Goal: Feedback & Contribution: Submit feedback/report problem

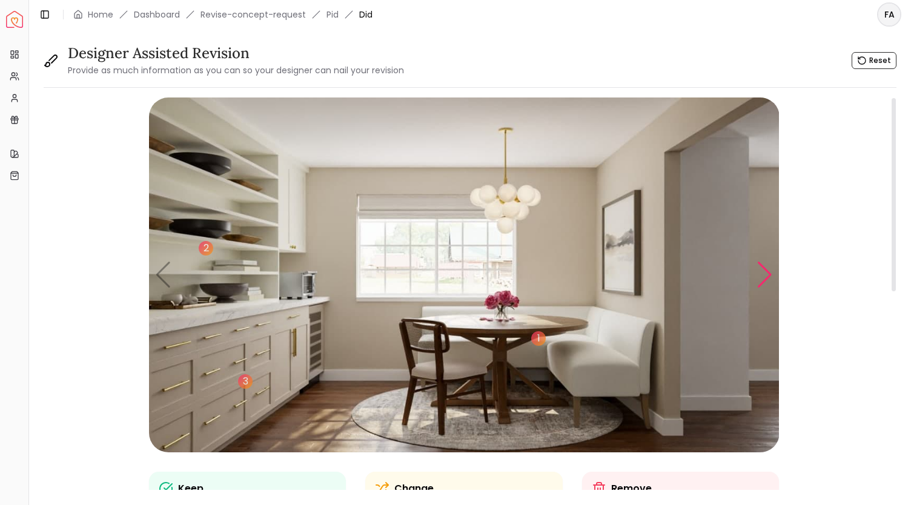
click at [763, 275] on div "Next slide" at bounding box center [765, 275] width 16 height 27
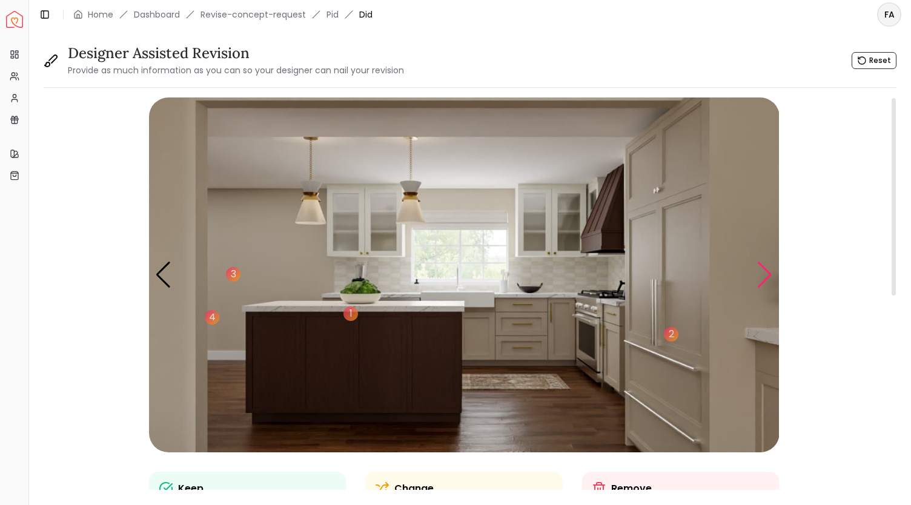
click at [763, 275] on div "Next slide" at bounding box center [765, 275] width 16 height 27
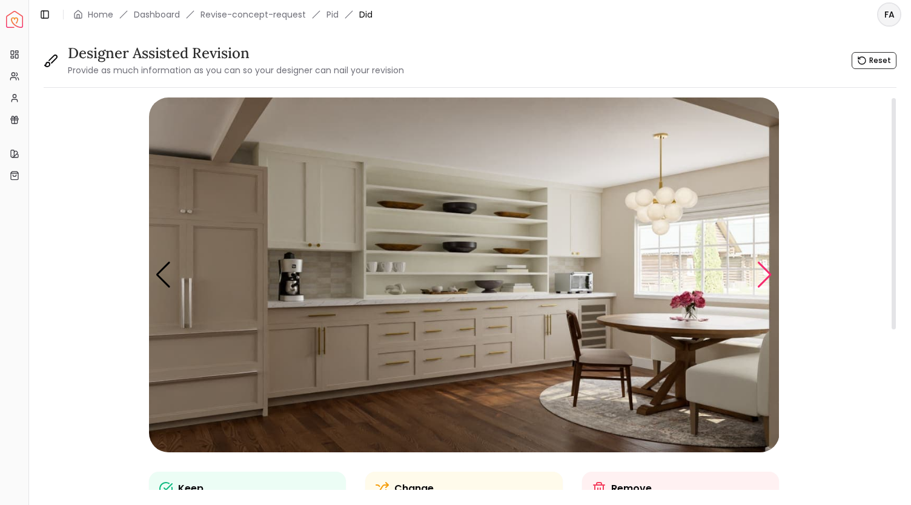
click at [763, 275] on div "Next slide" at bounding box center [765, 275] width 16 height 27
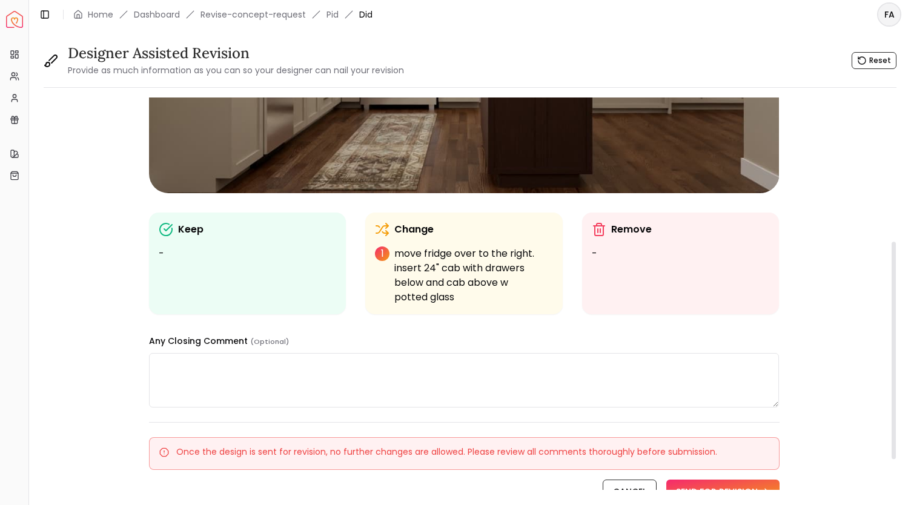
scroll to position [331, 0]
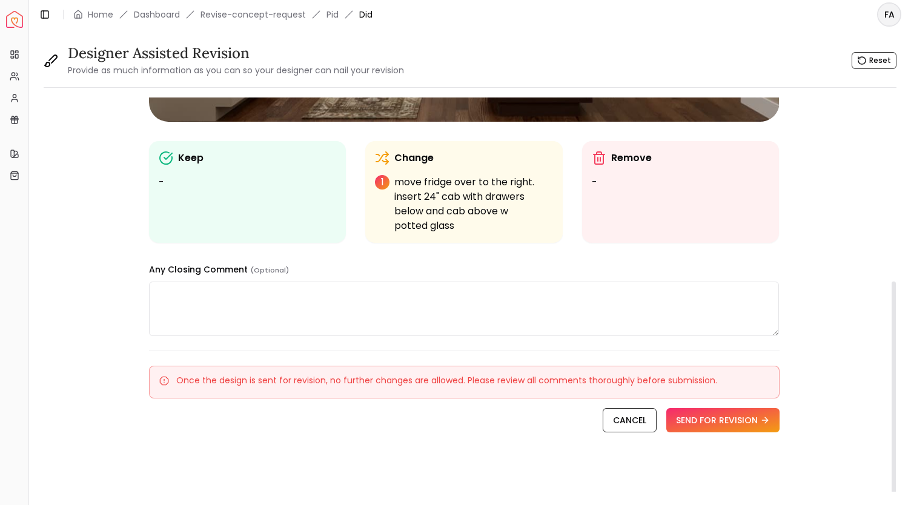
drag, startPoint x: 894, startPoint y: 201, endPoint x: 876, endPoint y: 410, distance: 210.4
click at [892, 410] on div at bounding box center [894, 390] width 4 height 217
click at [181, 295] on textarea at bounding box center [464, 309] width 631 height 55
type textarea "**********"
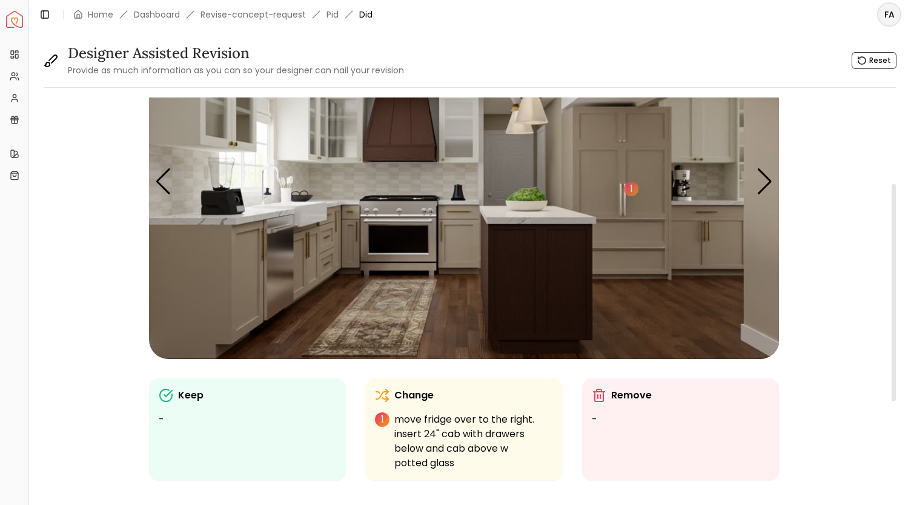
scroll to position [88, 0]
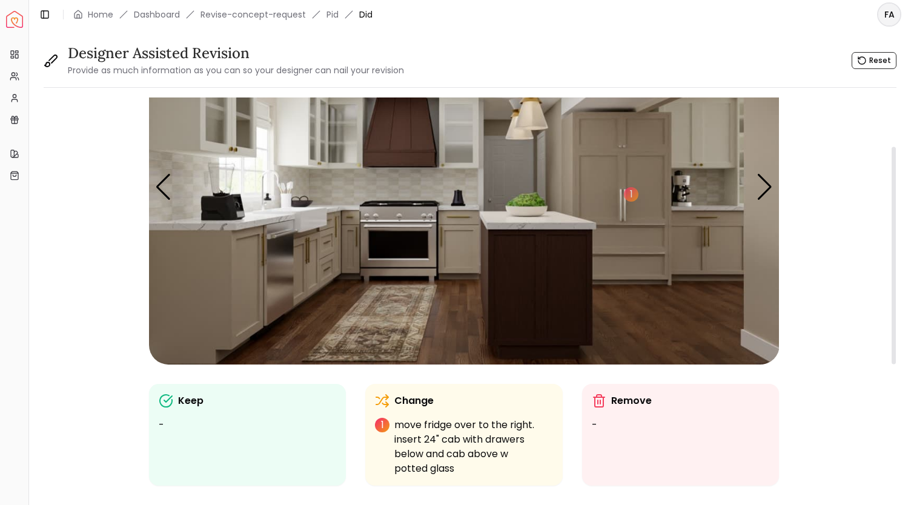
drag, startPoint x: 893, startPoint y: 330, endPoint x: 910, endPoint y: 196, distance: 135.6
click at [896, 196] on div at bounding box center [894, 255] width 4 height 217
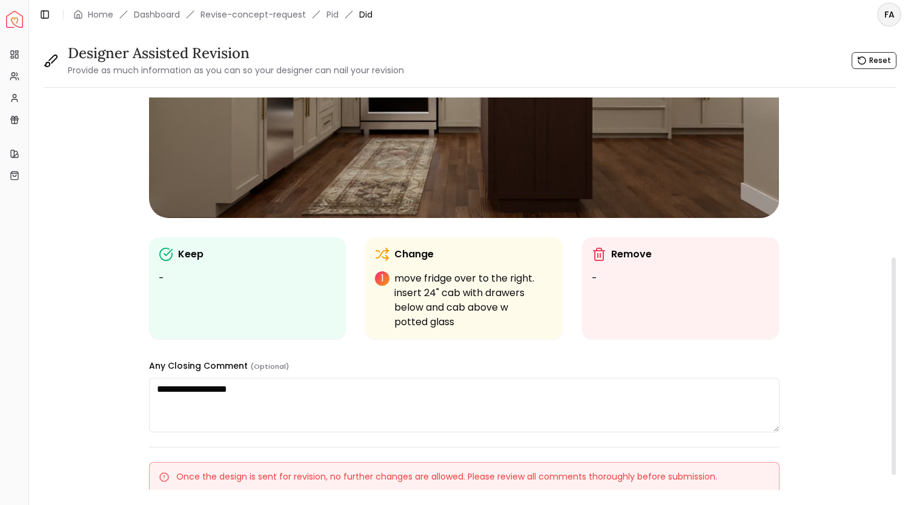
scroll to position [331, 0]
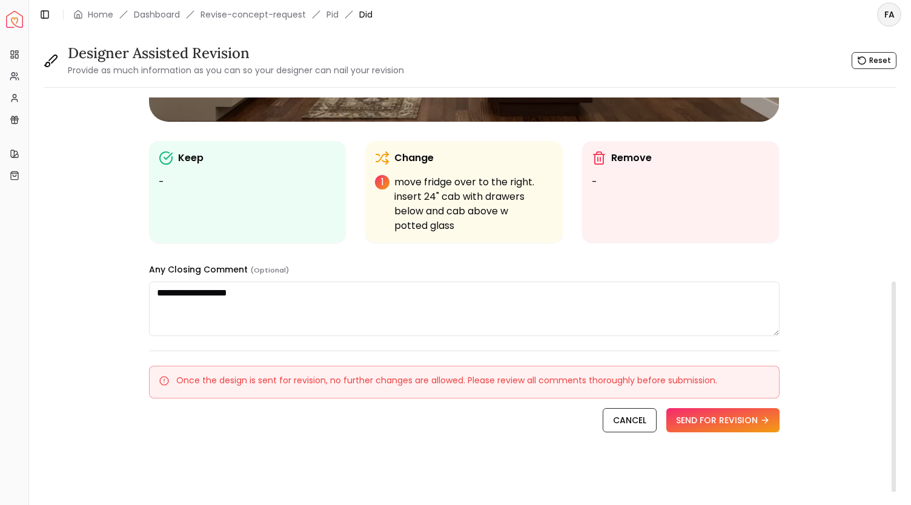
drag, startPoint x: 893, startPoint y: 202, endPoint x: 880, endPoint y: 377, distance: 174.9
click at [892, 377] on div at bounding box center [894, 390] width 4 height 217
click at [725, 419] on button "SEND FOR REVISION" at bounding box center [722, 420] width 113 height 24
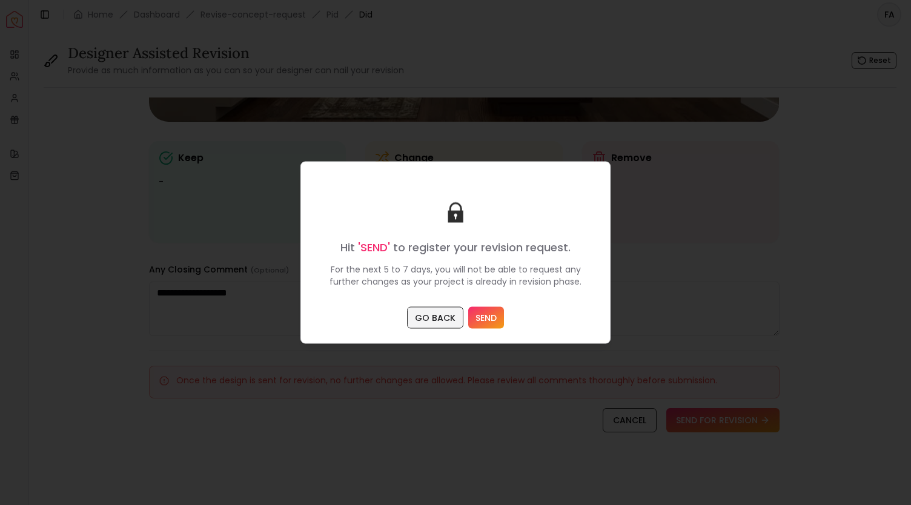
click at [437, 314] on button "GO BACK" at bounding box center [435, 318] width 56 height 22
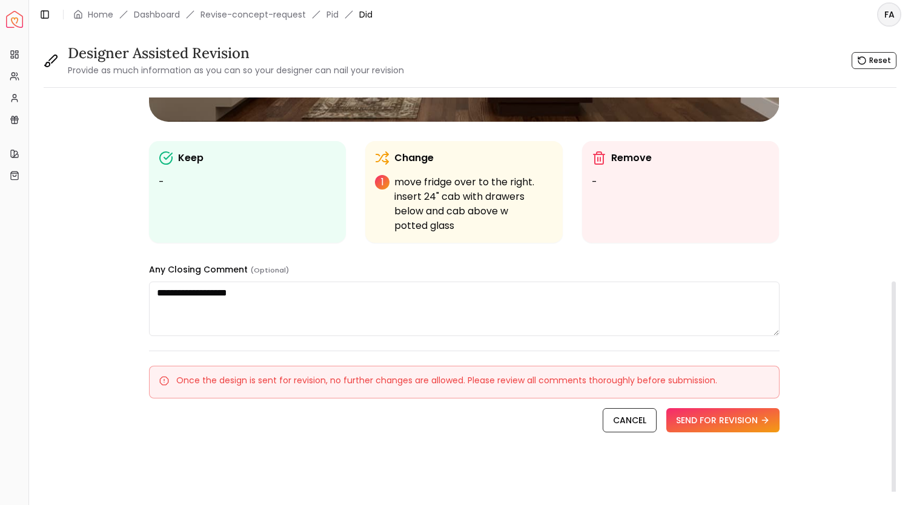
drag, startPoint x: 890, startPoint y: 334, endPoint x: 901, endPoint y: 200, distance: 134.3
click at [901, 200] on div "**********" at bounding box center [470, 260] width 882 height 463
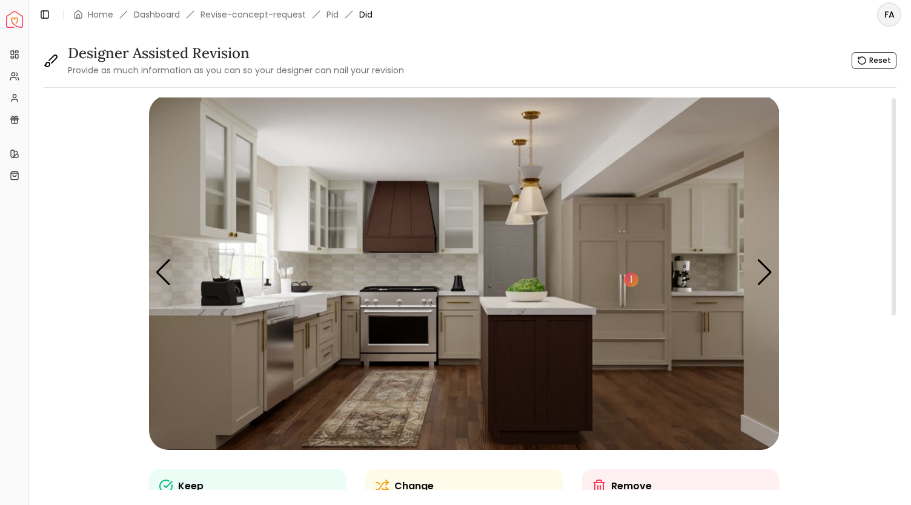
scroll to position [0, 0]
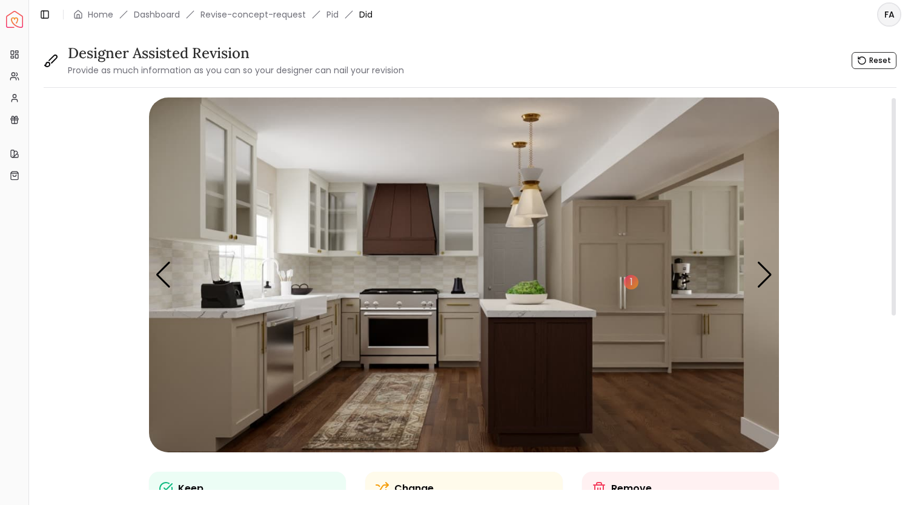
drag, startPoint x: 894, startPoint y: 300, endPoint x: 909, endPoint y: 77, distance: 224.1
click at [896, 98] on div at bounding box center [894, 206] width 4 height 217
click at [165, 15] on link "Dashboard" at bounding box center [157, 14] width 46 height 12
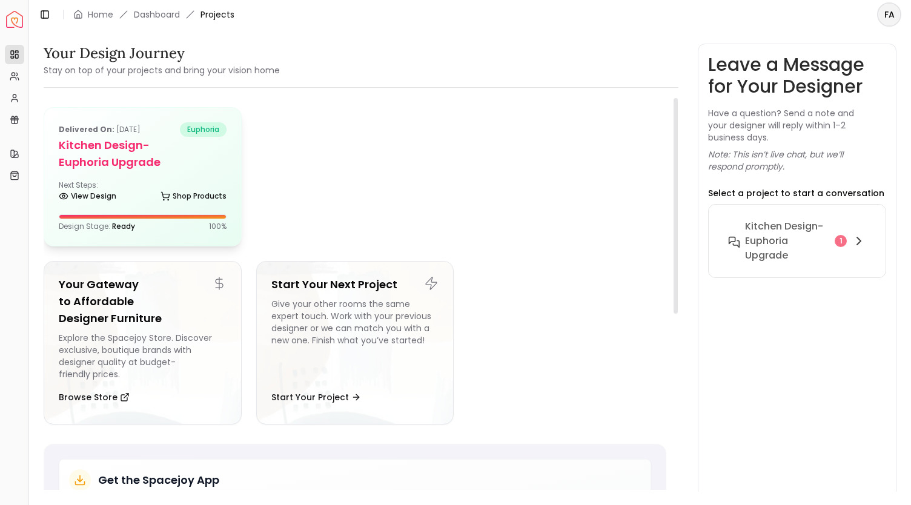
click at [139, 164] on h5 "Kitchen design- Euphoria Upgrade" at bounding box center [143, 154] width 168 height 34
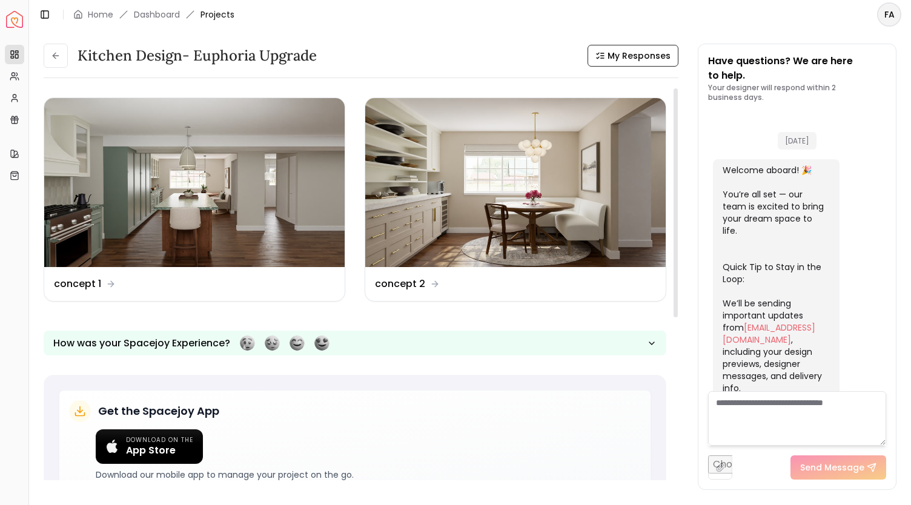
scroll to position [1982, 0]
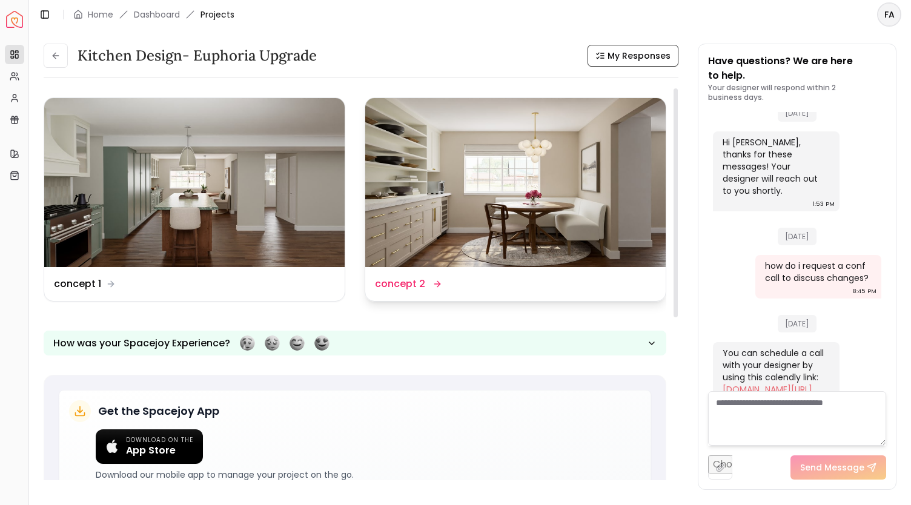
click at [484, 150] on img at bounding box center [515, 182] width 300 height 169
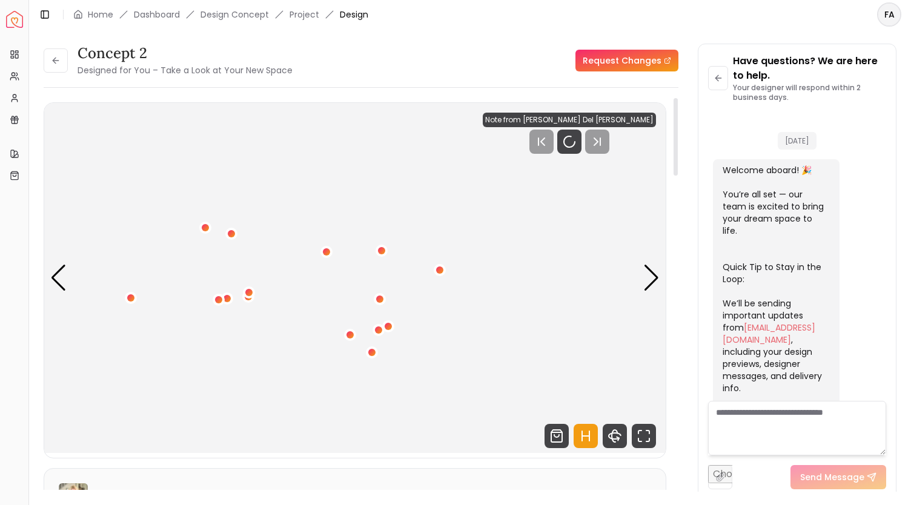
scroll to position [1973, 0]
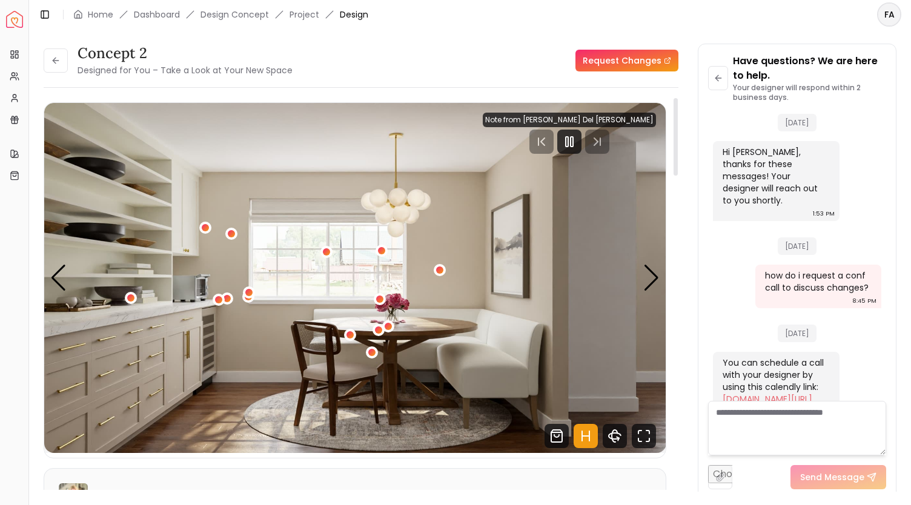
click at [607, 62] on link "Request Changes" at bounding box center [627, 61] width 103 height 22
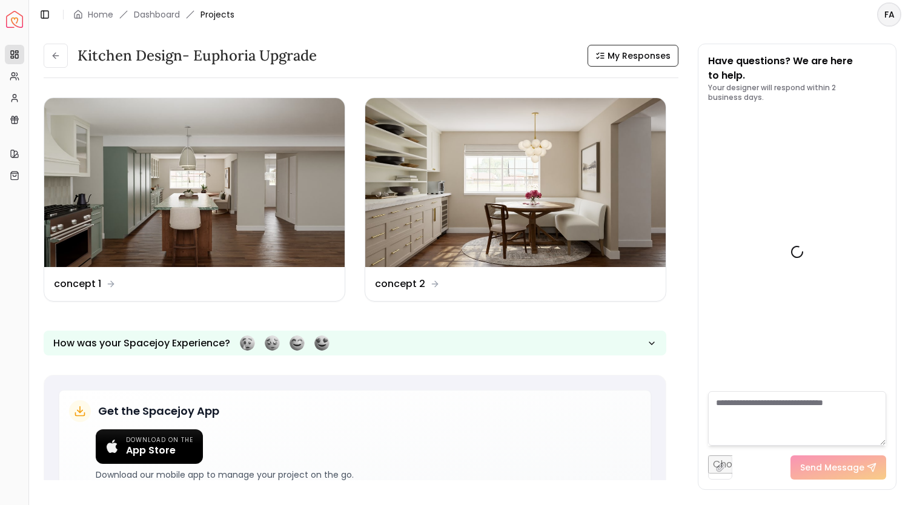
scroll to position [1982, 0]
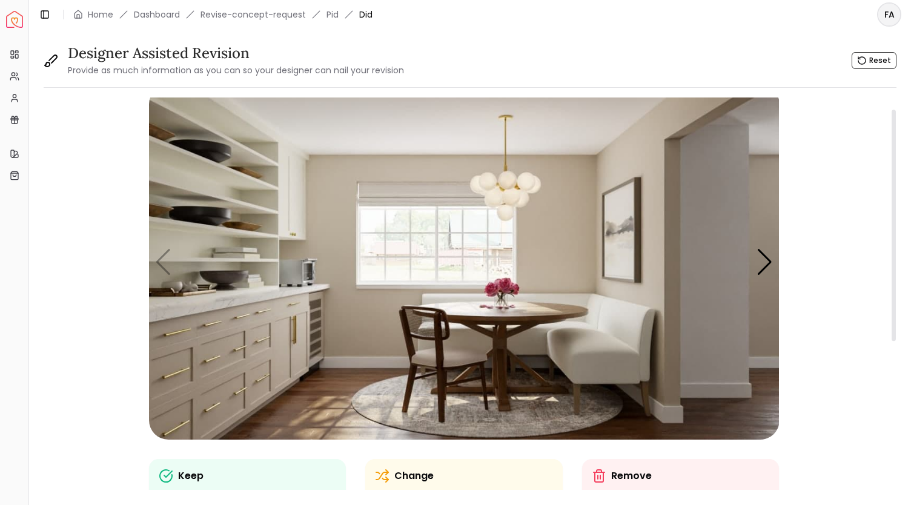
scroll to position [10, 0]
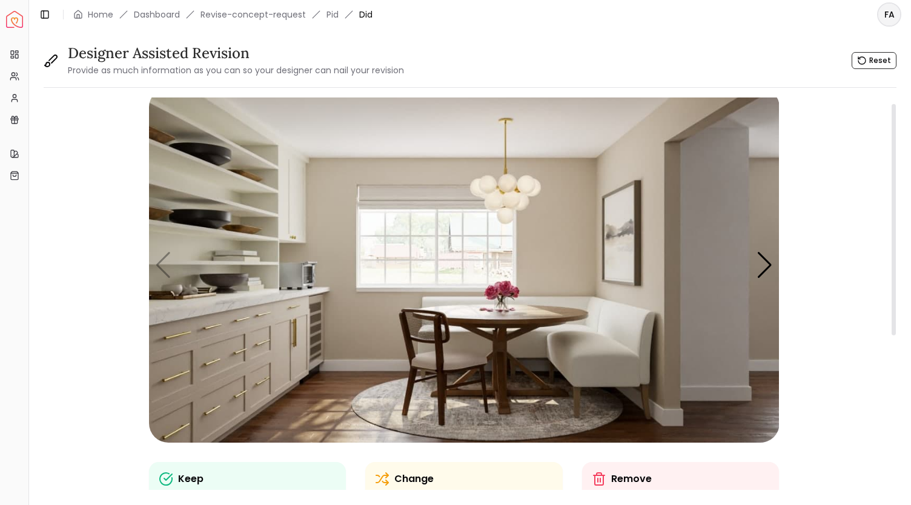
drag, startPoint x: 892, startPoint y: 145, endPoint x: 853, endPoint y: 151, distance: 39.8
click at [892, 151] on div at bounding box center [894, 219] width 4 height 231
click at [526, 319] on img "1 / 5" at bounding box center [464, 265] width 631 height 355
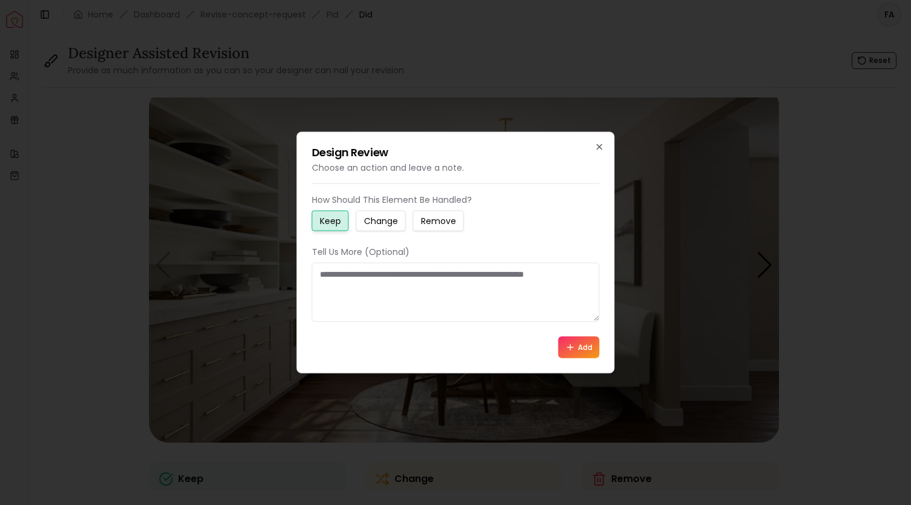
click at [416, 273] on textarea at bounding box center [456, 292] width 288 height 59
drag, startPoint x: 333, startPoint y: 275, endPoint x: 290, endPoint y: 278, distance: 43.1
click at [290, 278] on body "Spacejoy Dashboard Overview Projects My Referrals My Profile Gift Card Balance …" at bounding box center [455, 252] width 911 height 505
drag, startPoint x: 337, startPoint y: 272, endPoint x: 584, endPoint y: 285, distance: 247.5
click at [584, 285] on textarea at bounding box center [456, 292] width 288 height 59
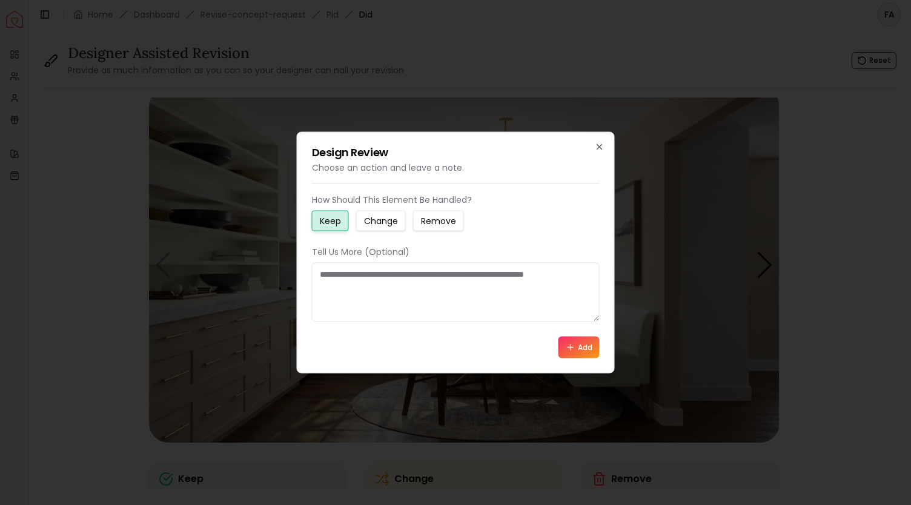
click at [583, 270] on textarea at bounding box center [456, 292] width 288 height 59
type textarea "**********"
click at [596, 352] on button "Add" at bounding box center [579, 347] width 41 height 22
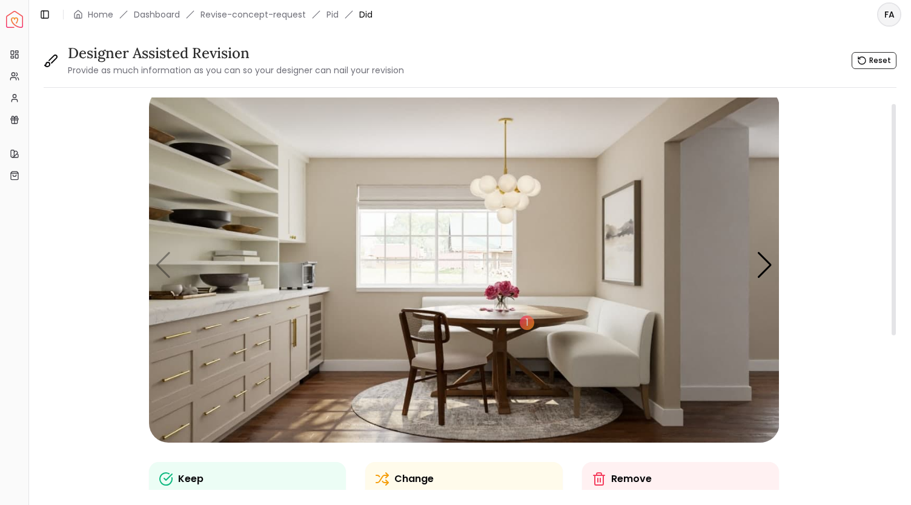
click at [221, 168] on img "1 / 5" at bounding box center [464, 265] width 631 height 355
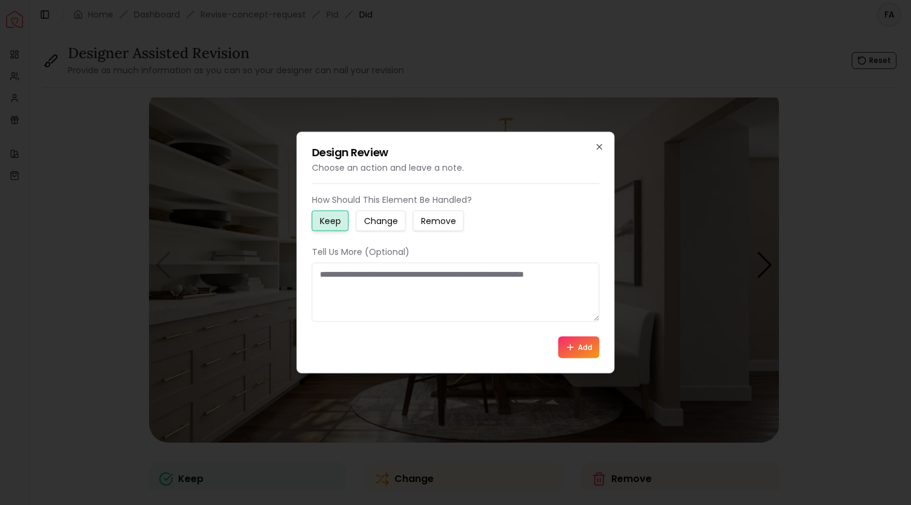
click at [383, 226] on small "Change" at bounding box center [381, 221] width 34 height 12
click at [367, 274] on textarea at bounding box center [456, 292] width 288 height 59
click at [598, 150] on icon "button" at bounding box center [600, 147] width 10 height 10
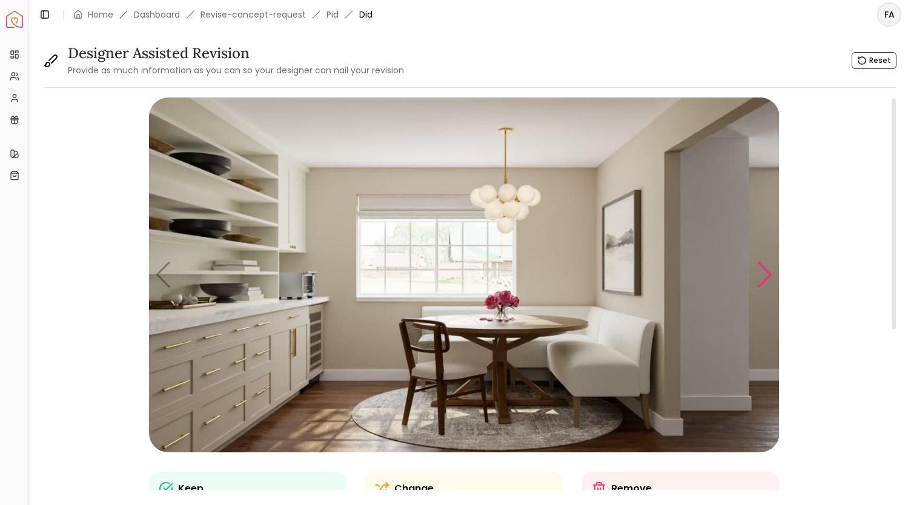
click at [770, 265] on div "Next slide" at bounding box center [765, 275] width 16 height 27
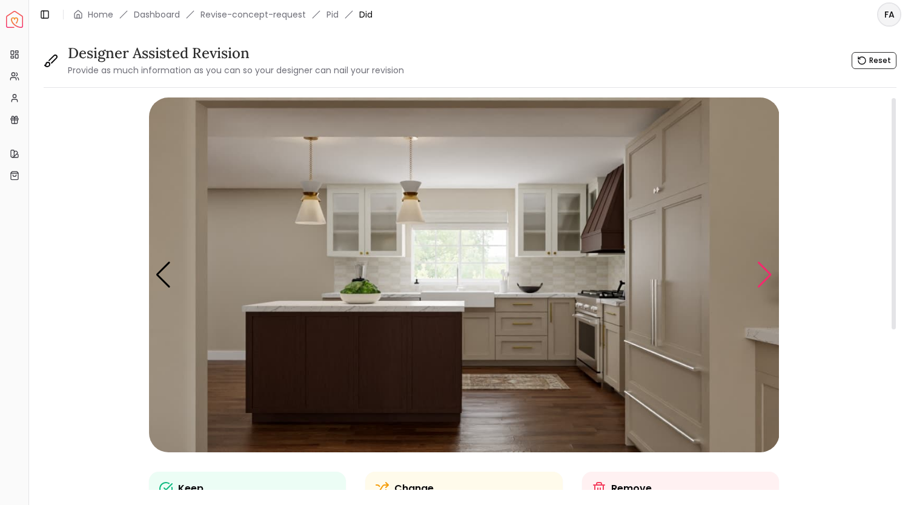
click at [770, 265] on div "Next slide" at bounding box center [765, 275] width 16 height 27
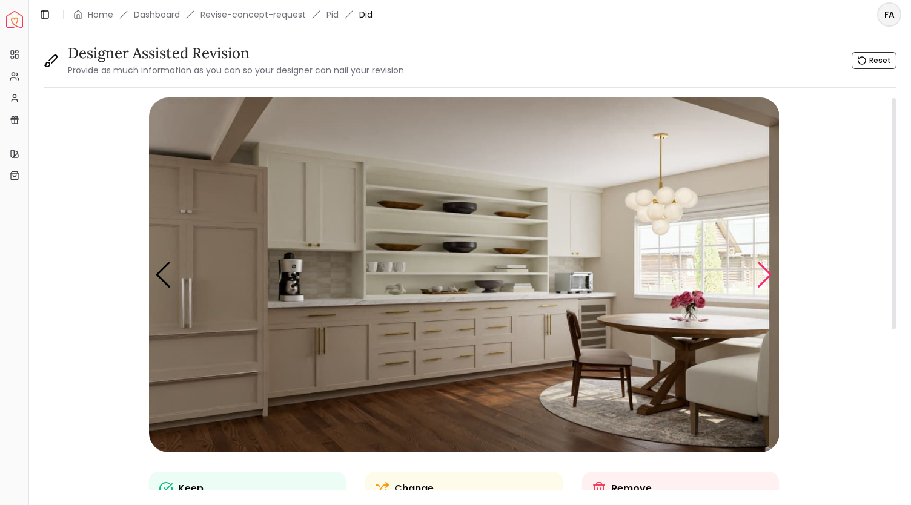
click at [770, 265] on div "Next slide" at bounding box center [765, 275] width 16 height 27
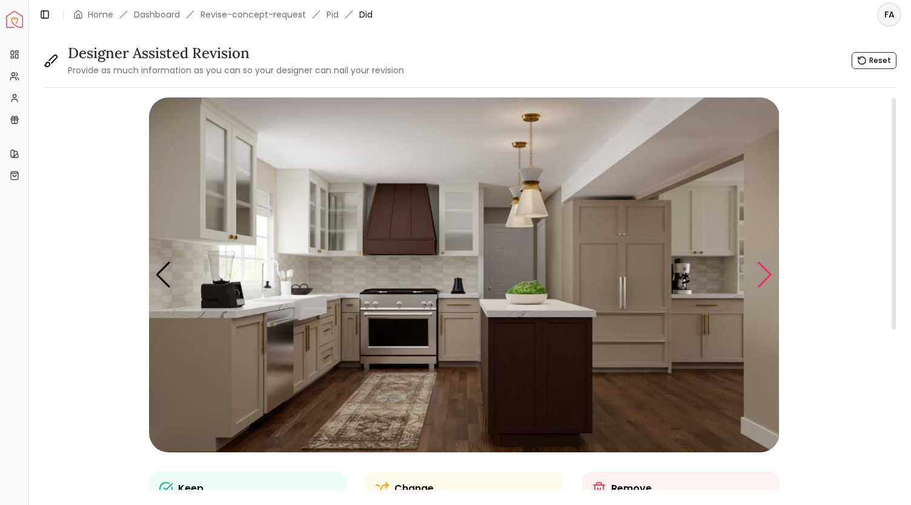
click at [770, 265] on div "Next slide" at bounding box center [765, 275] width 16 height 27
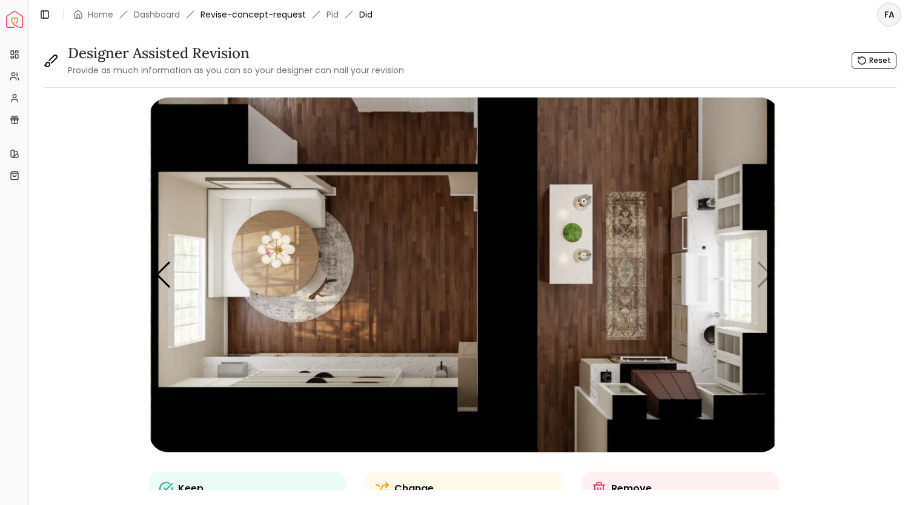
click at [237, 10] on link "Revise-concept-request" at bounding box center [253, 14] width 105 height 12
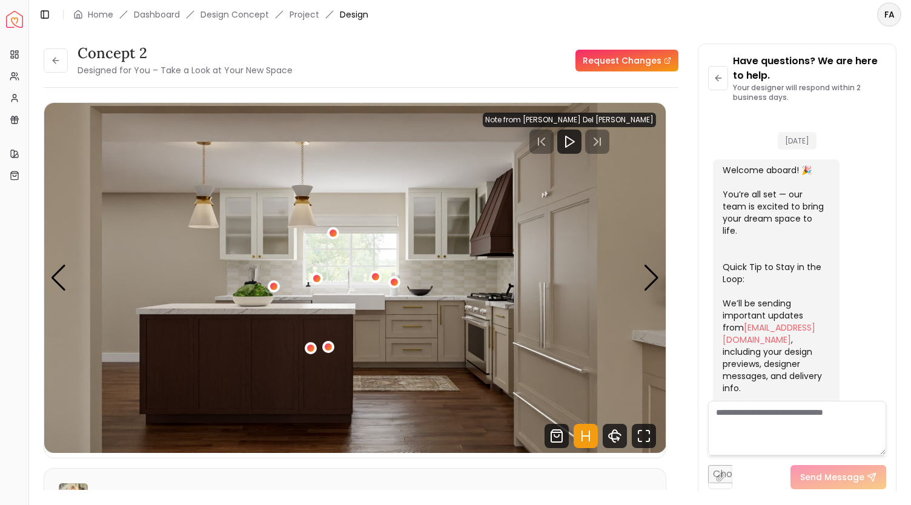
scroll to position [1973, 0]
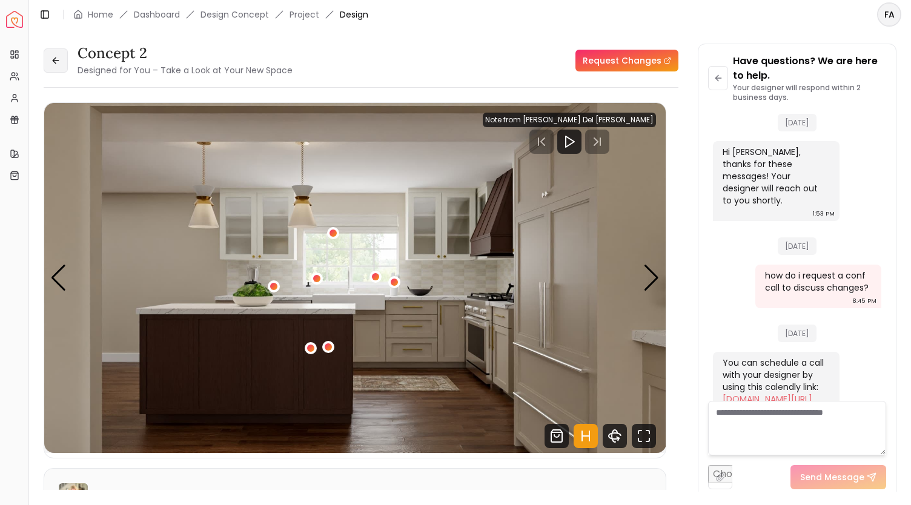
click at [55, 56] on icon at bounding box center [56, 61] width 10 height 10
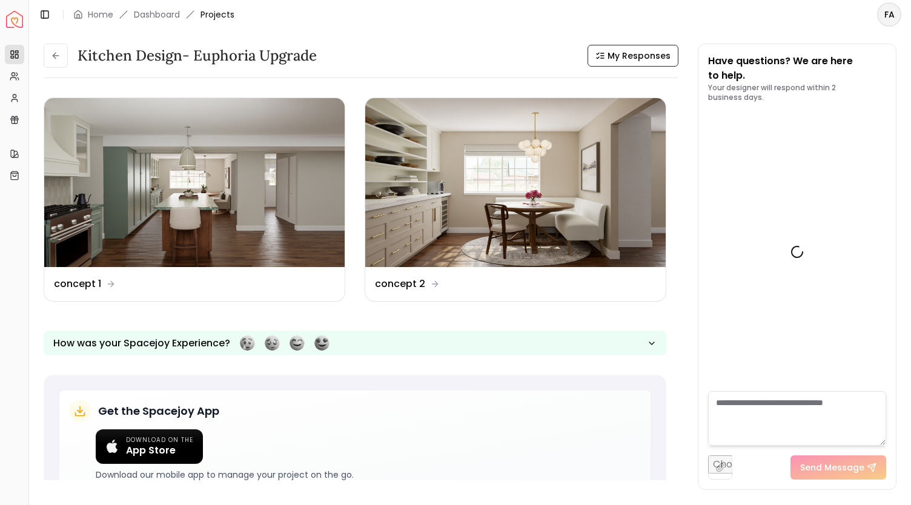
scroll to position [1982, 0]
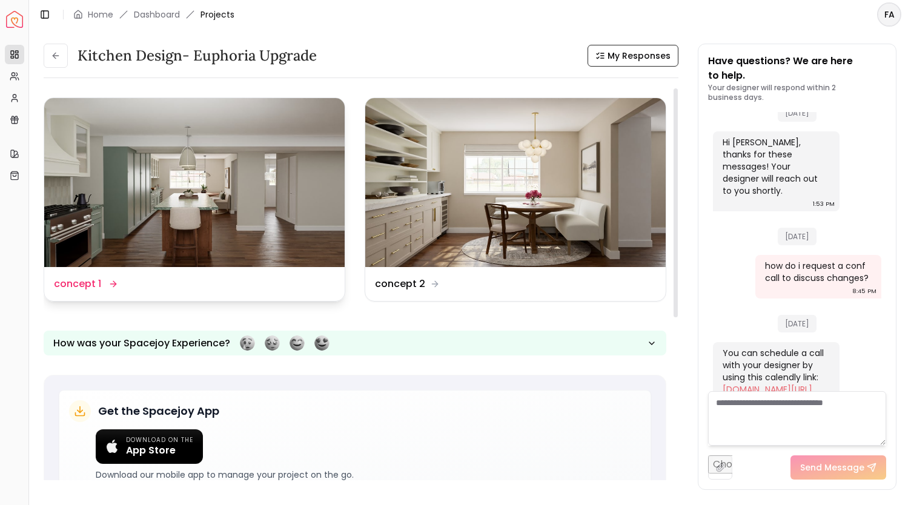
click at [164, 201] on img at bounding box center [194, 182] width 300 height 169
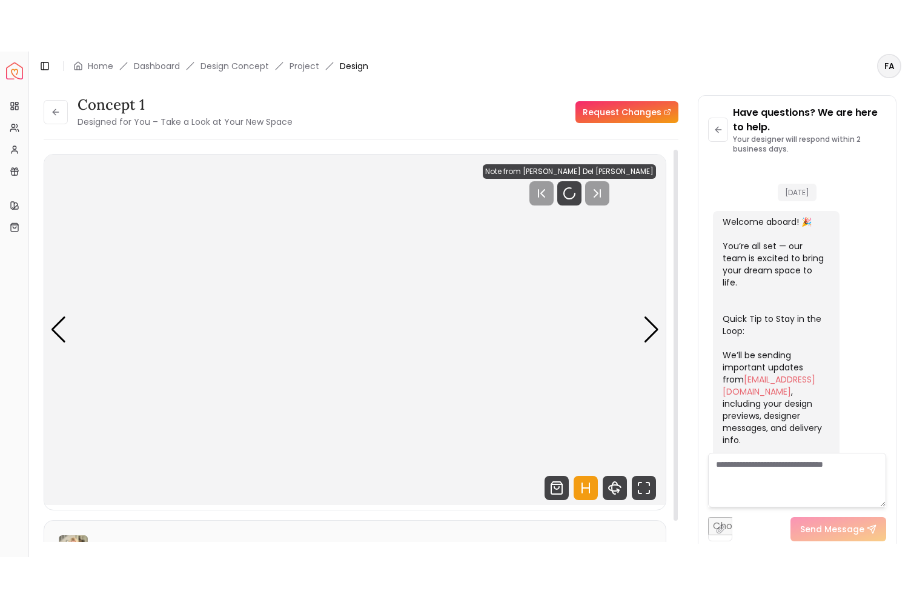
scroll to position [1973, 0]
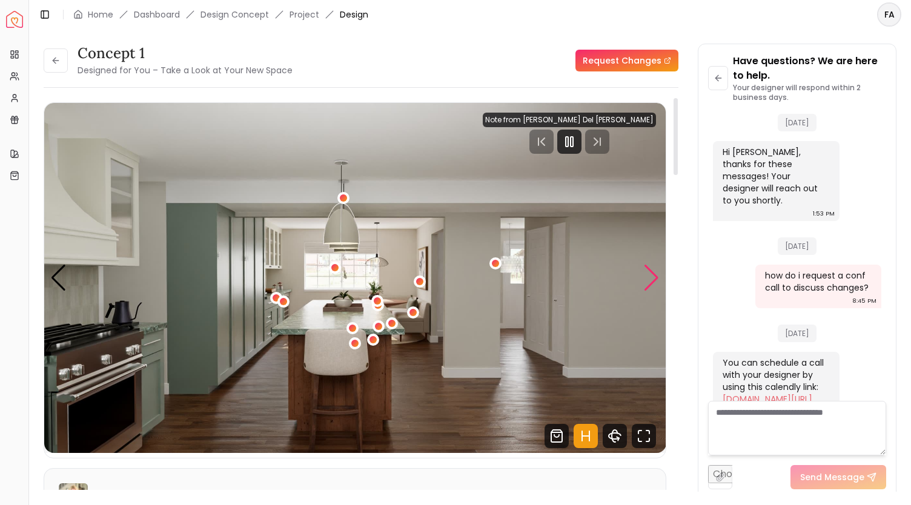
click at [654, 284] on div "Next slide" at bounding box center [651, 278] width 16 height 27
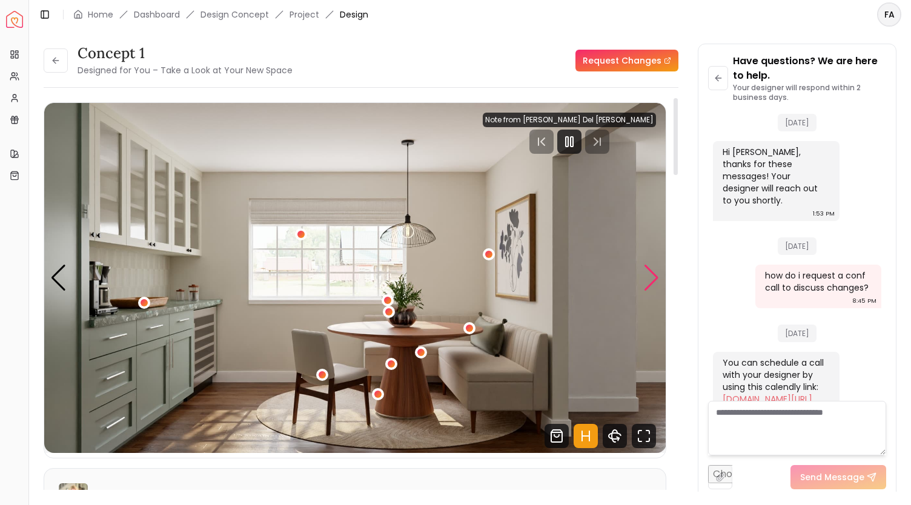
click at [649, 289] on div "Next slide" at bounding box center [651, 278] width 16 height 27
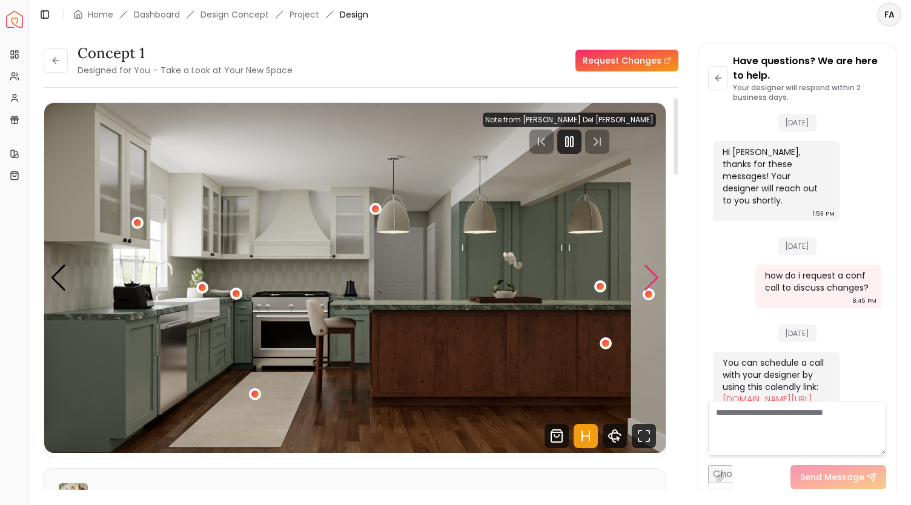
click at [649, 288] on div "Next slide" at bounding box center [651, 278] width 16 height 27
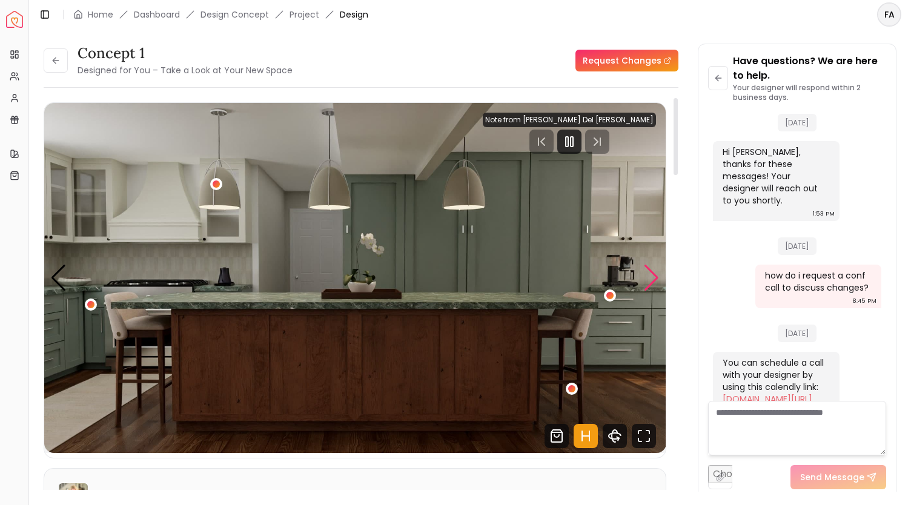
click at [649, 288] on div "Next slide" at bounding box center [651, 278] width 16 height 27
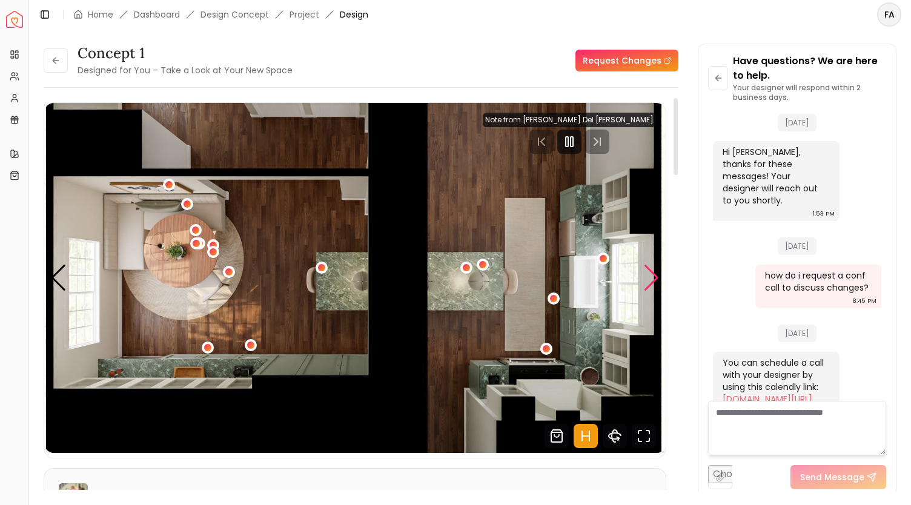
click at [649, 288] on div "Next slide" at bounding box center [651, 278] width 16 height 27
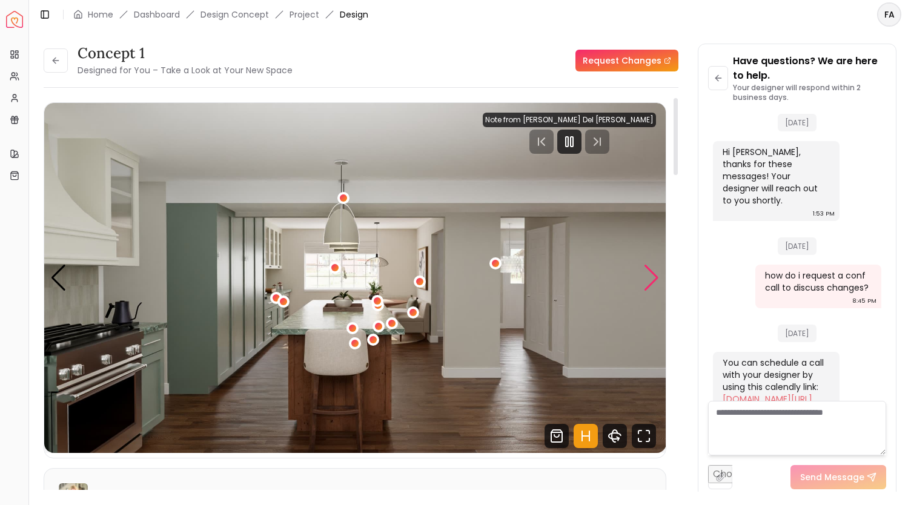
click at [649, 288] on div "Next slide" at bounding box center [651, 278] width 16 height 27
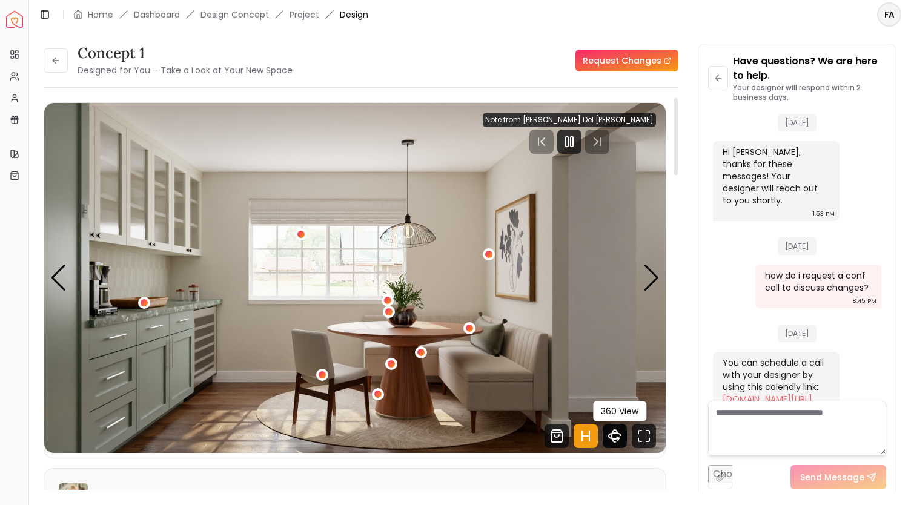
click at [617, 439] on icon "360 View" at bounding box center [615, 436] width 12 height 6
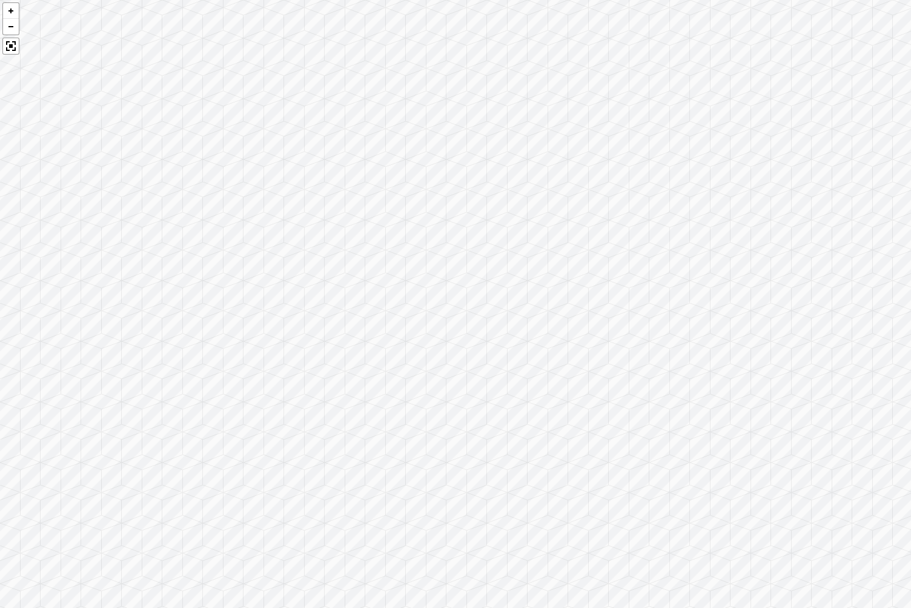
drag, startPoint x: 769, startPoint y: 449, endPoint x: 403, endPoint y: 410, distance: 368.6
click at [403, 410] on div at bounding box center [455, 304] width 911 height 608
drag, startPoint x: 745, startPoint y: 394, endPoint x: 460, endPoint y: 327, distance: 293.2
click at [460, 327] on div at bounding box center [455, 304] width 911 height 608
drag, startPoint x: 740, startPoint y: 352, endPoint x: 426, endPoint y: 324, distance: 315.6
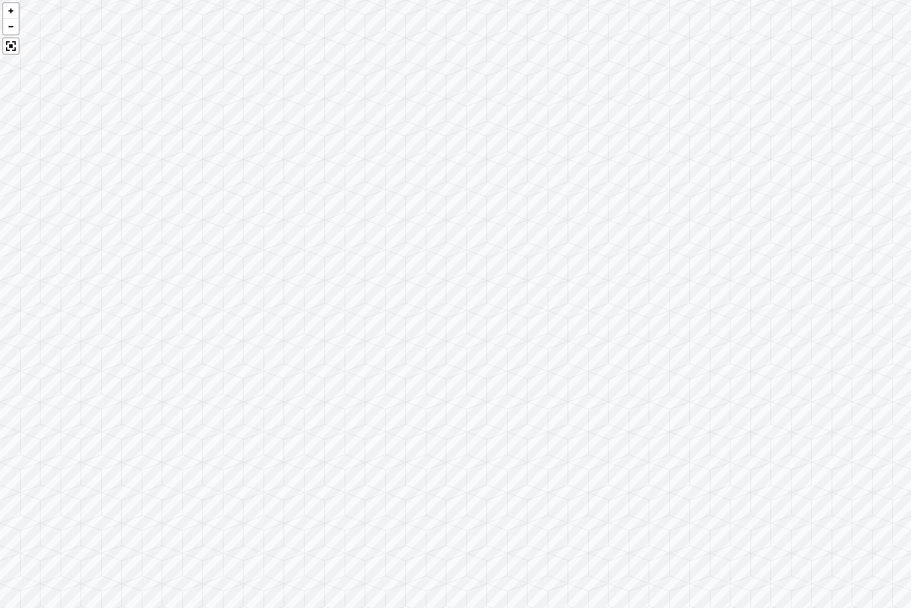
click at [426, 324] on div at bounding box center [455, 304] width 911 height 608
drag, startPoint x: 674, startPoint y: 347, endPoint x: 457, endPoint y: 336, distance: 217.2
click at [457, 336] on div at bounding box center [455, 304] width 911 height 608
click at [767, 338] on div at bounding box center [455, 304] width 911 height 608
click at [551, 404] on div at bounding box center [455, 304] width 911 height 608
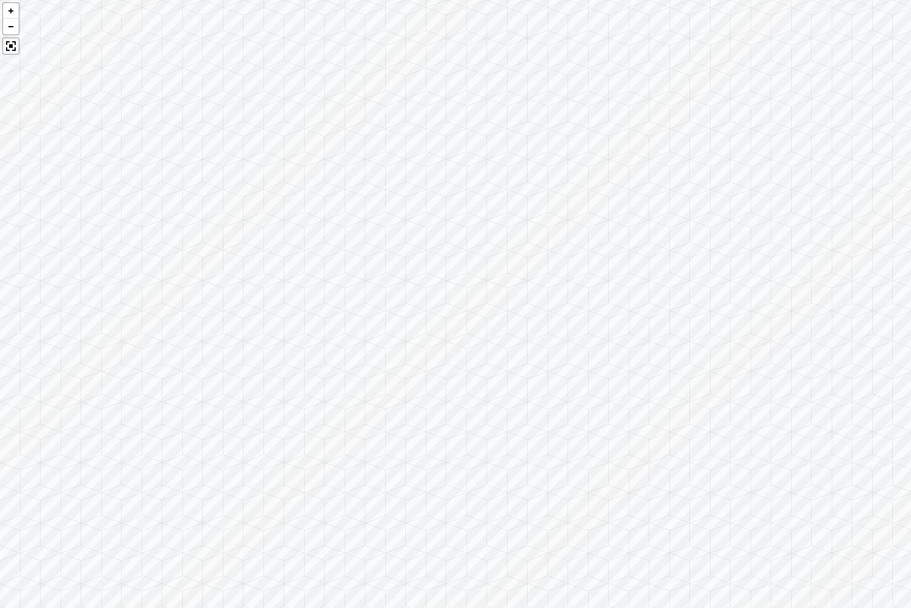
click at [5, 44] on div at bounding box center [10, 46] width 17 height 17
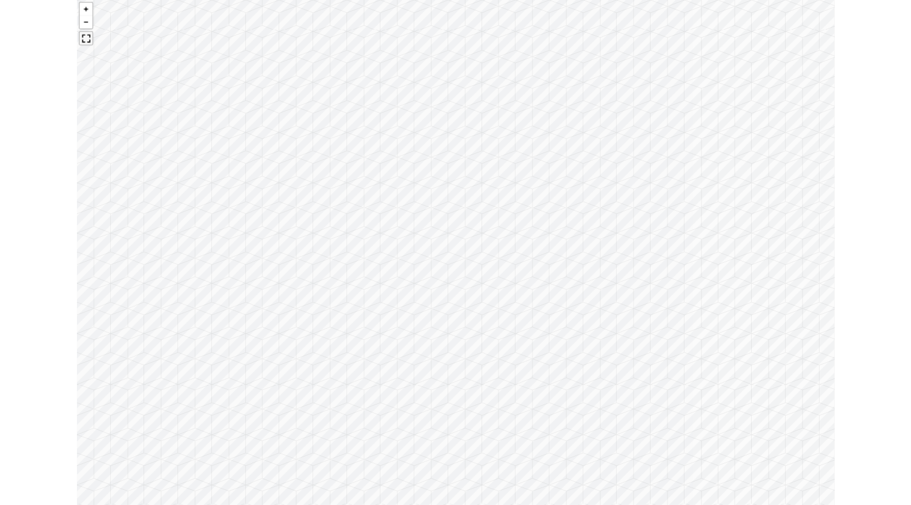
scroll to position [1973, 0]
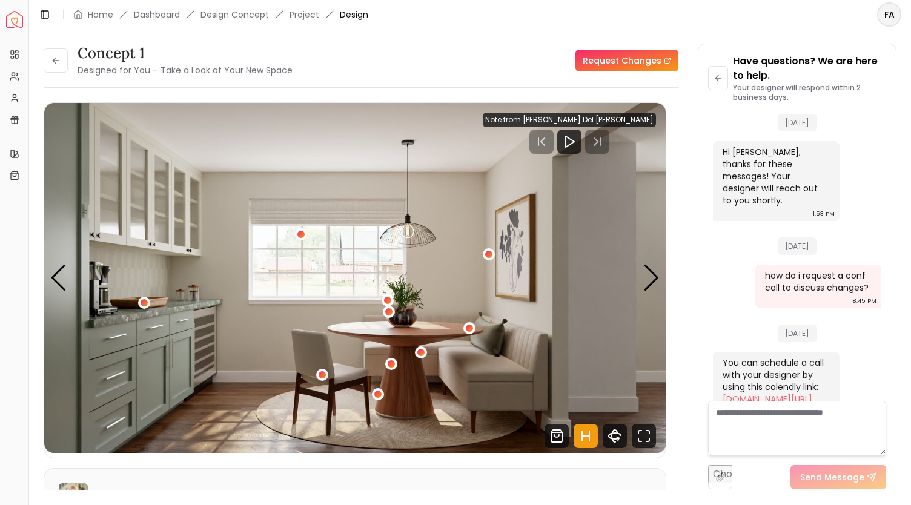
click at [632, 64] on link "Request Changes" at bounding box center [627, 61] width 103 height 22
click at [737, 417] on textarea at bounding box center [797, 428] width 178 height 55
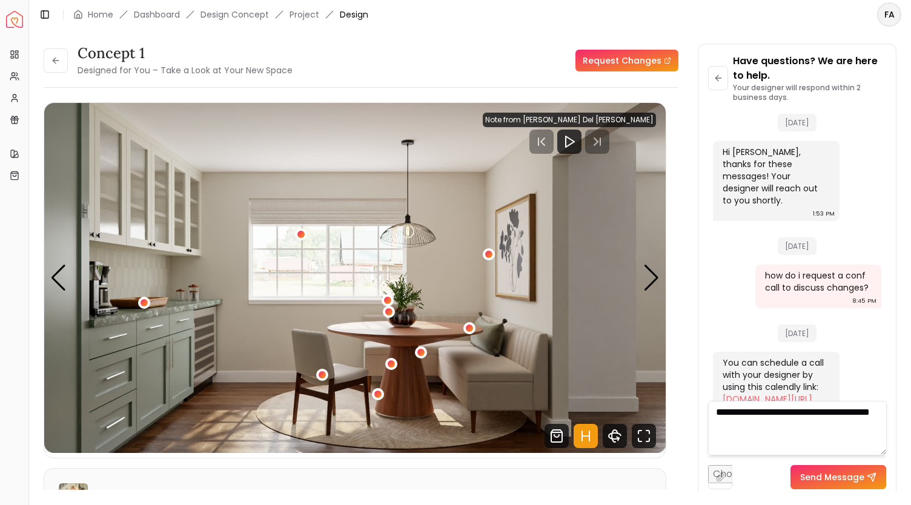
type textarea "**********"
click at [832, 477] on button "Send Message" at bounding box center [839, 477] width 96 height 24
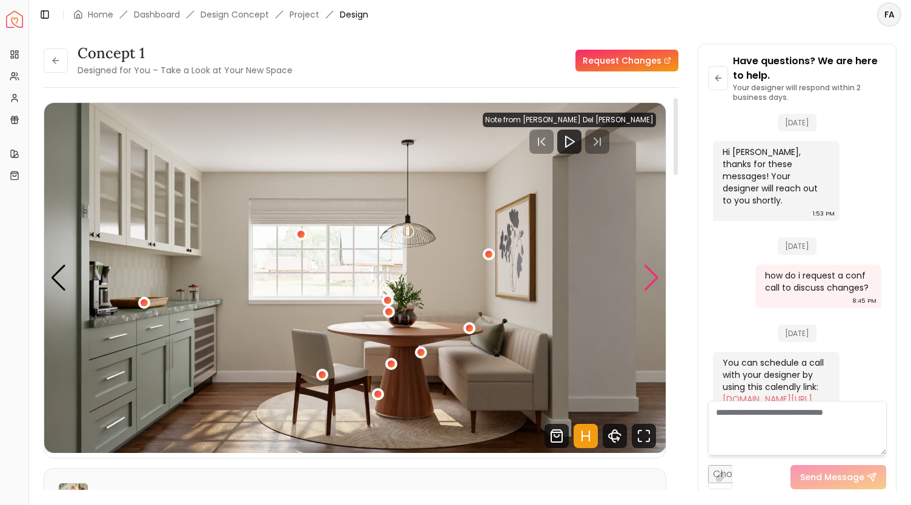
click at [654, 273] on div "Next slide" at bounding box center [651, 278] width 16 height 27
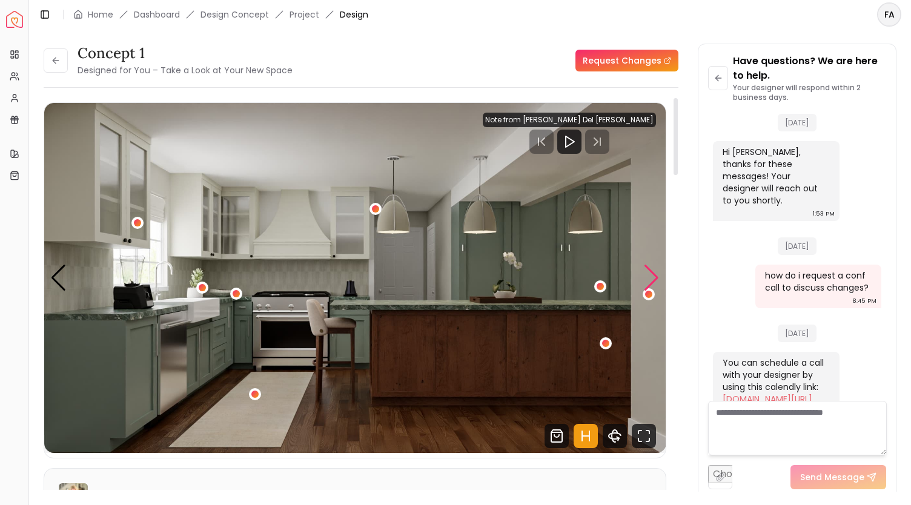
click at [654, 273] on div "Next slide" at bounding box center [651, 278] width 16 height 27
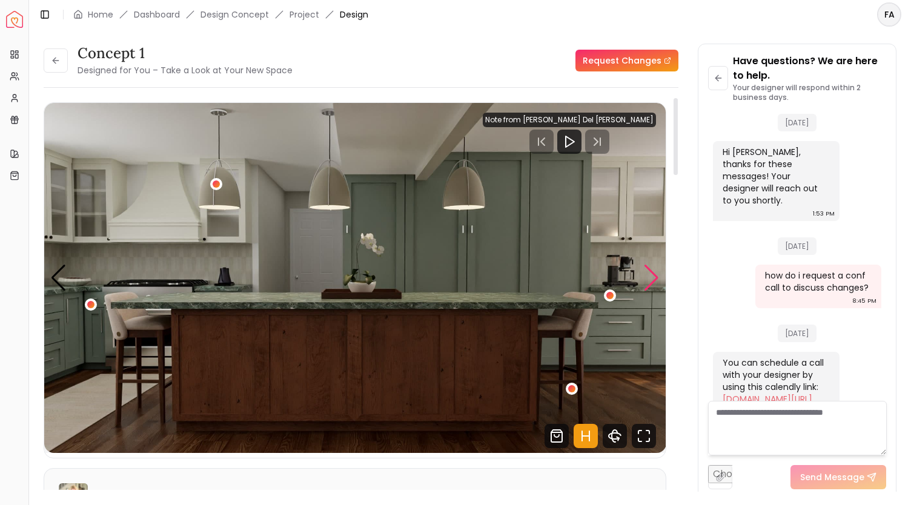
click at [654, 273] on div "Next slide" at bounding box center [651, 278] width 16 height 27
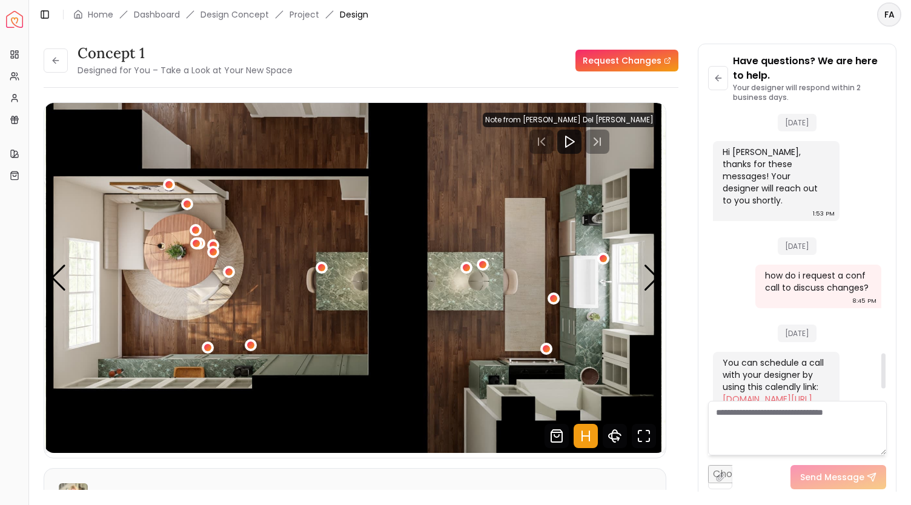
scroll to position [2072, 0]
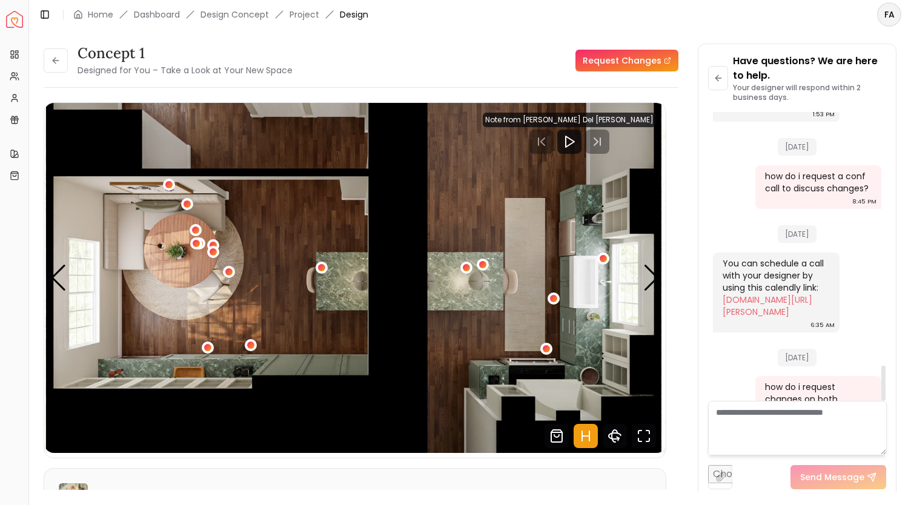
drag, startPoint x: 884, startPoint y: 361, endPoint x: 878, endPoint y: 411, distance: 50.6
click at [881, 401] on div at bounding box center [883, 383] width 4 height 35
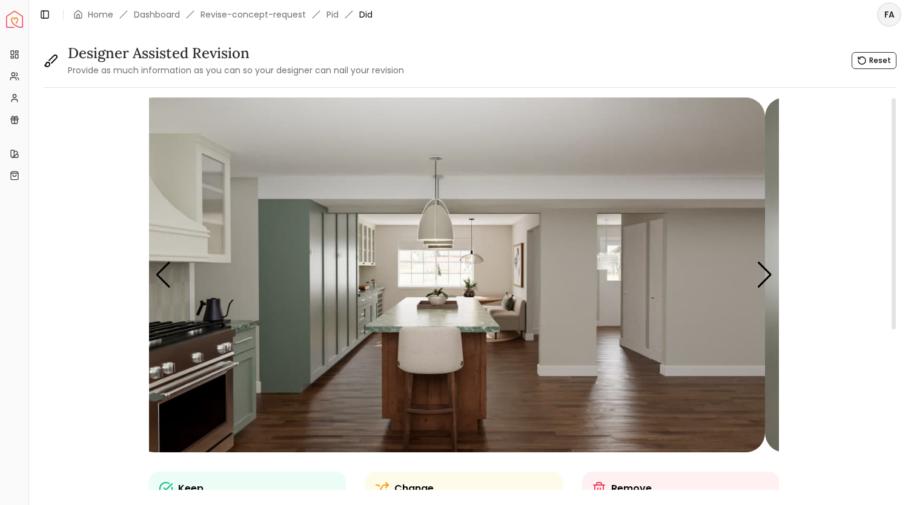
click at [359, 277] on img "1 / 5" at bounding box center [449, 275] width 631 height 355
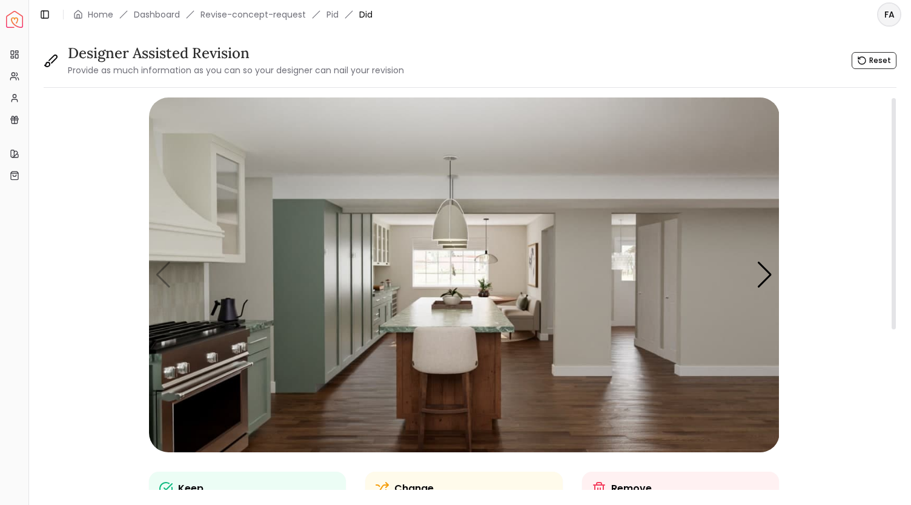
click at [154, 277] on img "1 / 5" at bounding box center [464, 275] width 631 height 355
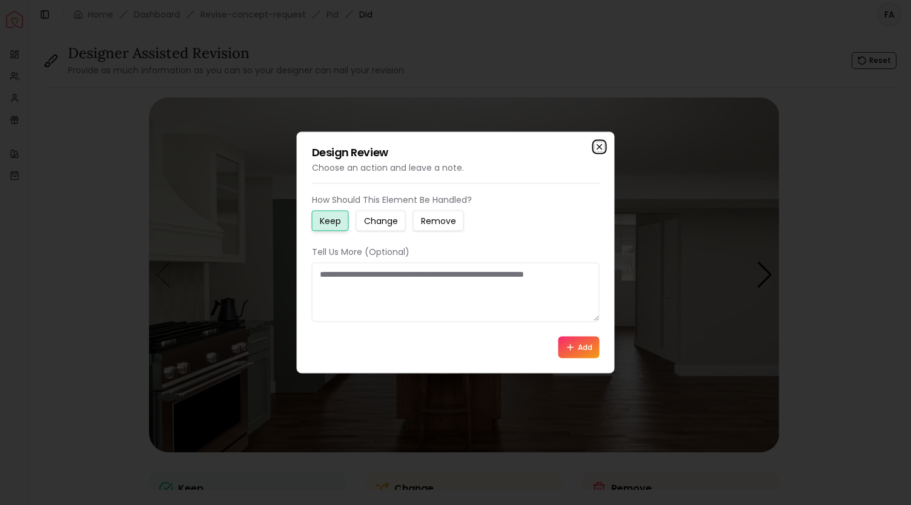
click at [595, 151] on icon "button" at bounding box center [600, 147] width 10 height 10
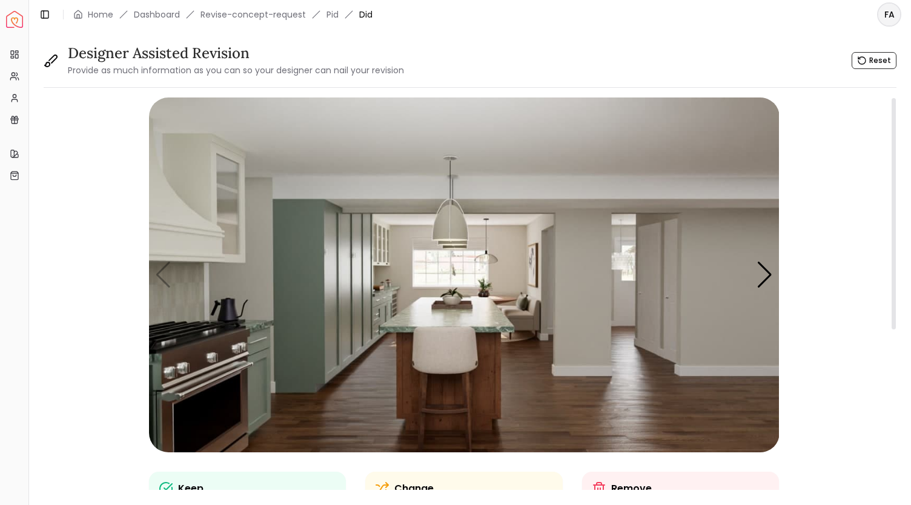
click at [756, 278] on img "1 / 5" at bounding box center [464, 275] width 631 height 355
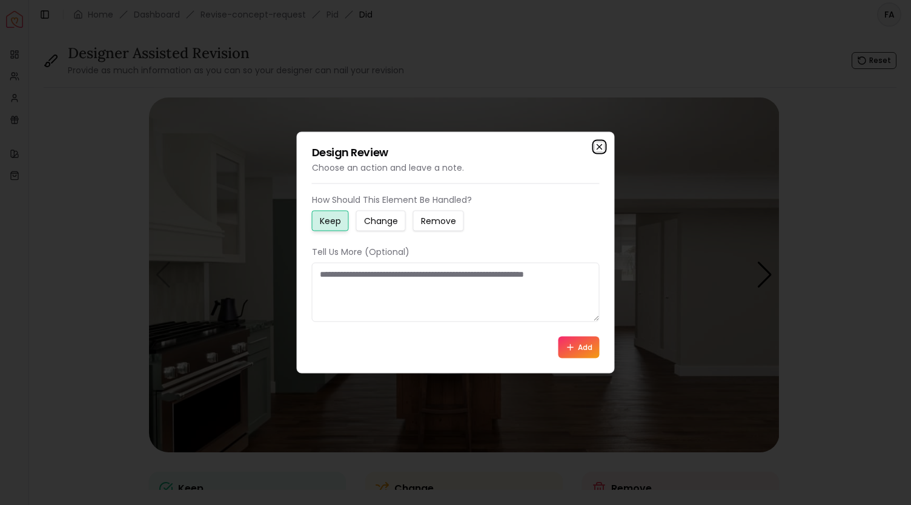
click at [600, 148] on icon "button" at bounding box center [599, 147] width 5 height 5
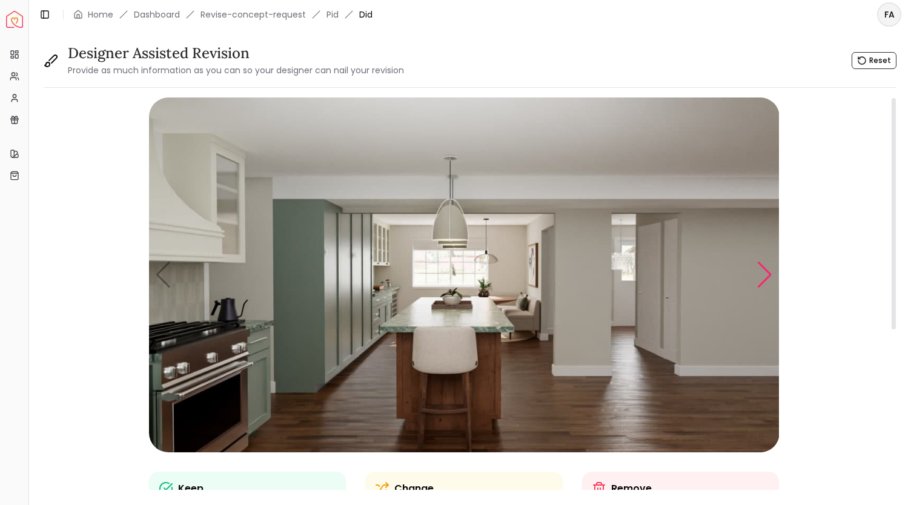
click at [759, 279] on div "Next slide" at bounding box center [765, 275] width 16 height 27
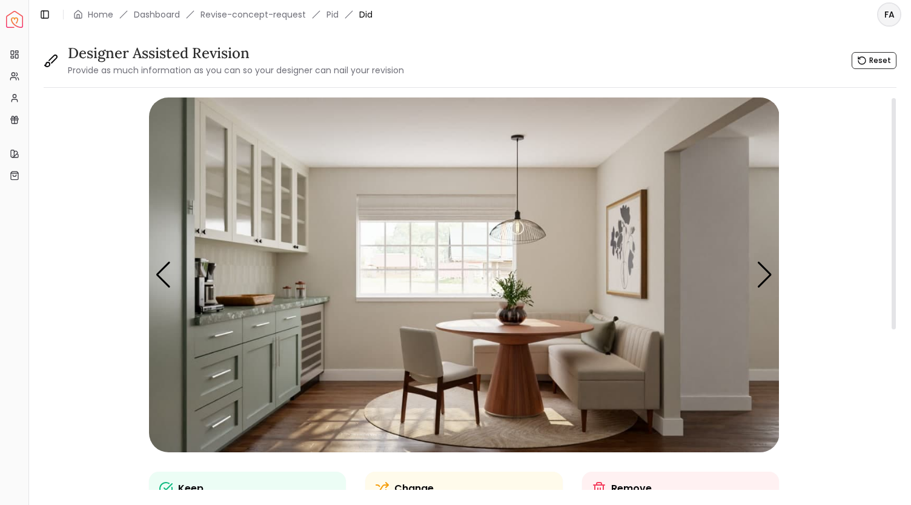
drag, startPoint x: 759, startPoint y: 279, endPoint x: 808, endPoint y: 280, distance: 49.1
click at [808, 280] on div "Keep - Change - Remove - Any Closing Comment (Optional) Once the design is sent…" at bounding box center [464, 438] width 841 height 680
click at [267, 307] on img "2 / 5" at bounding box center [464, 275] width 631 height 355
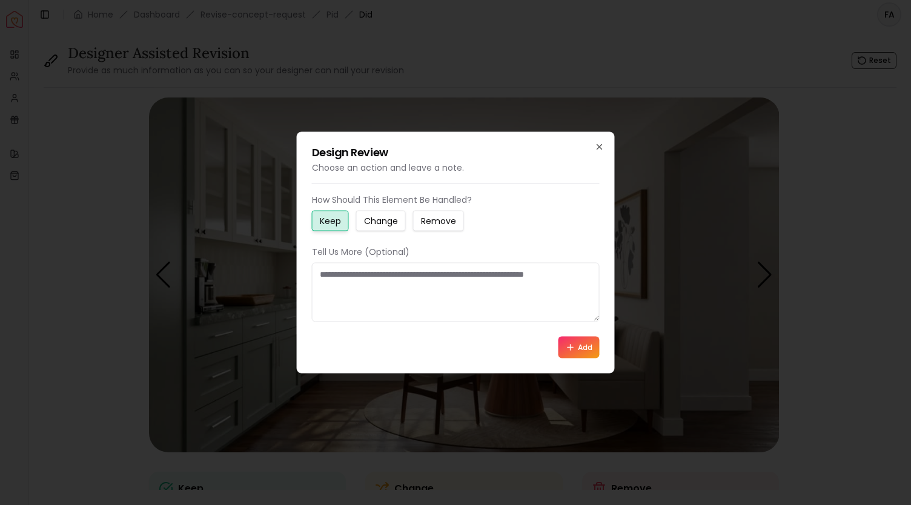
click at [377, 224] on small "Change" at bounding box center [381, 221] width 34 height 12
drag, startPoint x: 357, startPoint y: 280, endPoint x: 320, endPoint y: 262, distance: 41.7
click at [320, 262] on div "Tell Us More (Optional)" at bounding box center [456, 284] width 288 height 76
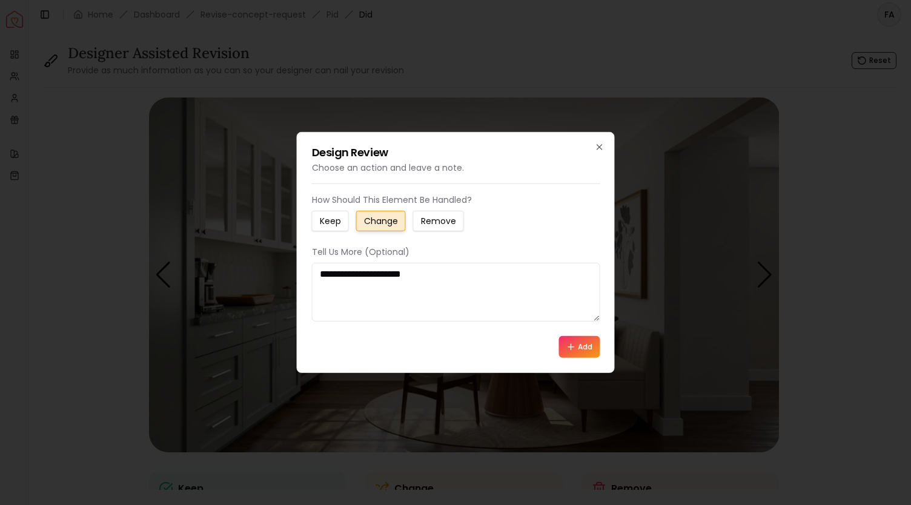
type textarea "**********"
click at [381, 226] on small "Change" at bounding box center [381, 221] width 34 height 12
click at [583, 347] on button "Add" at bounding box center [579, 347] width 41 height 22
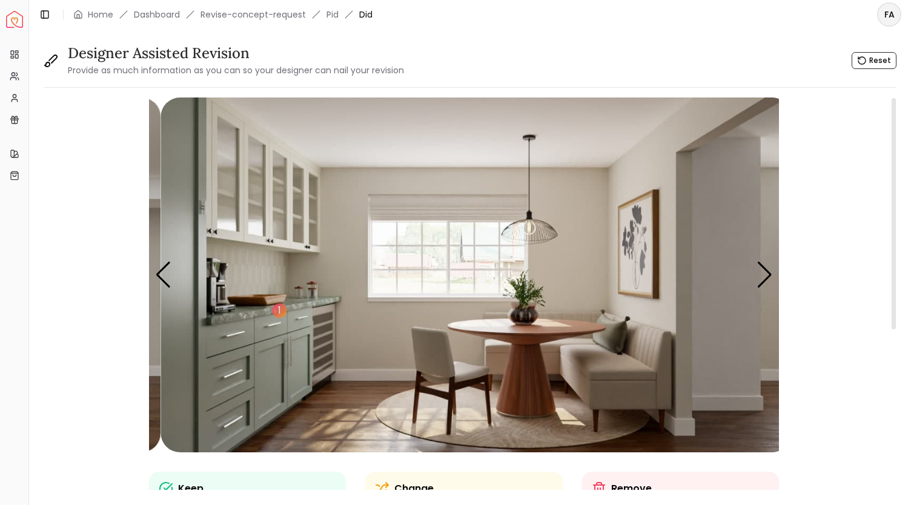
click at [270, 313] on div "1" at bounding box center [476, 275] width 631 height 355
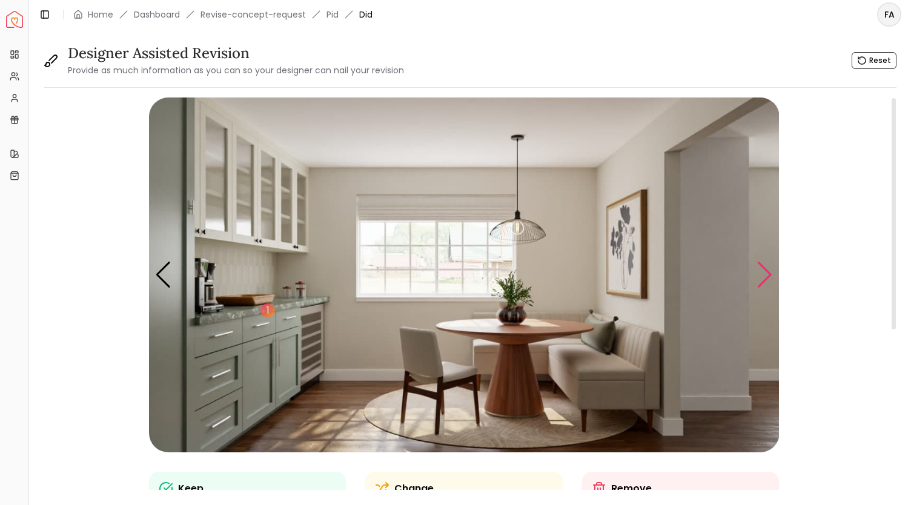
click at [765, 288] on div "Next slide" at bounding box center [765, 275] width 16 height 27
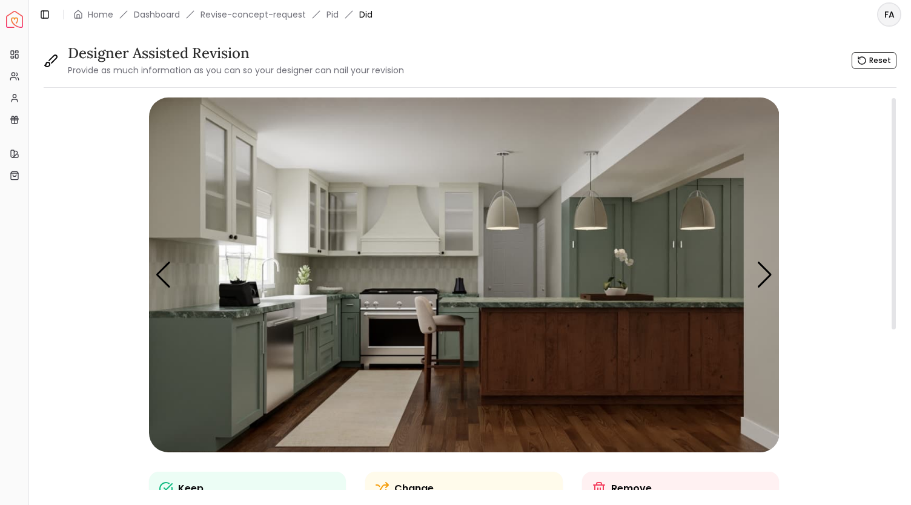
click at [600, 253] on img "3 / 5" at bounding box center [464, 275] width 631 height 355
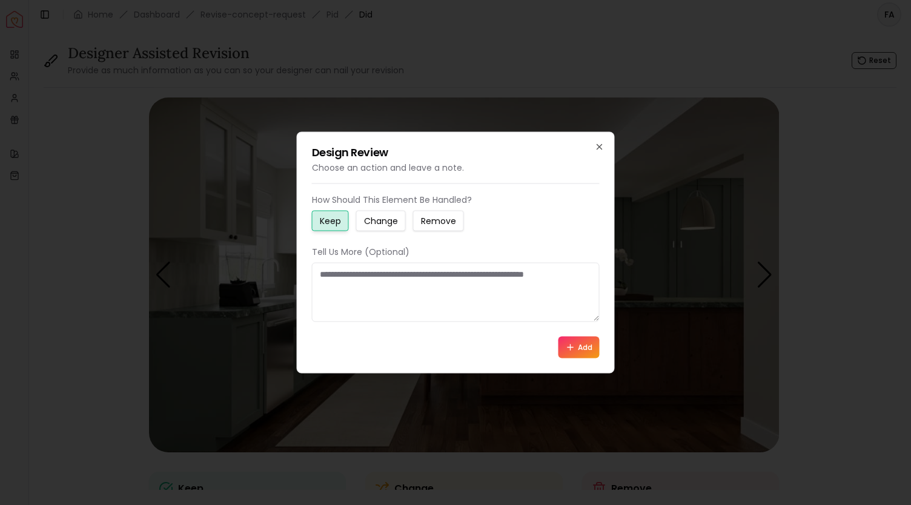
click at [382, 224] on small "Change" at bounding box center [381, 221] width 34 height 12
click at [356, 281] on textarea at bounding box center [456, 292] width 288 height 59
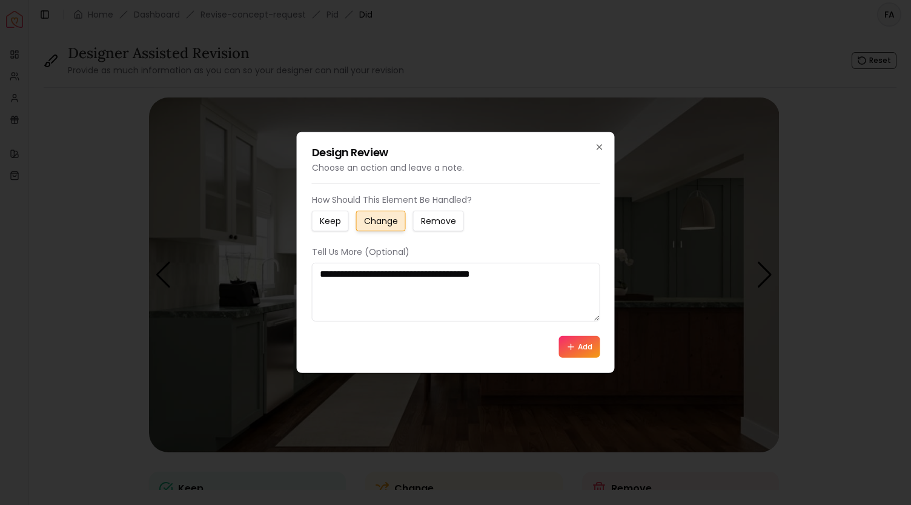
click at [319, 274] on textarea "**********" at bounding box center [456, 292] width 288 height 59
type textarea "**********"
click at [579, 347] on button "Add" at bounding box center [579, 347] width 41 height 22
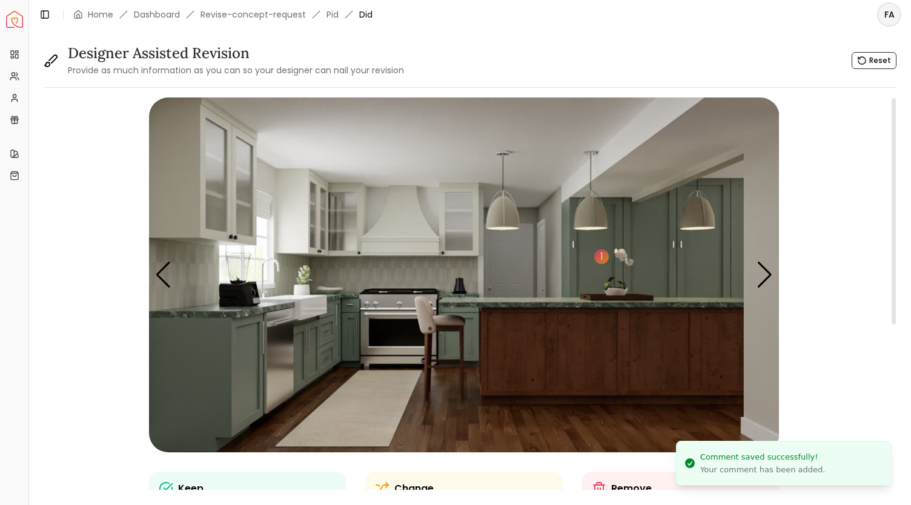
click at [674, 261] on img "3 / 5" at bounding box center [464, 275] width 631 height 355
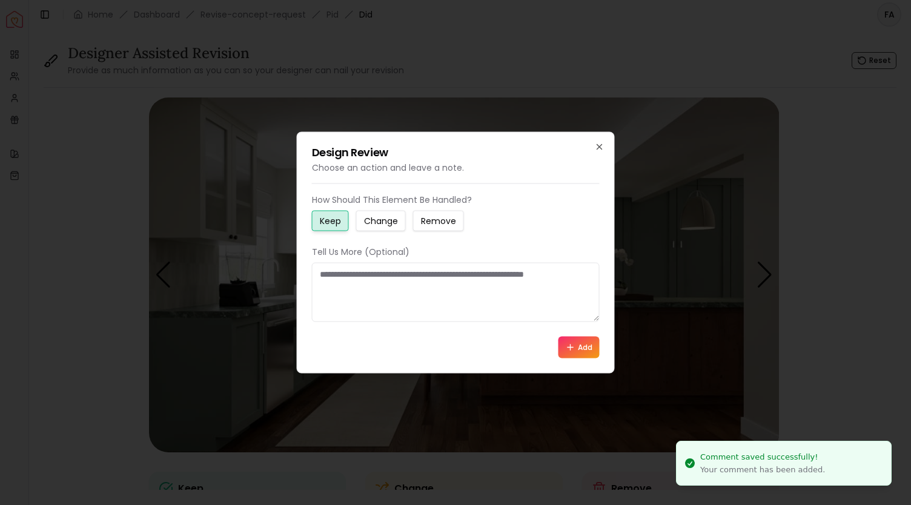
click at [393, 219] on small "Change" at bounding box center [381, 221] width 34 height 12
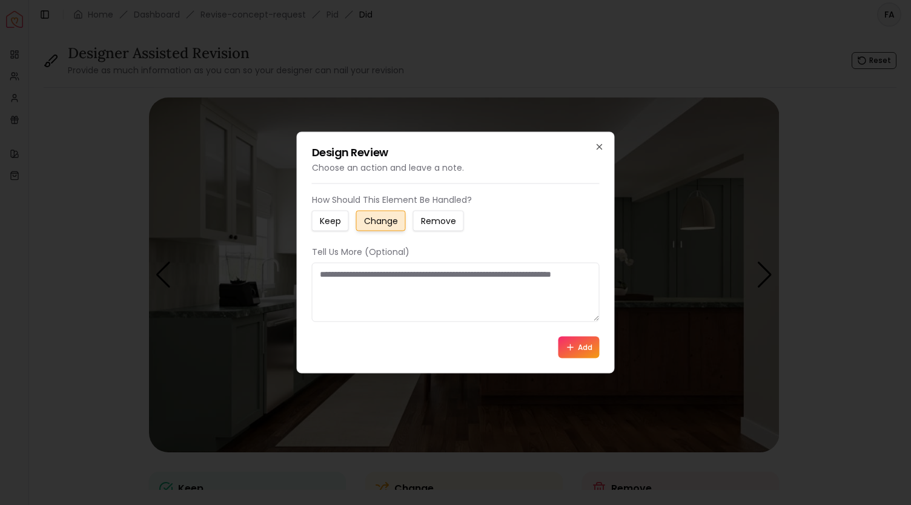
click at [344, 273] on textarea at bounding box center [456, 292] width 288 height 59
type textarea "**********"
click at [579, 341] on button "Add" at bounding box center [579, 347] width 41 height 22
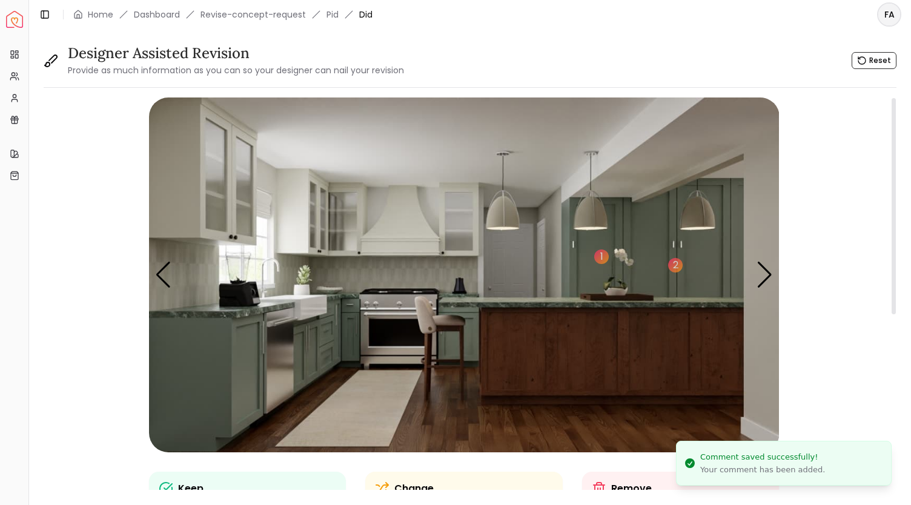
click at [586, 334] on img "3 / 5" at bounding box center [464, 275] width 631 height 355
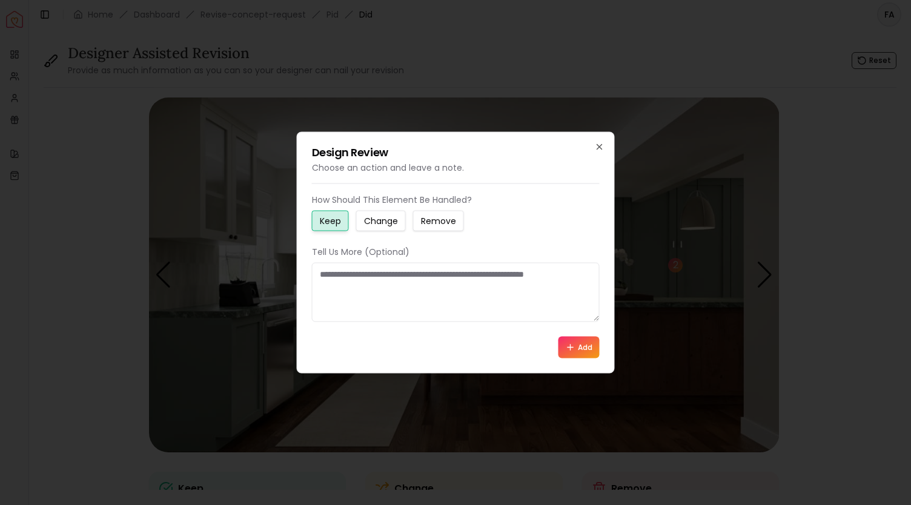
click at [378, 223] on small "Change" at bounding box center [381, 221] width 34 height 12
click at [354, 283] on textarea at bounding box center [456, 292] width 288 height 59
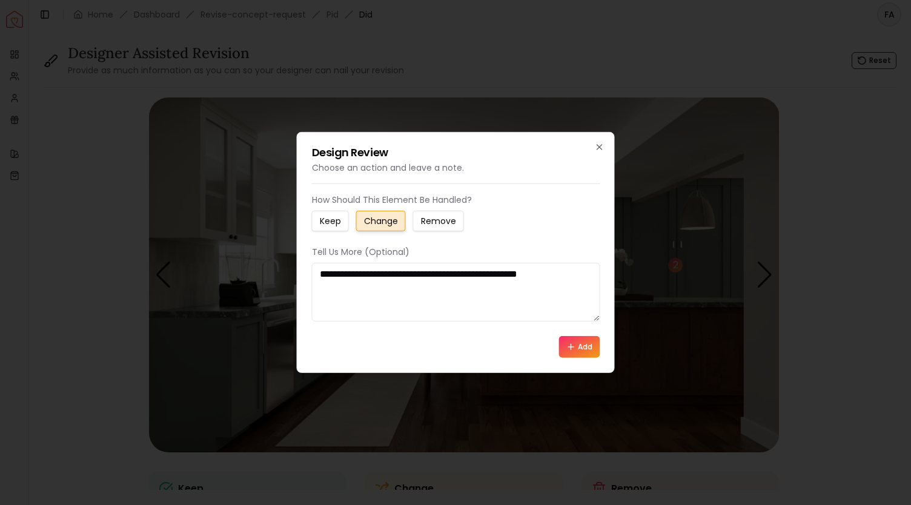
type textarea "**********"
click at [580, 343] on button "Add" at bounding box center [579, 347] width 41 height 22
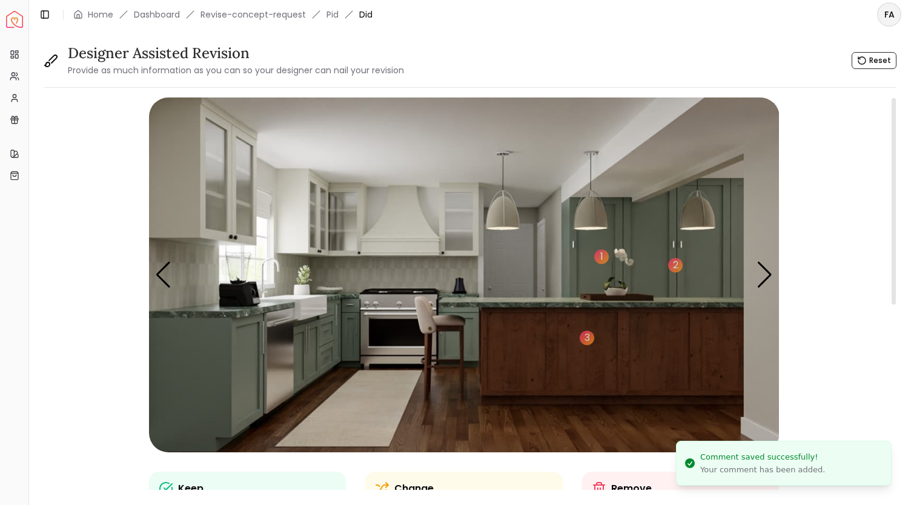
click at [237, 311] on img "3 / 5" at bounding box center [464, 275] width 631 height 355
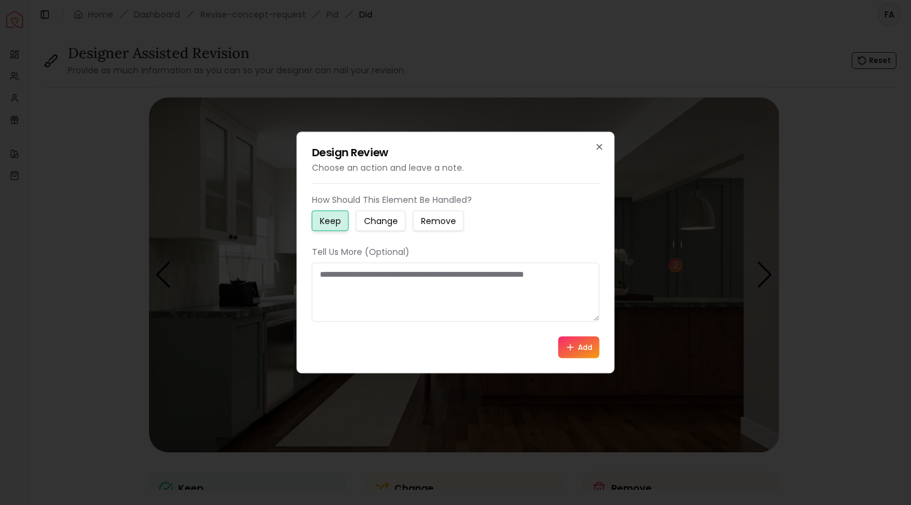
click at [381, 222] on small "Change" at bounding box center [381, 221] width 34 height 12
click at [356, 270] on textarea at bounding box center [456, 292] width 288 height 59
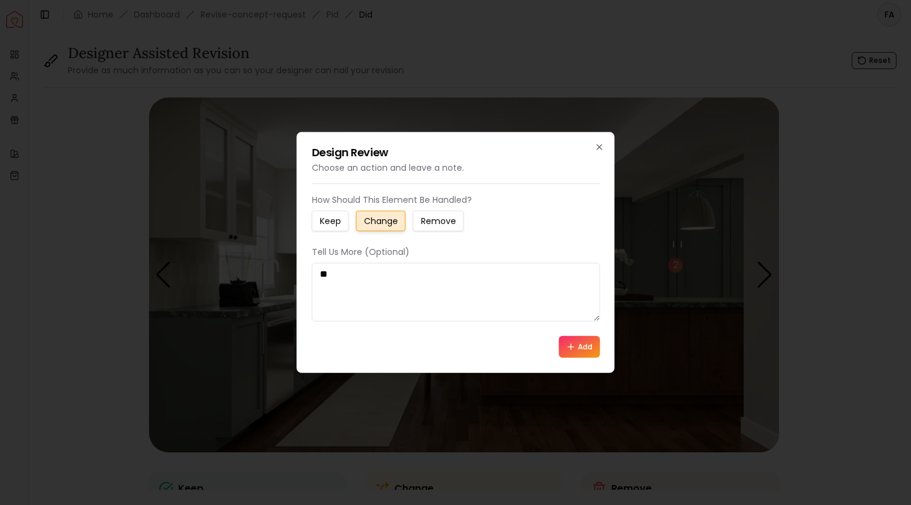
type textarea "*"
type textarea "**********"
click at [582, 346] on button "Add" at bounding box center [579, 347] width 41 height 22
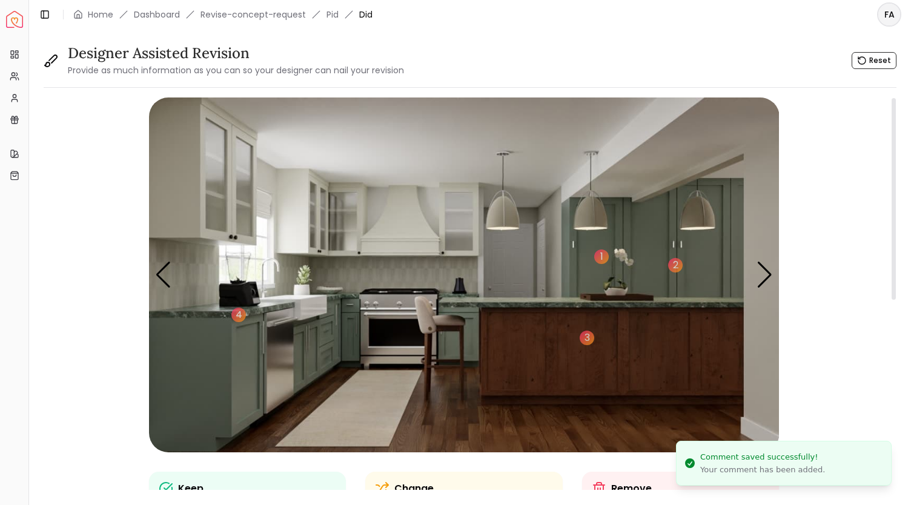
click at [394, 238] on img "3 / 5" at bounding box center [464, 275] width 631 height 355
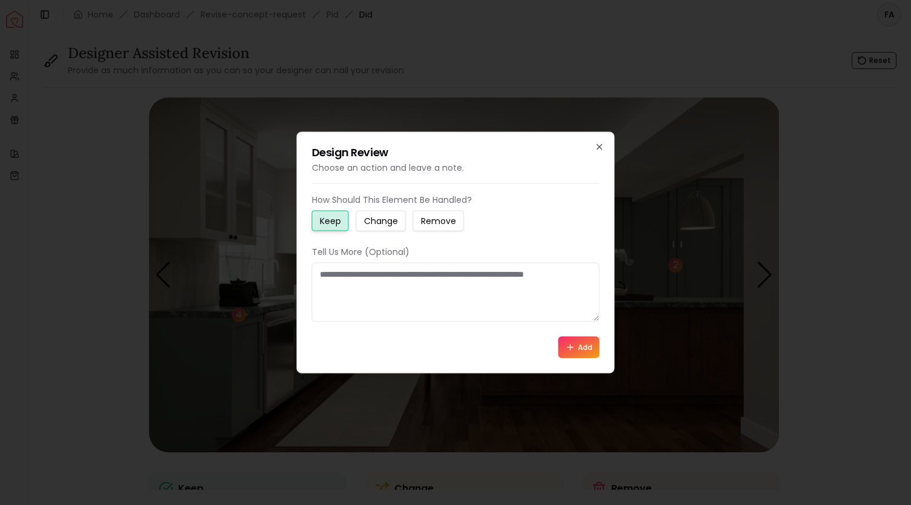
click at [377, 217] on small "Change" at bounding box center [381, 221] width 34 height 12
click at [368, 271] on textarea at bounding box center [456, 292] width 288 height 59
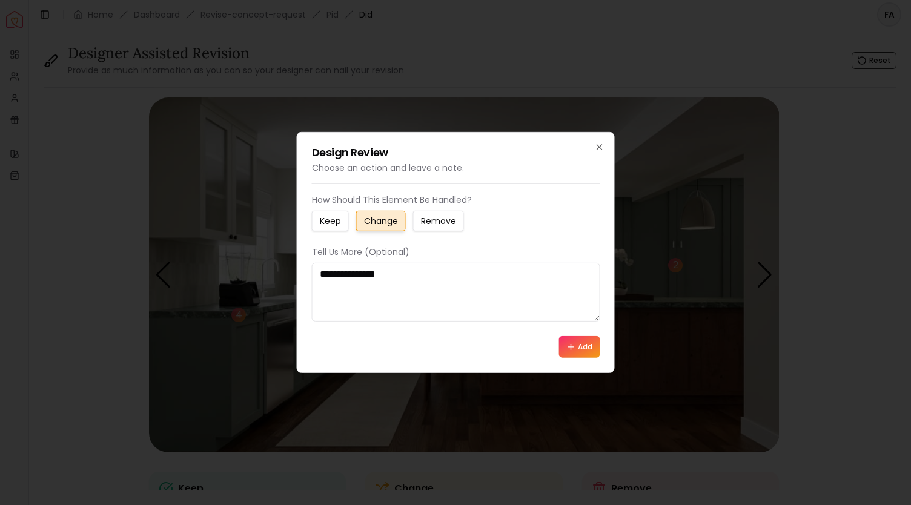
type textarea "**********"
click at [574, 346] on icon at bounding box center [571, 347] width 10 height 10
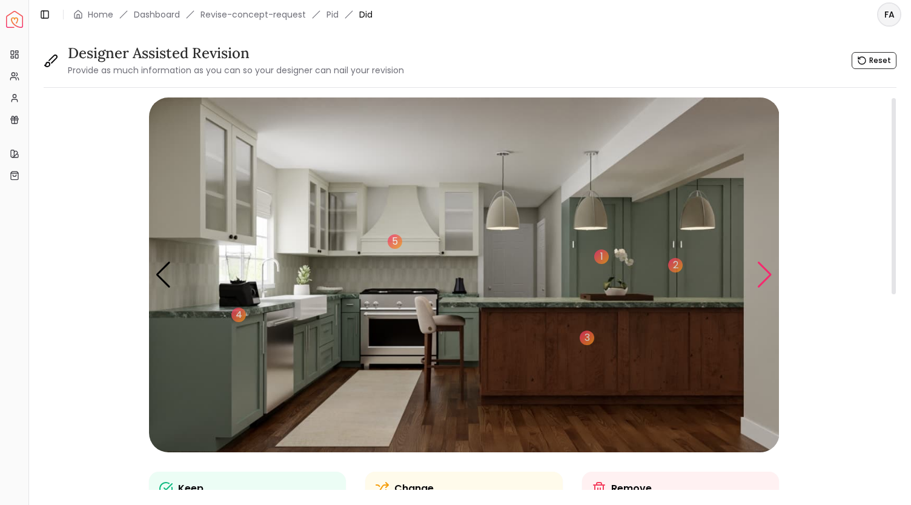
click at [766, 276] on div "Next slide" at bounding box center [765, 275] width 16 height 27
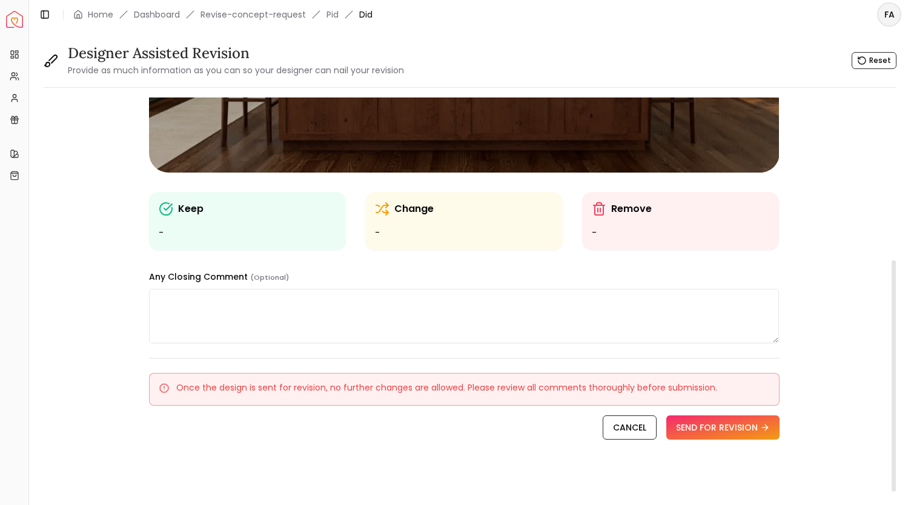
scroll to position [285, 0]
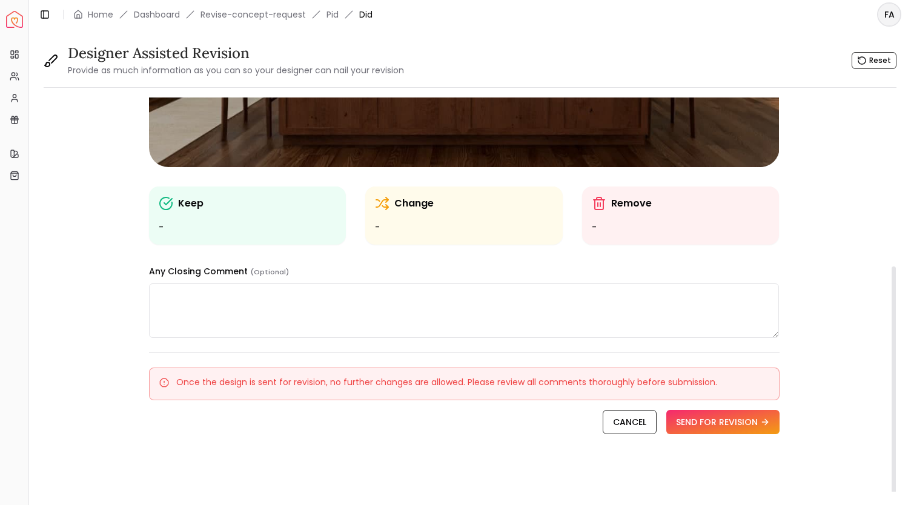
drag, startPoint x: 894, startPoint y: 168, endPoint x: 886, endPoint y: 336, distance: 168.6
click at [892, 336] on div at bounding box center [894, 382] width 4 height 231
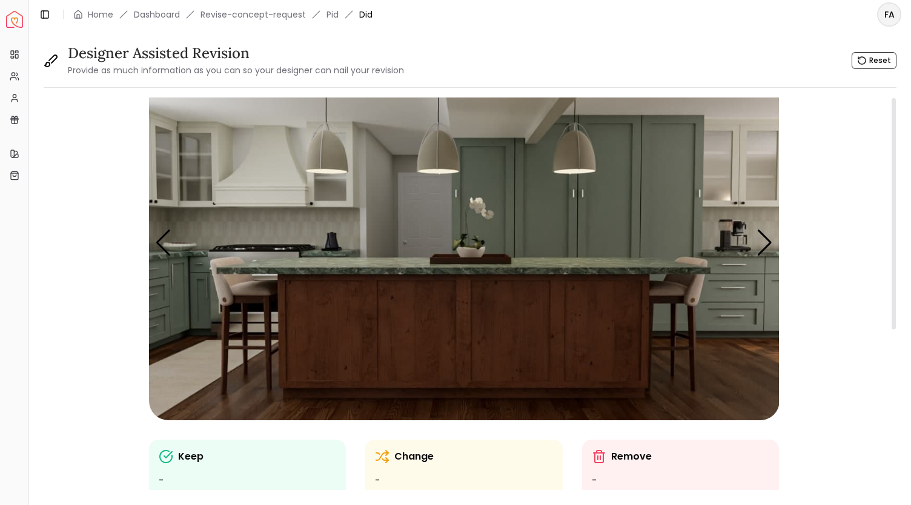
scroll to position [0, 0]
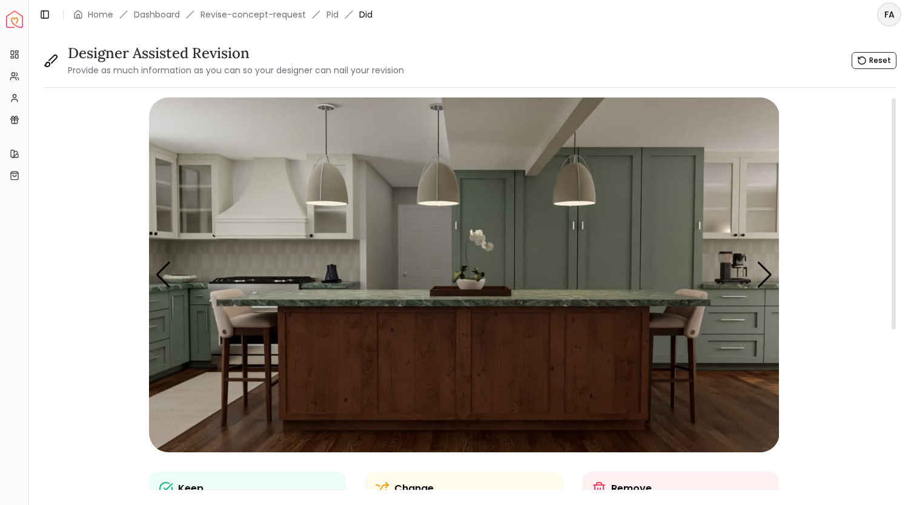
drag, startPoint x: 895, startPoint y: 313, endPoint x: 898, endPoint y: 111, distance: 202.4
click at [896, 111] on div at bounding box center [894, 213] width 4 height 231
click at [762, 277] on div "Next slide" at bounding box center [765, 275] width 16 height 27
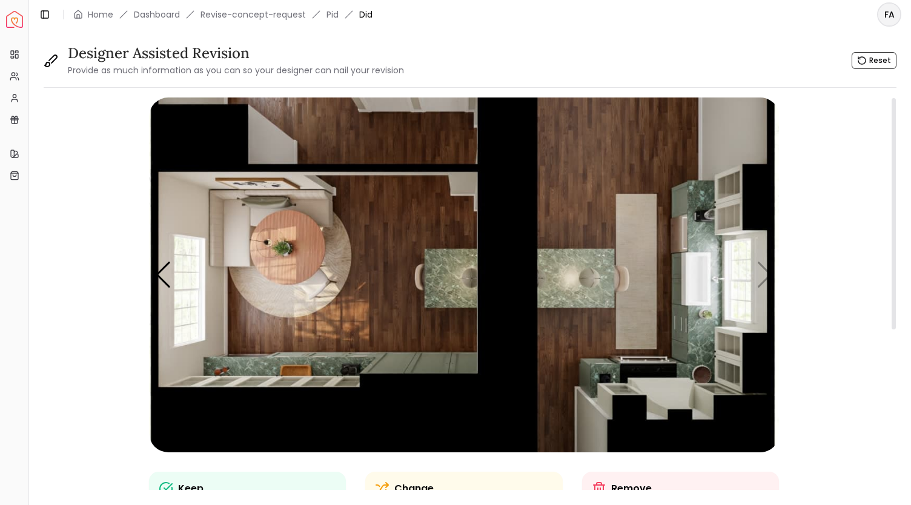
click at [603, 158] on img "5 / 5" at bounding box center [464, 275] width 631 height 355
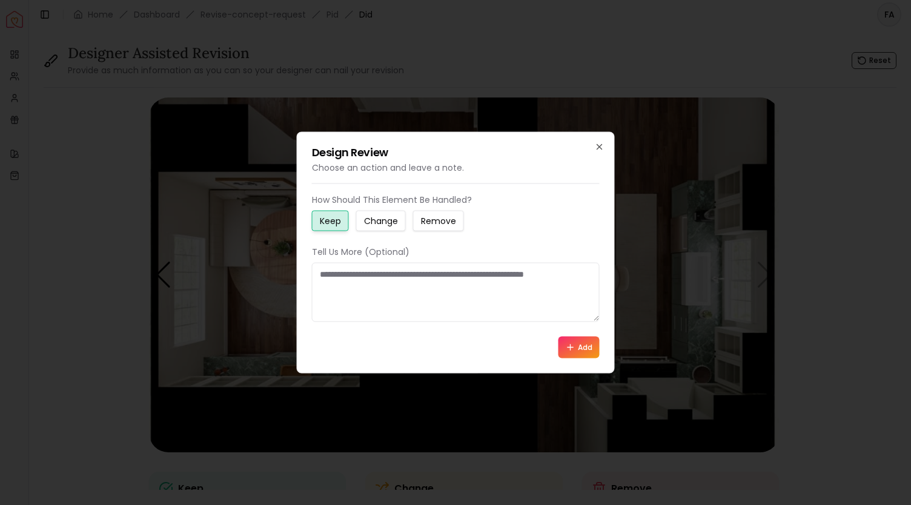
click at [371, 224] on small "Change" at bounding box center [381, 221] width 34 height 12
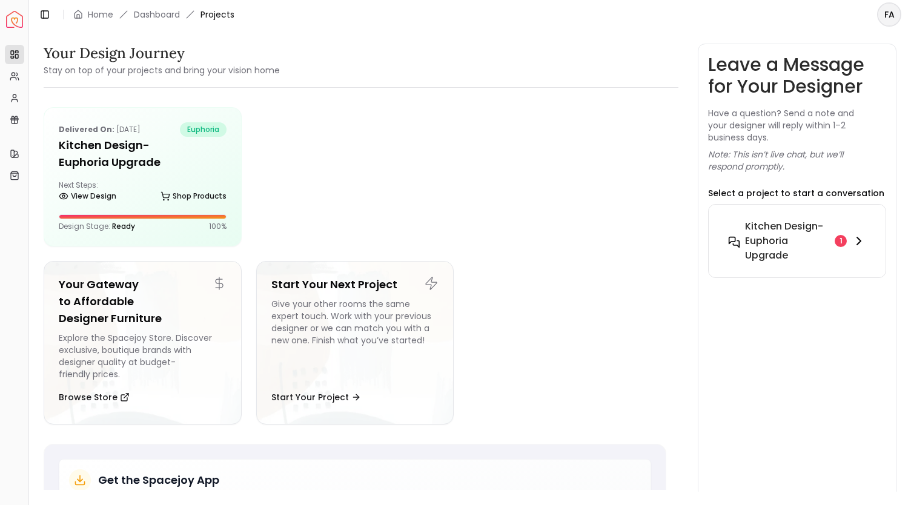
click at [838, 239] on div "1" at bounding box center [841, 241] width 12 height 12
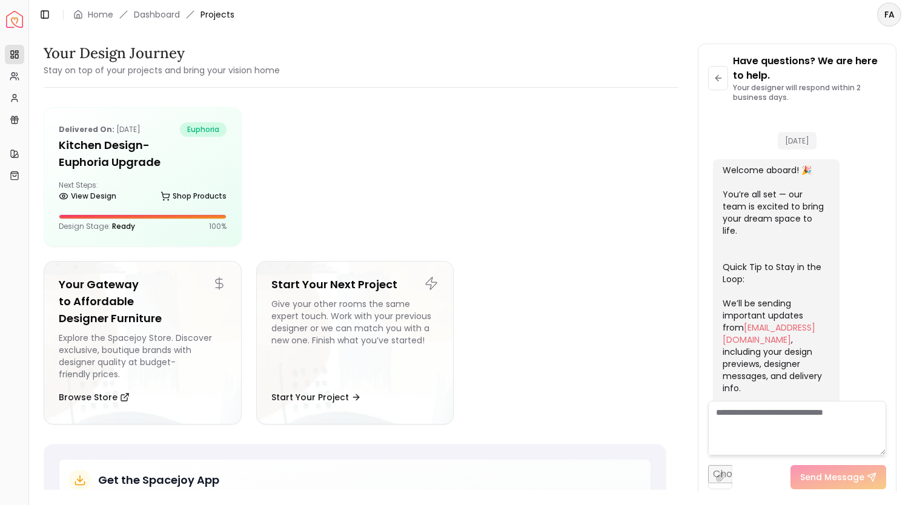
scroll to position [2072, 0]
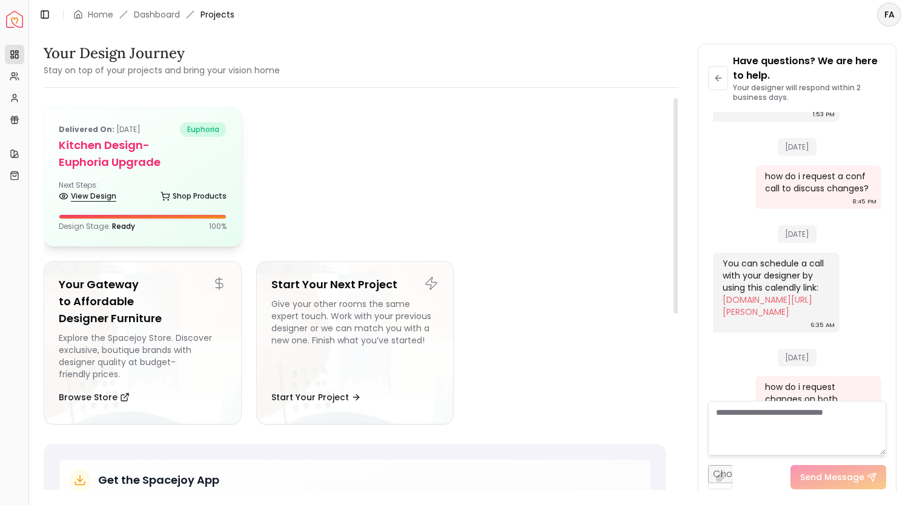
click at [110, 196] on link "View Design" at bounding box center [88, 196] width 58 height 17
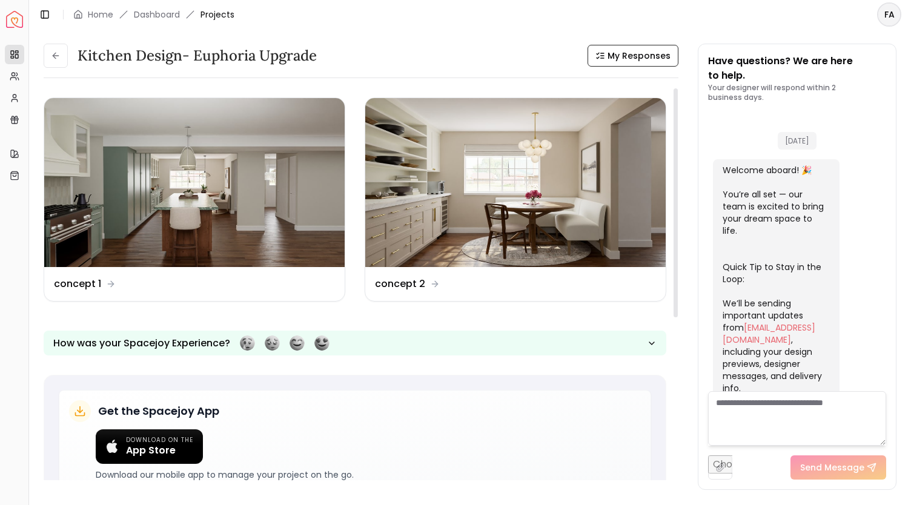
scroll to position [2082, 0]
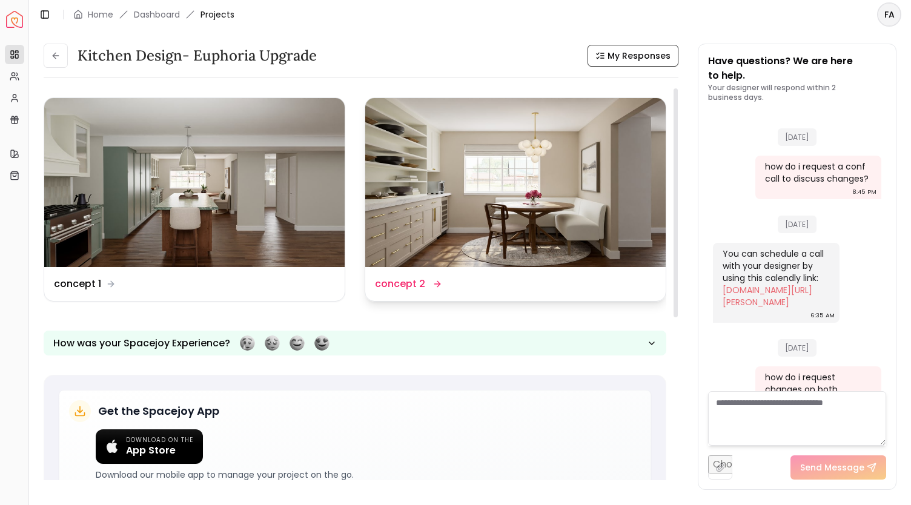
click at [494, 219] on img at bounding box center [515, 182] width 300 height 169
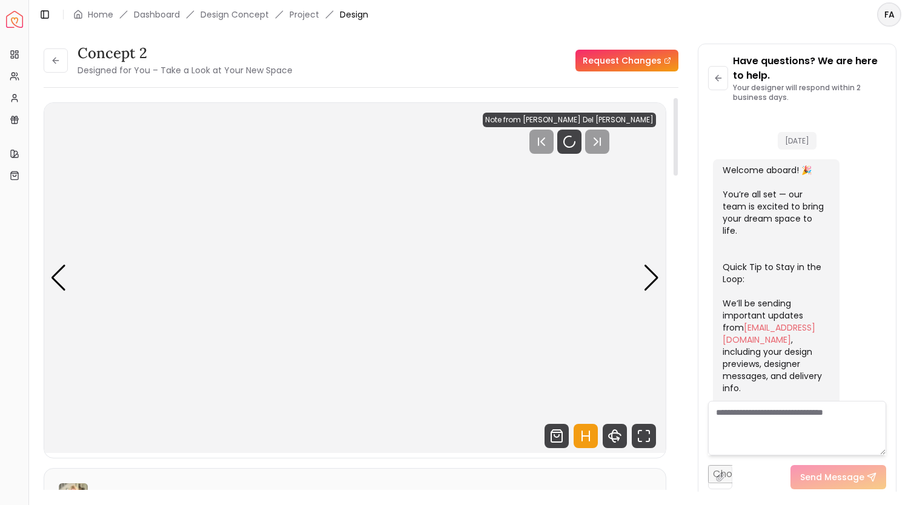
scroll to position [2072, 0]
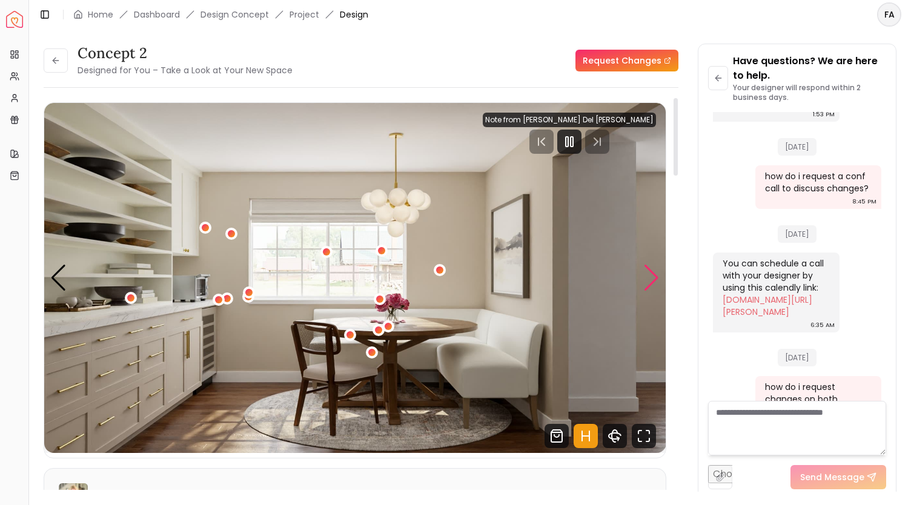
click at [654, 273] on div "Next slide" at bounding box center [651, 278] width 16 height 27
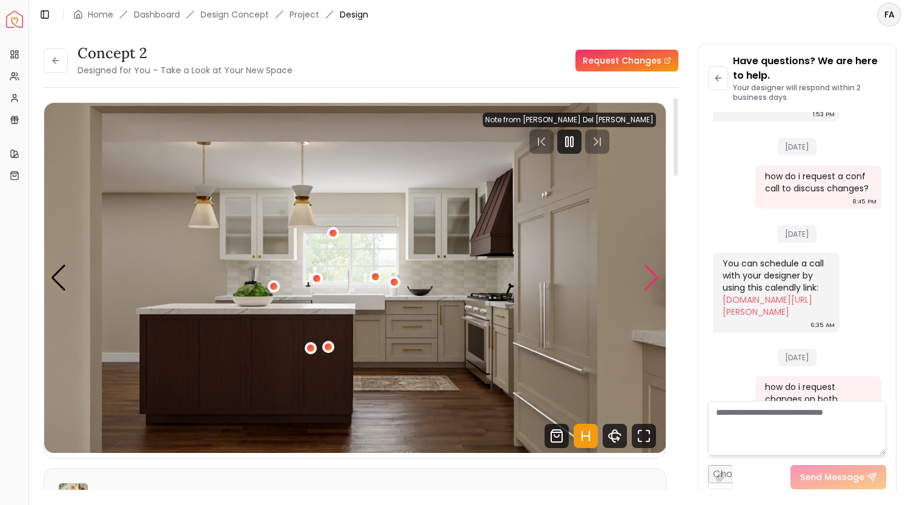
click at [654, 284] on div "Next slide" at bounding box center [651, 278] width 16 height 27
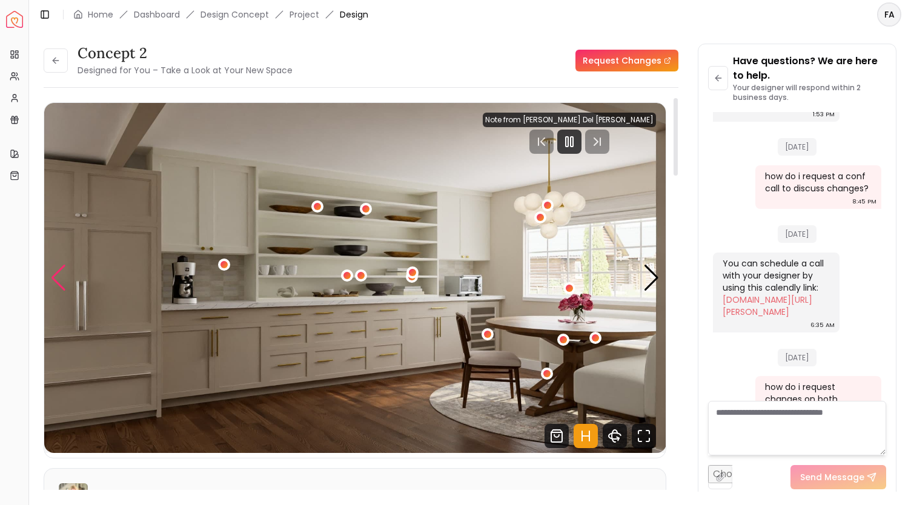
click at [51, 280] on div "Previous slide" at bounding box center [58, 278] width 16 height 27
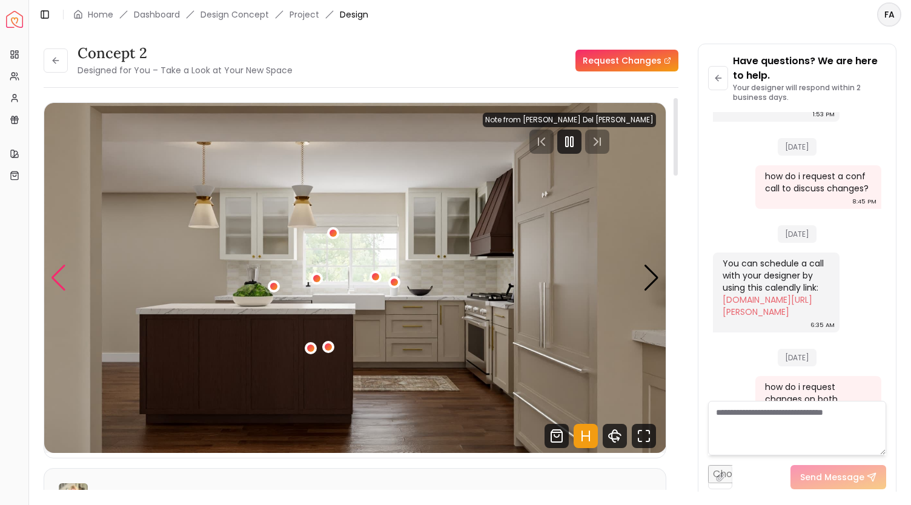
click at [51, 280] on div "Previous slide" at bounding box center [58, 278] width 16 height 27
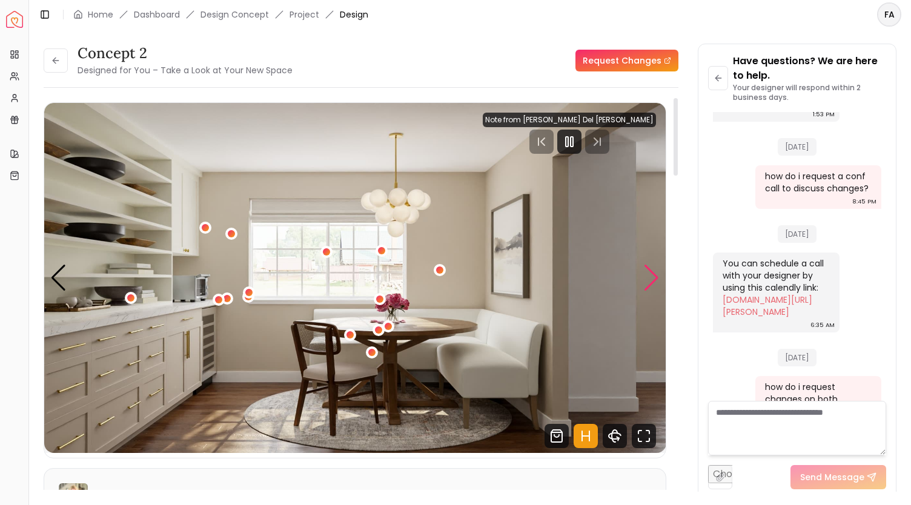
click at [655, 280] on div "Next slide" at bounding box center [651, 278] width 16 height 27
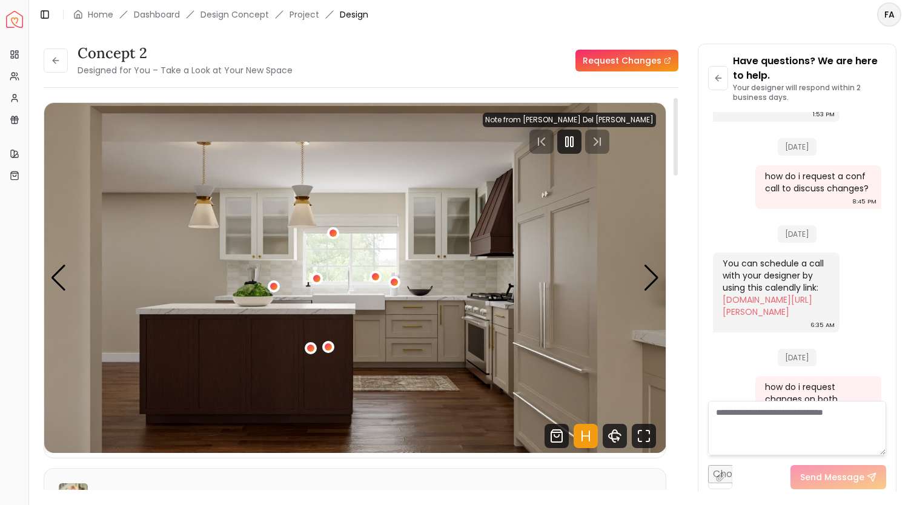
click at [224, 325] on img "2 / 5" at bounding box center [355, 278] width 622 height 350
click at [614, 63] on link "Request Changes" at bounding box center [627, 61] width 103 height 22
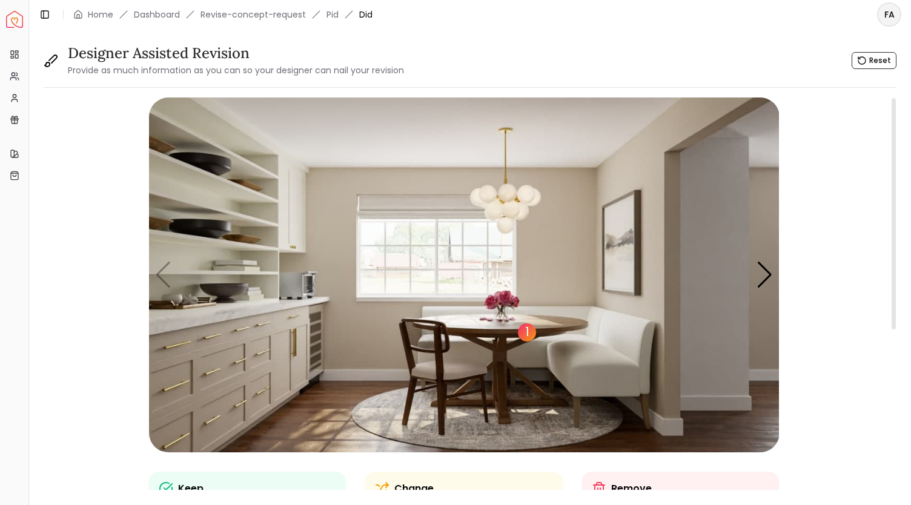
click at [525, 328] on div "1" at bounding box center [527, 332] width 18 height 18
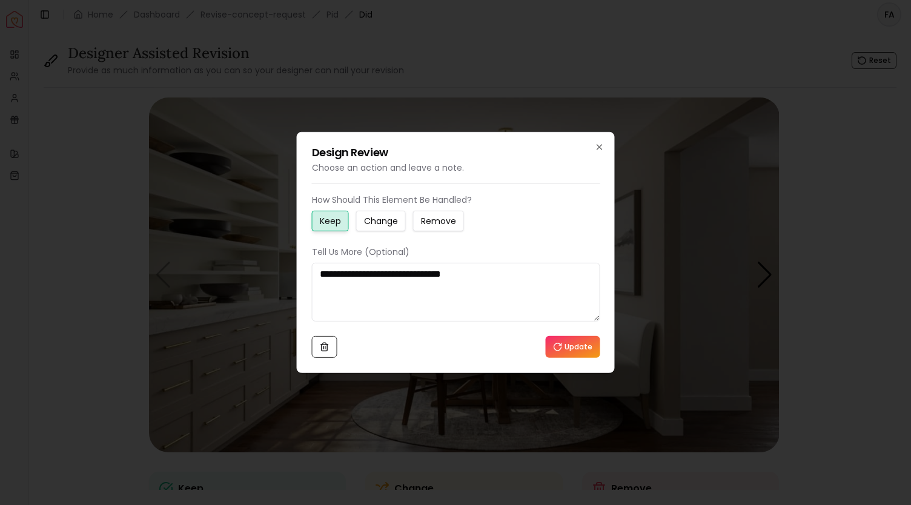
click at [325, 219] on small "Keep" at bounding box center [330, 221] width 21 height 12
click at [473, 288] on textarea "**********" at bounding box center [456, 292] width 288 height 59
click at [571, 346] on button "Update" at bounding box center [572, 347] width 55 height 22
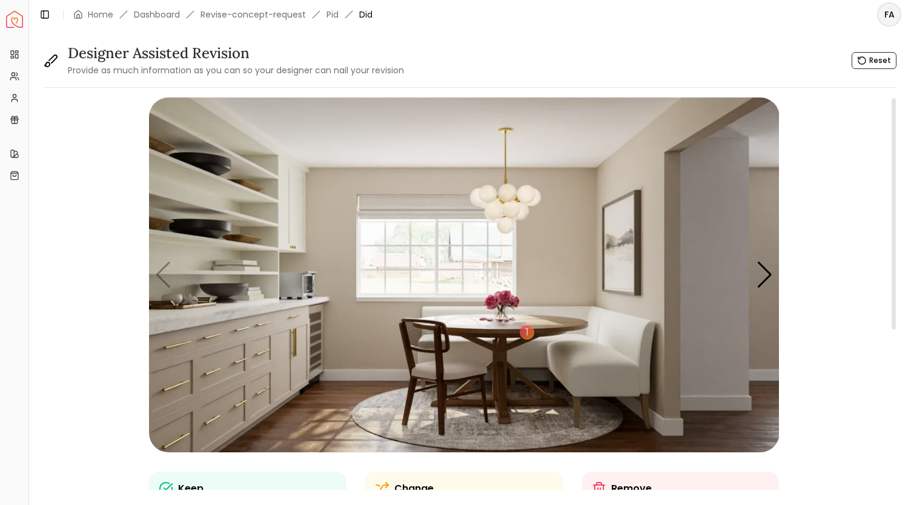
click at [246, 348] on img "1 / 5" at bounding box center [464, 275] width 631 height 355
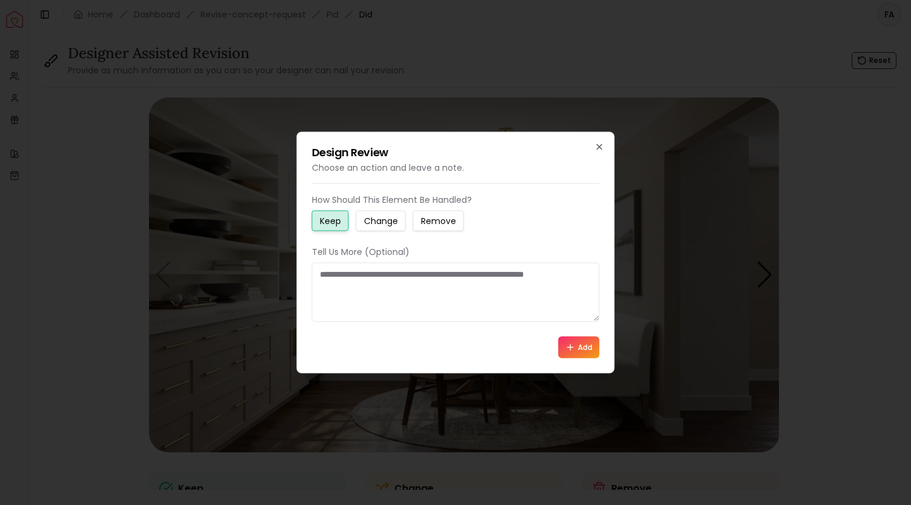
click at [390, 221] on small "Change" at bounding box center [381, 221] width 34 height 12
click at [382, 277] on textarea at bounding box center [456, 292] width 288 height 59
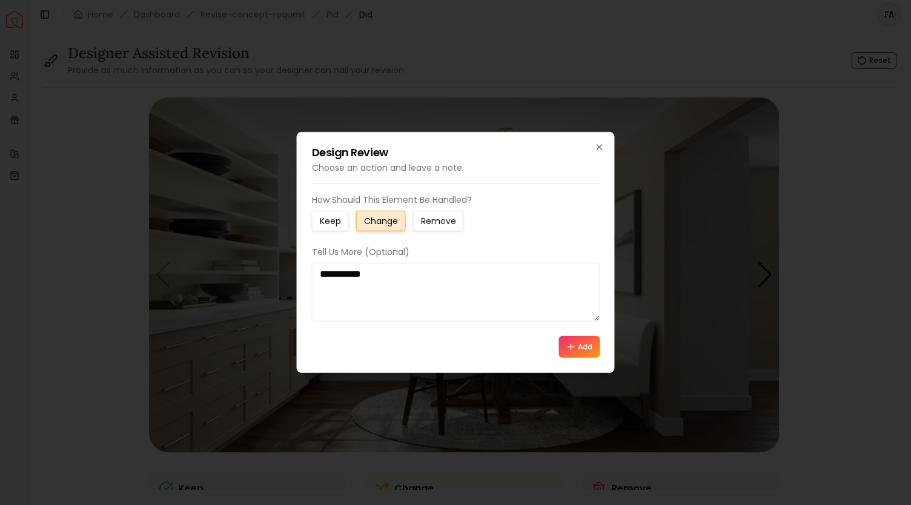
paste textarea "**********"
click at [542, 274] on textarea "**********" at bounding box center [456, 292] width 288 height 59
click at [451, 284] on textarea "**********" at bounding box center [456, 292] width 288 height 59
type textarea "**********"
click at [577, 346] on button "Add" at bounding box center [579, 347] width 41 height 22
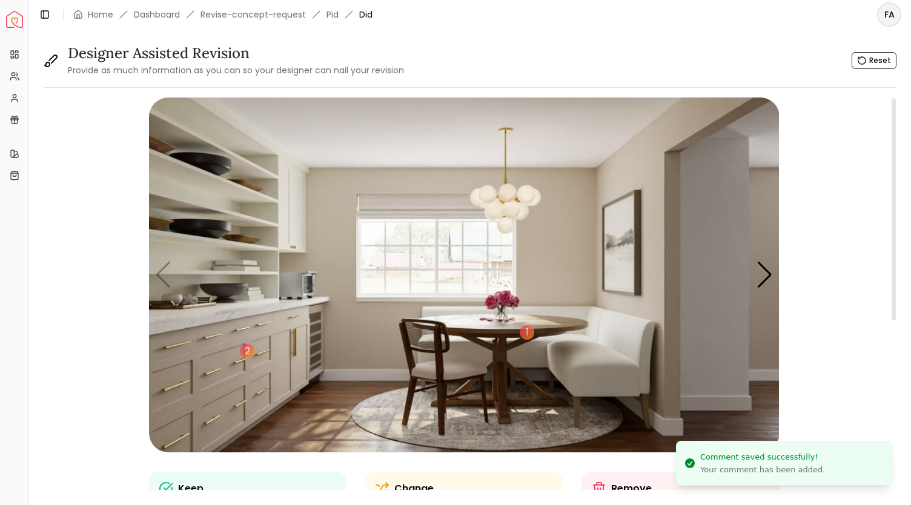
click at [190, 192] on img "1 / 5" at bounding box center [464, 275] width 631 height 355
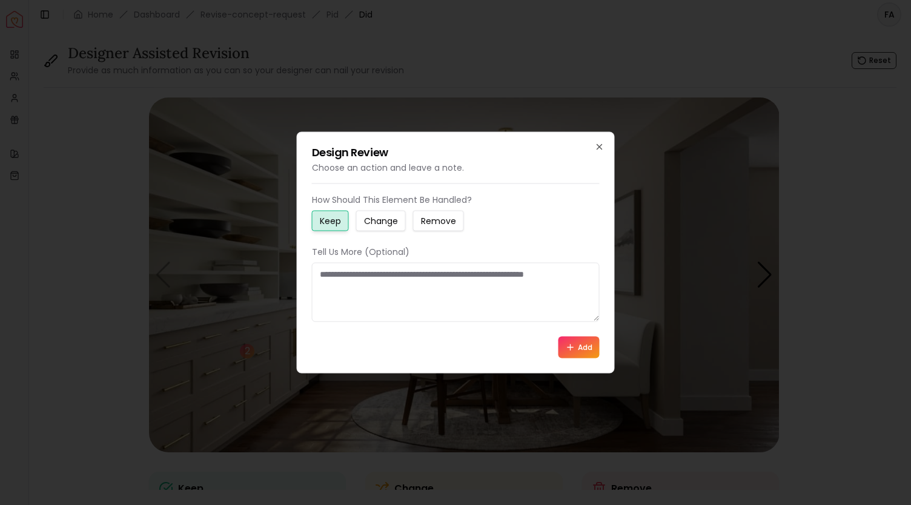
click at [377, 223] on small "Change" at bounding box center [381, 221] width 34 height 12
click at [365, 252] on p "Tell Us More (Optional)" at bounding box center [456, 252] width 288 height 12
click at [349, 271] on textarea at bounding box center [456, 292] width 288 height 59
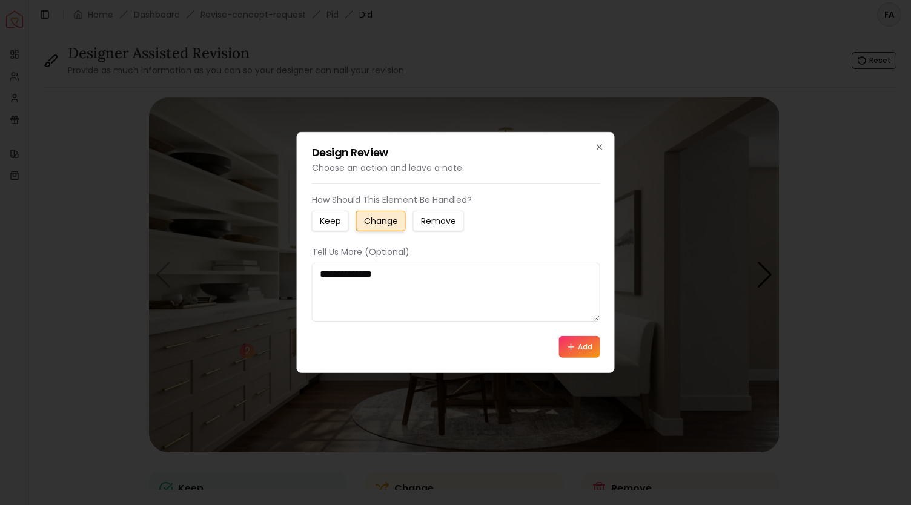
type textarea "**********"
click at [579, 345] on button "Add" at bounding box center [579, 347] width 41 height 22
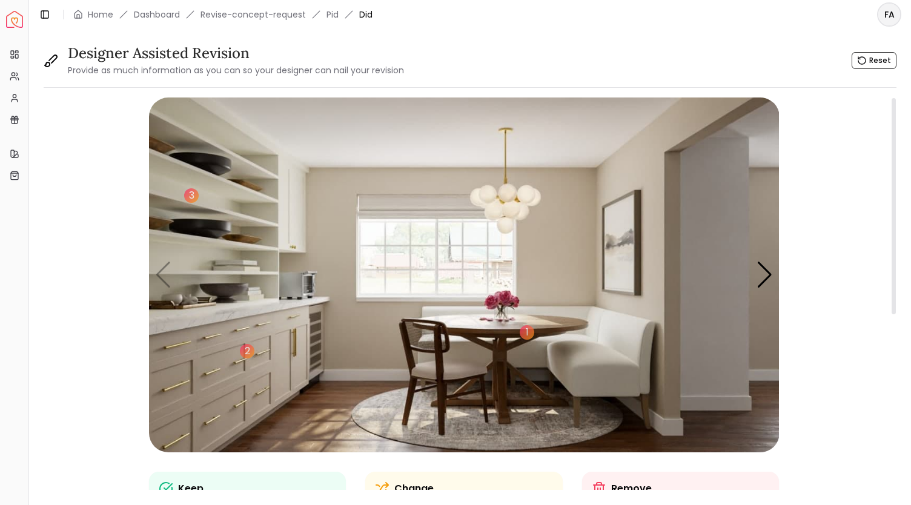
click at [167, 345] on img "1 / 5" at bounding box center [464, 275] width 631 height 355
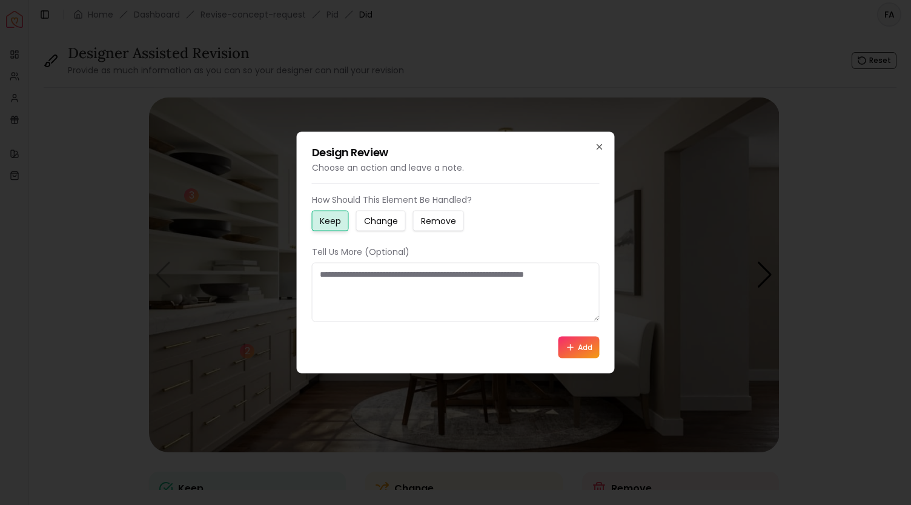
click at [378, 216] on small "Change" at bounding box center [381, 221] width 34 height 12
click at [355, 281] on textarea at bounding box center [456, 292] width 288 height 59
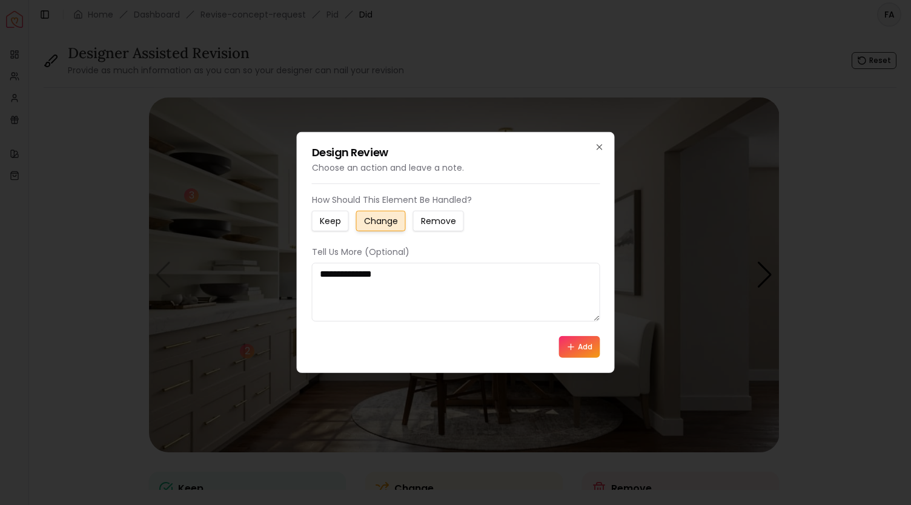
type textarea "**********"
click at [572, 345] on icon at bounding box center [571, 347] width 10 height 10
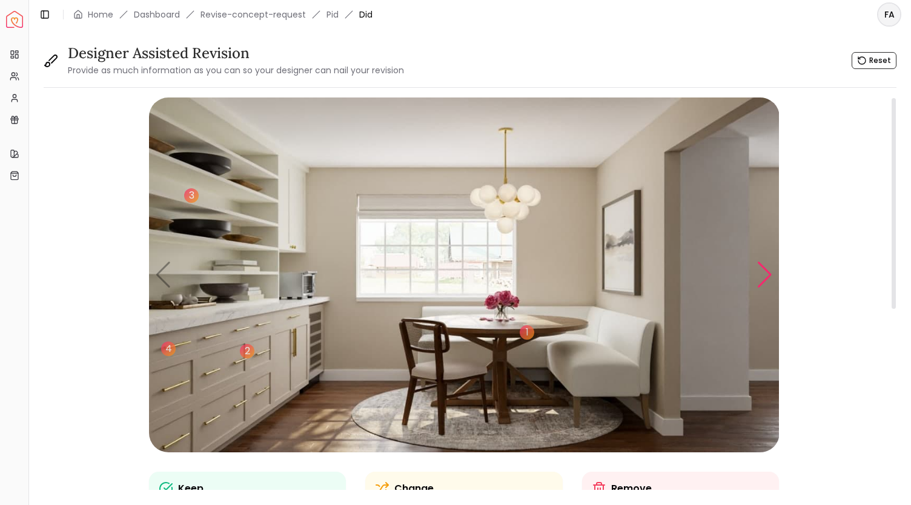
click at [765, 283] on div "Next slide" at bounding box center [765, 275] width 16 height 27
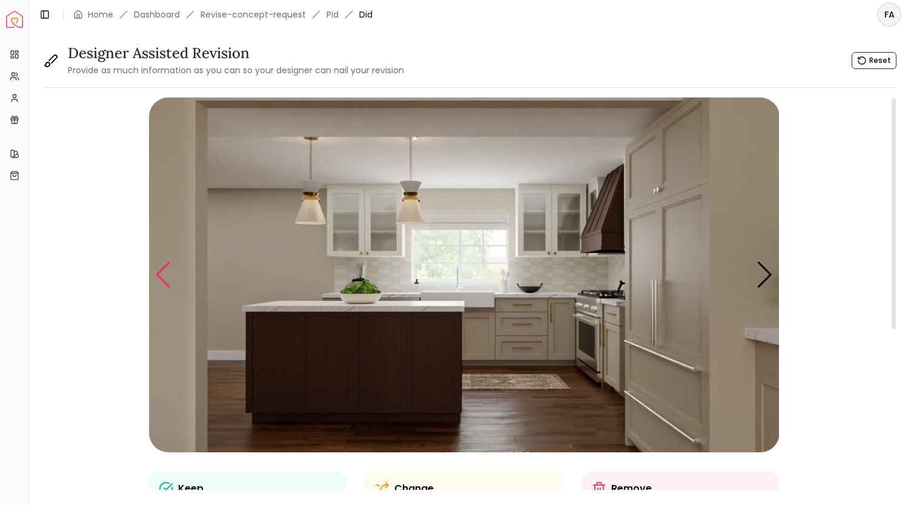
click at [166, 282] on div "Previous slide" at bounding box center [163, 275] width 16 height 27
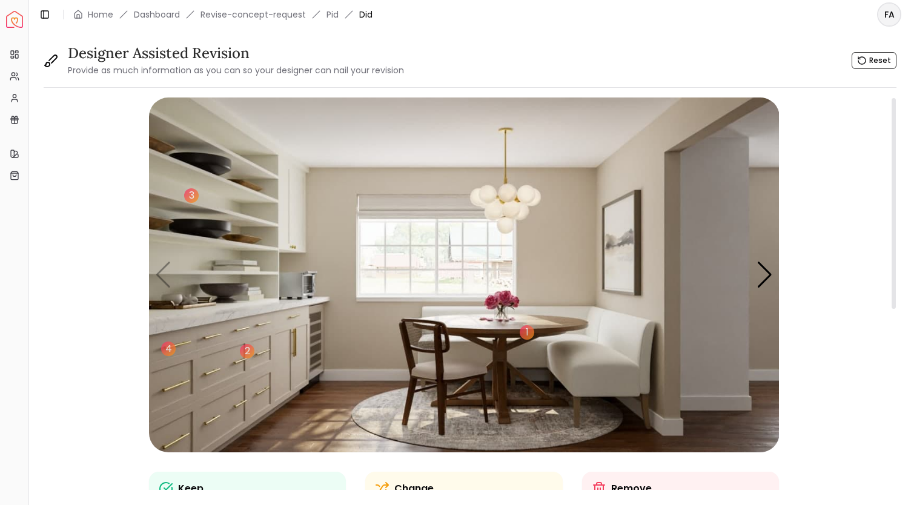
click at [620, 348] on img "1 / 5" at bounding box center [464, 275] width 631 height 355
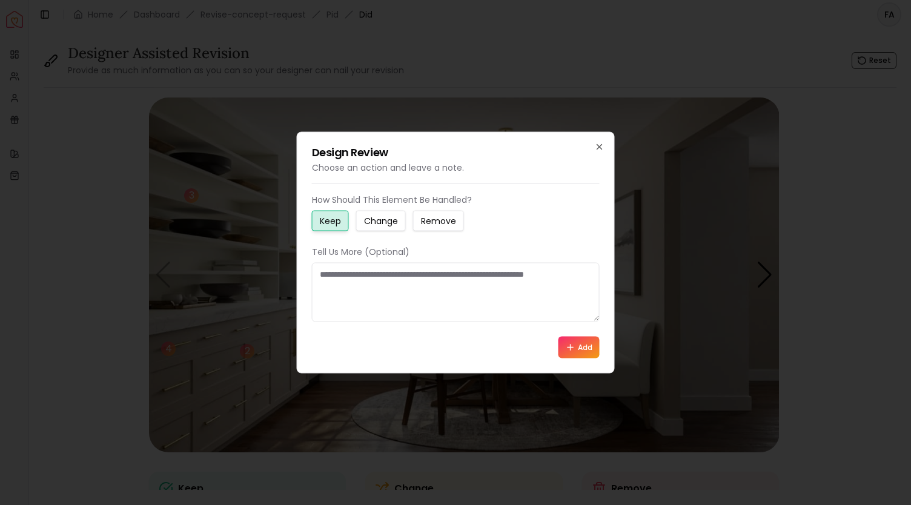
click at [357, 275] on textarea at bounding box center [456, 292] width 288 height 59
type textarea "**********"
click at [575, 346] on button "Add" at bounding box center [579, 347] width 41 height 22
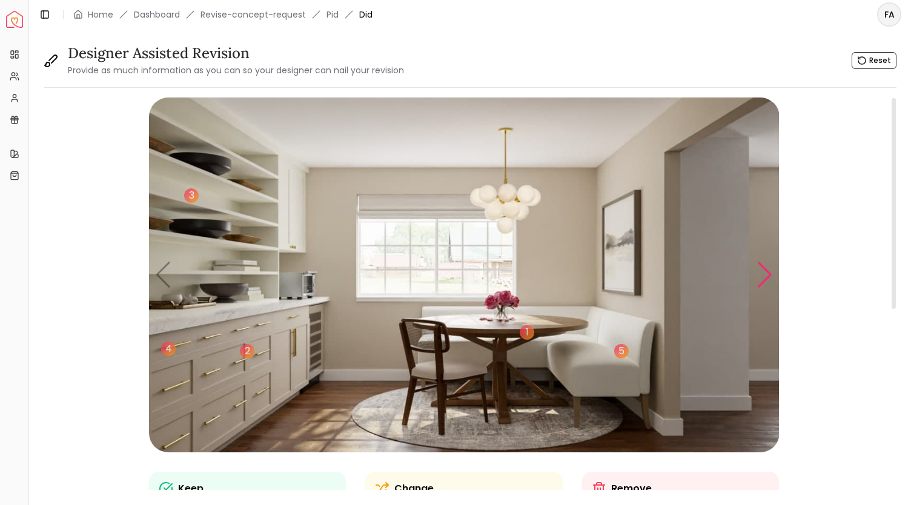
click at [761, 277] on div "Next slide" at bounding box center [765, 275] width 16 height 27
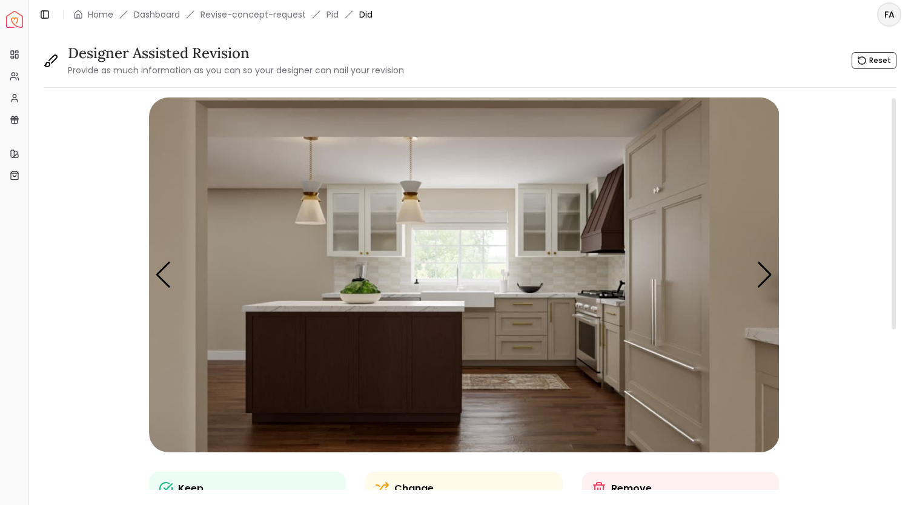
click at [384, 316] on img "2 / 5" at bounding box center [464, 275] width 631 height 355
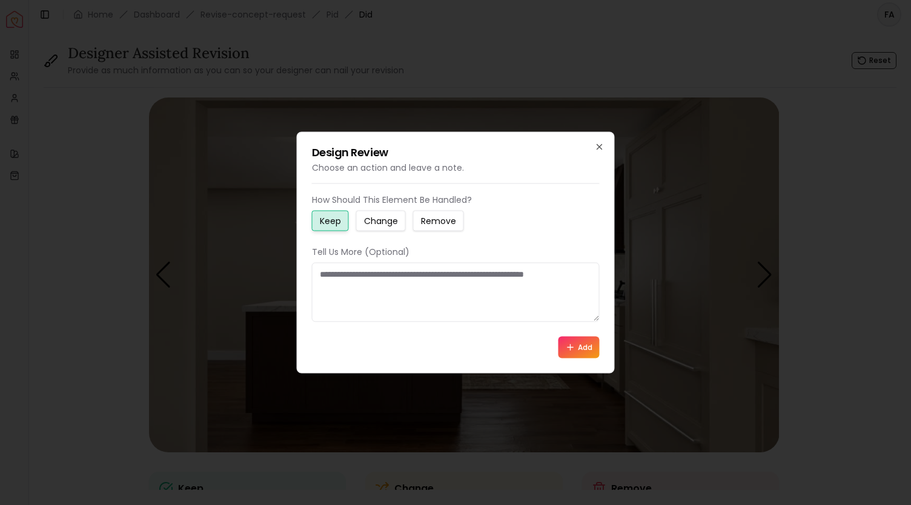
click at [377, 224] on small "Change" at bounding box center [381, 221] width 34 height 12
click at [376, 275] on textarea at bounding box center [456, 292] width 288 height 59
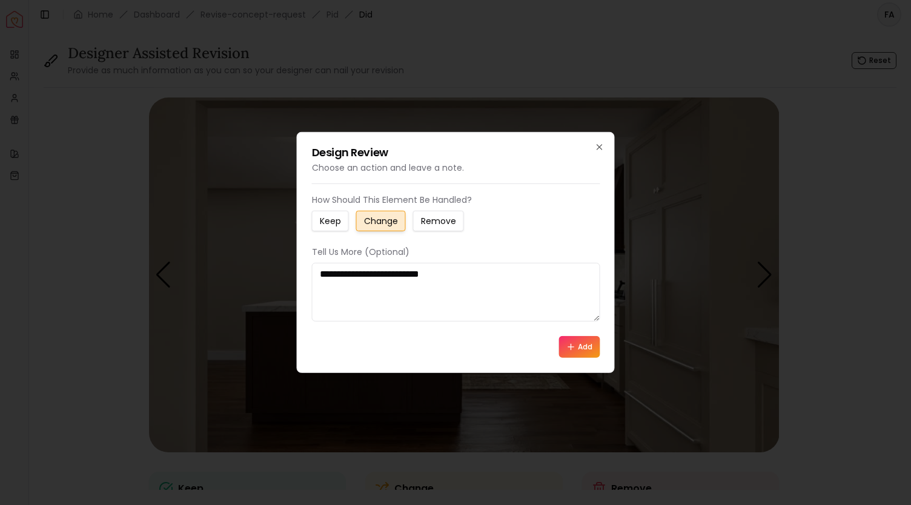
type textarea "**********"
click at [579, 340] on button "Add" at bounding box center [579, 347] width 41 height 22
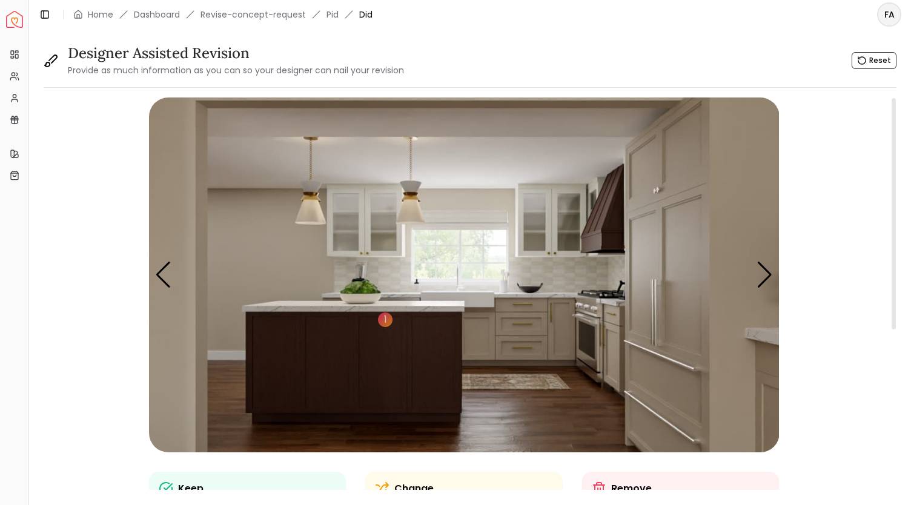
click at [216, 236] on img "2 / 5" at bounding box center [464, 275] width 631 height 355
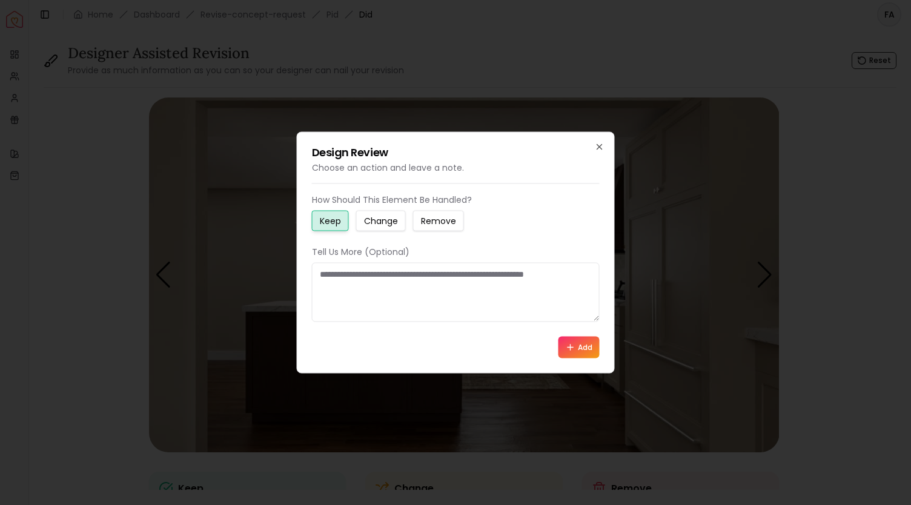
click at [391, 222] on small "Change" at bounding box center [381, 221] width 34 height 12
click at [354, 274] on textarea at bounding box center [456, 292] width 288 height 59
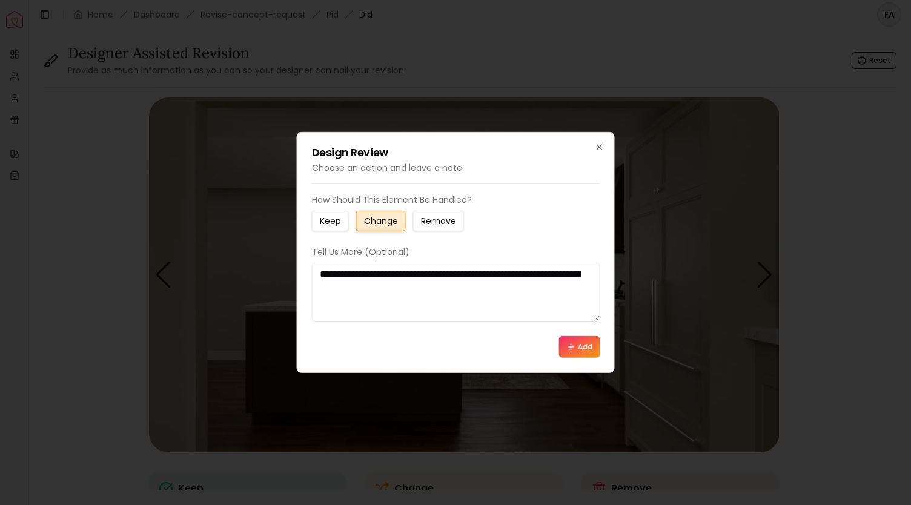
type textarea "**********"
click at [585, 350] on button "Add" at bounding box center [579, 347] width 41 height 22
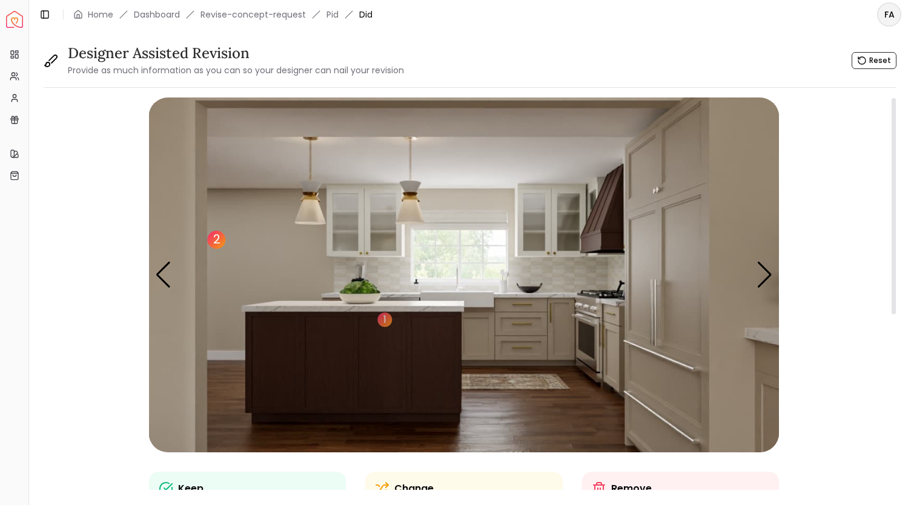
click at [219, 239] on div "2" at bounding box center [216, 240] width 18 height 18
click at [208, 285] on img "2 / 5" at bounding box center [464, 275] width 631 height 355
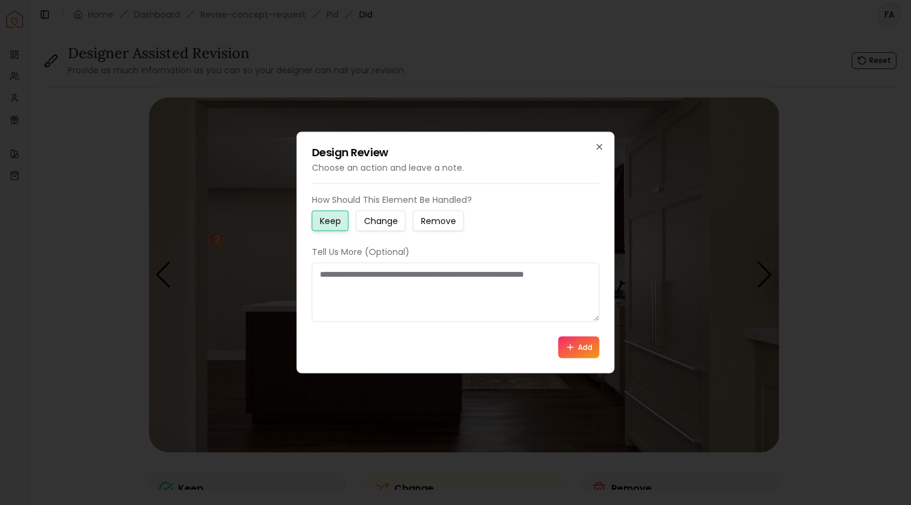
click at [371, 223] on small "Change" at bounding box center [381, 221] width 34 height 12
click at [354, 279] on textarea at bounding box center [456, 292] width 288 height 59
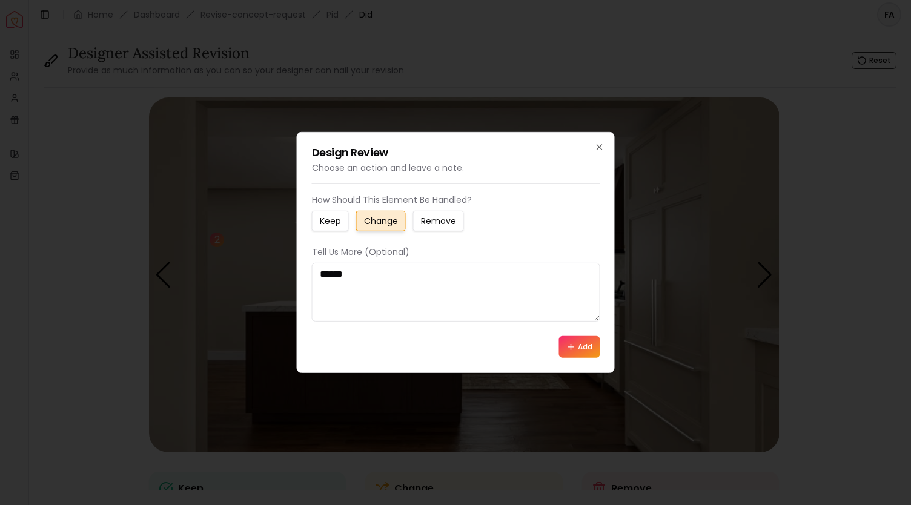
type textarea "******"
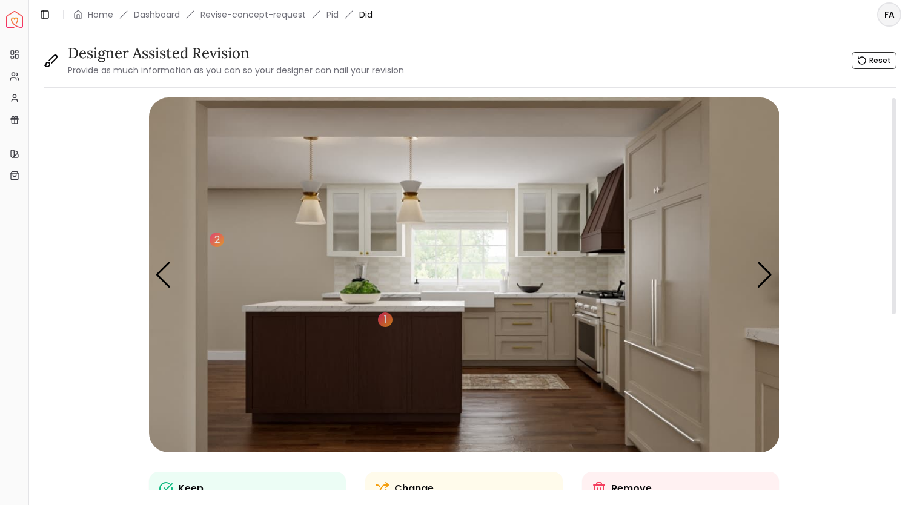
click at [216, 271] on img "2 / 5" at bounding box center [464, 275] width 631 height 355
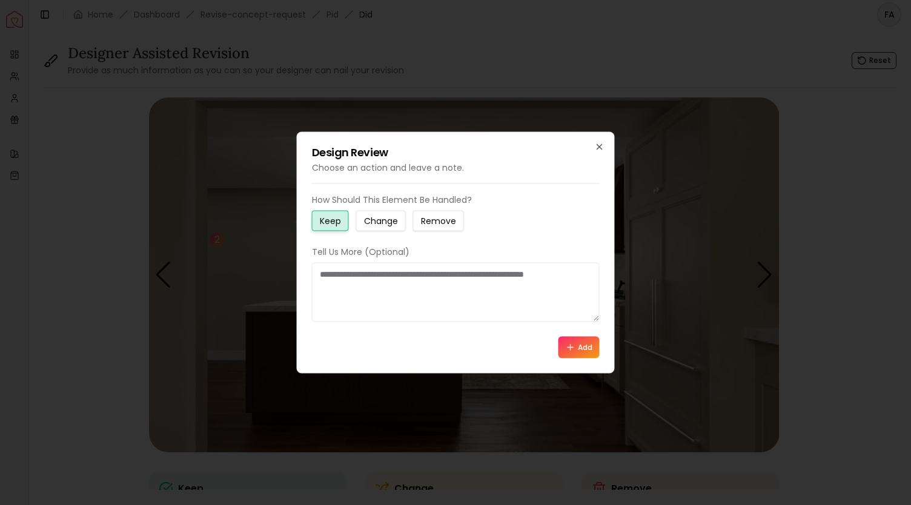
click at [377, 225] on small "Change" at bounding box center [381, 221] width 34 height 12
click at [356, 287] on textarea at bounding box center [456, 292] width 288 height 59
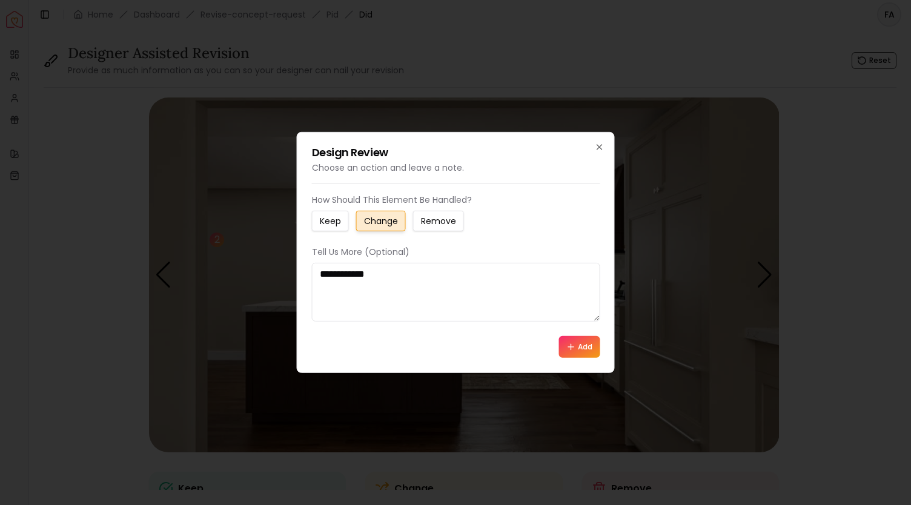
click at [344, 299] on textarea "**********" at bounding box center [456, 292] width 288 height 59
type textarea "**********"
click at [576, 347] on button "Add" at bounding box center [579, 347] width 41 height 22
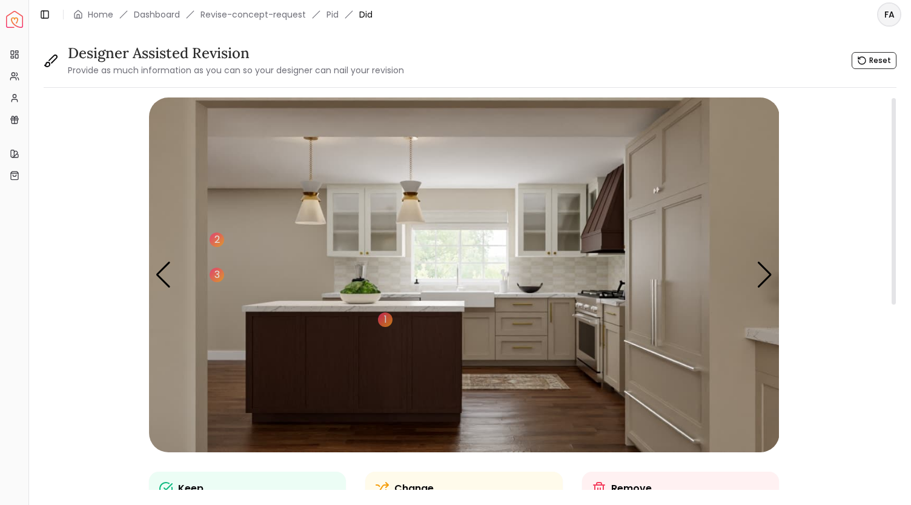
click at [606, 231] on img "2 / 5" at bounding box center [464, 275] width 631 height 355
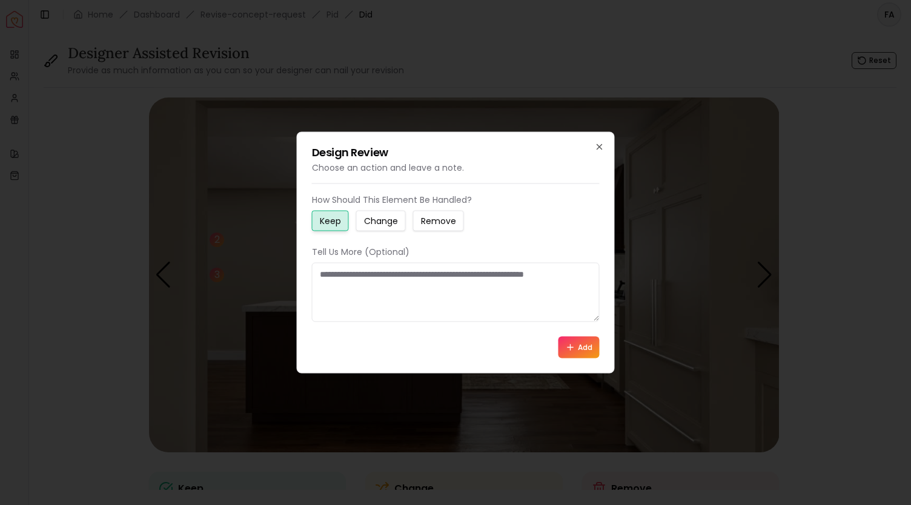
click at [387, 225] on small "Change" at bounding box center [381, 221] width 34 height 12
click at [363, 287] on textarea at bounding box center [456, 292] width 288 height 59
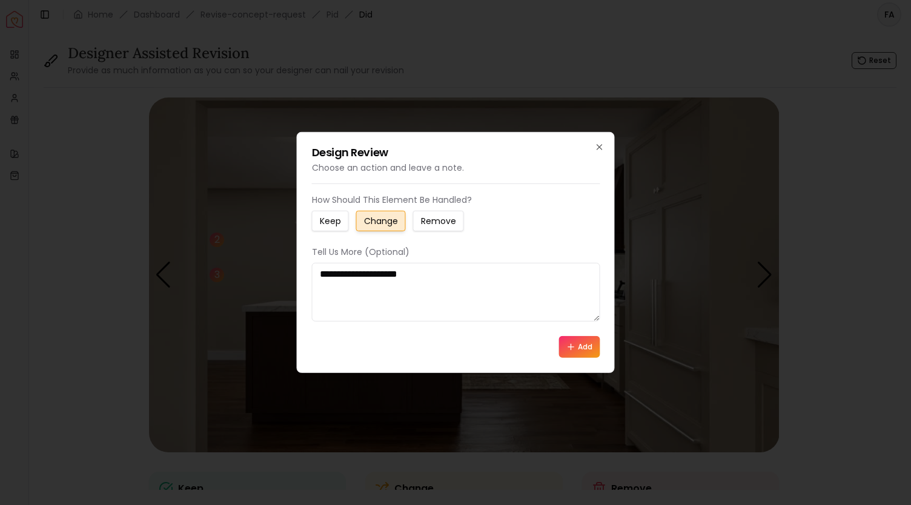
type textarea "**********"
click at [576, 346] on button "Add" at bounding box center [579, 347] width 41 height 22
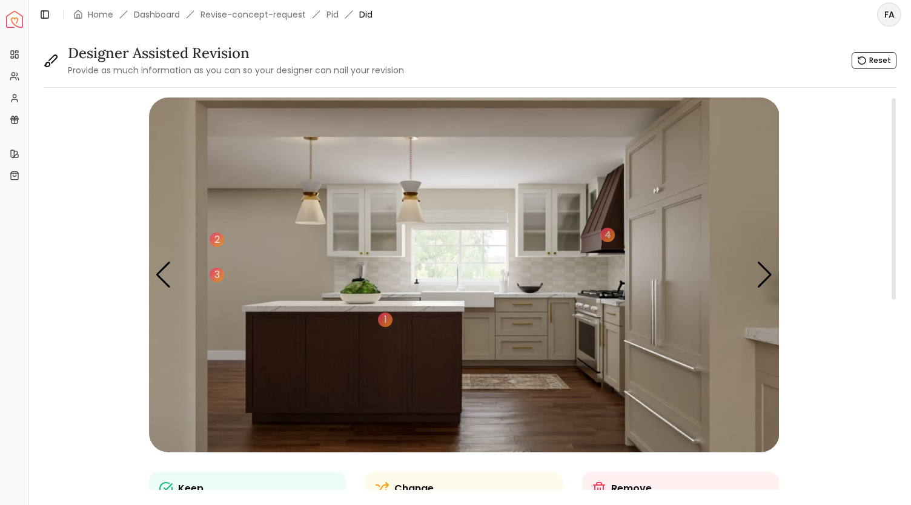
drag, startPoint x: 766, startPoint y: 283, endPoint x: 509, endPoint y: 331, distance: 261.4
click at [509, 331] on div "1 2 3 4 5 1 2 3 4" at bounding box center [464, 275] width 631 height 355
click at [680, 299] on img "2 / 5" at bounding box center [464, 275] width 631 height 355
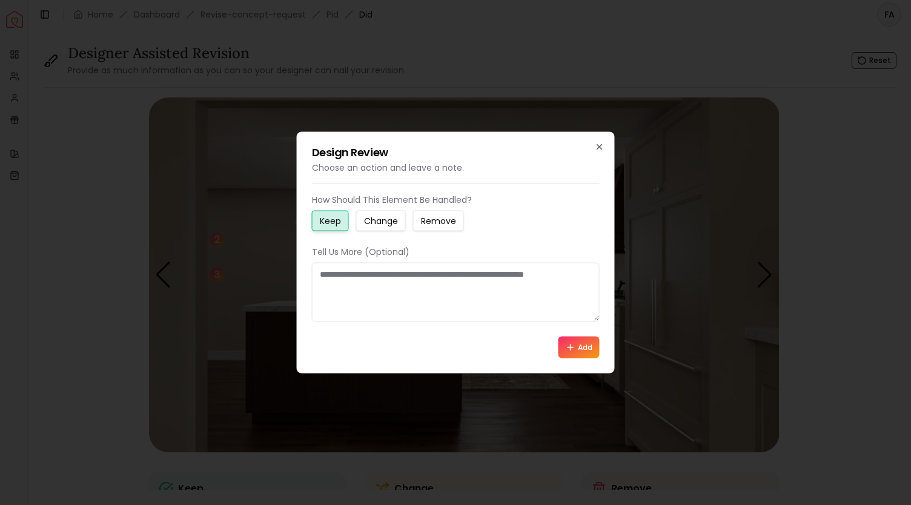
click at [382, 216] on small "Change" at bounding box center [381, 221] width 34 height 12
click at [363, 280] on textarea at bounding box center [456, 292] width 288 height 59
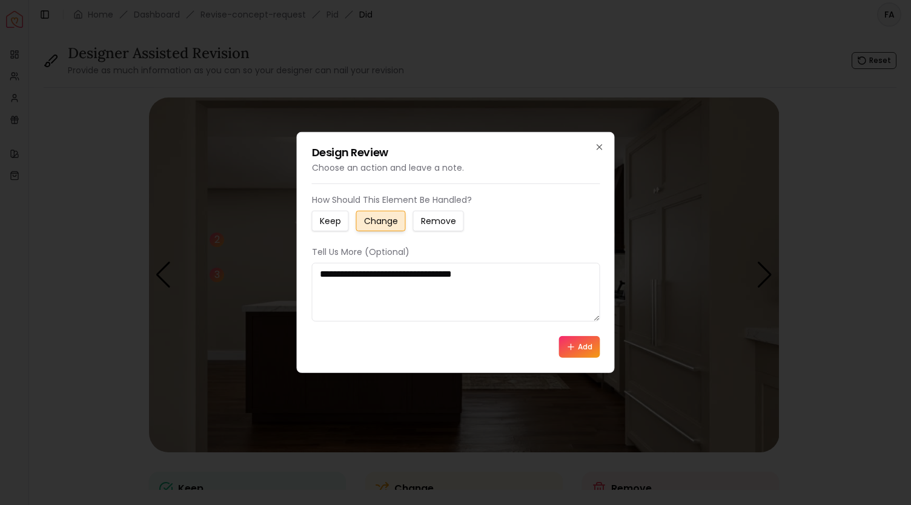
type textarea "**********"
click at [569, 349] on icon at bounding box center [571, 347] width 10 height 10
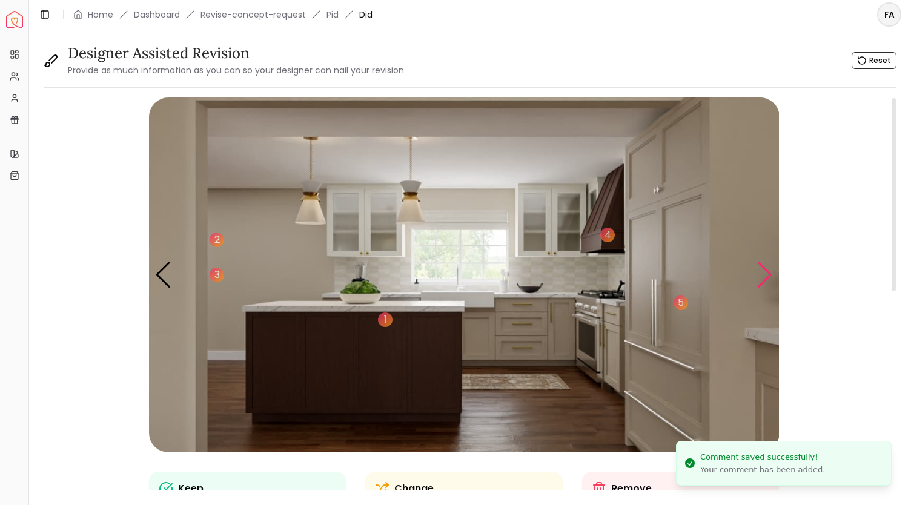
click at [761, 284] on div "Next slide" at bounding box center [765, 275] width 16 height 27
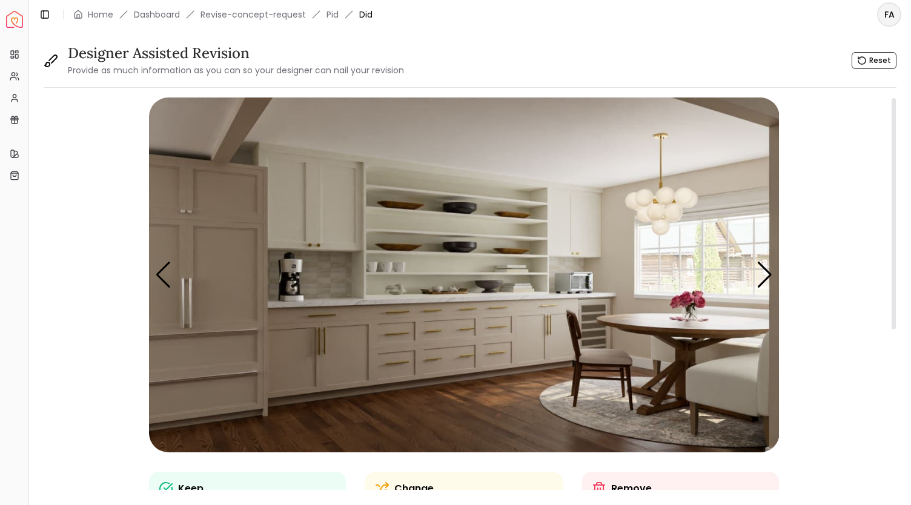
click at [304, 227] on img "3 / 5" at bounding box center [464, 275] width 631 height 355
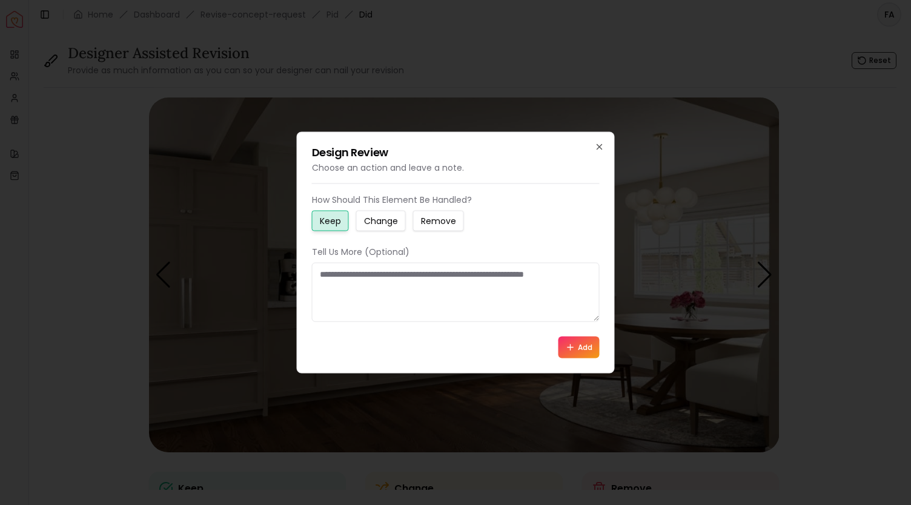
click at [380, 220] on small "Change" at bounding box center [381, 221] width 34 height 12
click at [338, 274] on textarea at bounding box center [456, 292] width 288 height 59
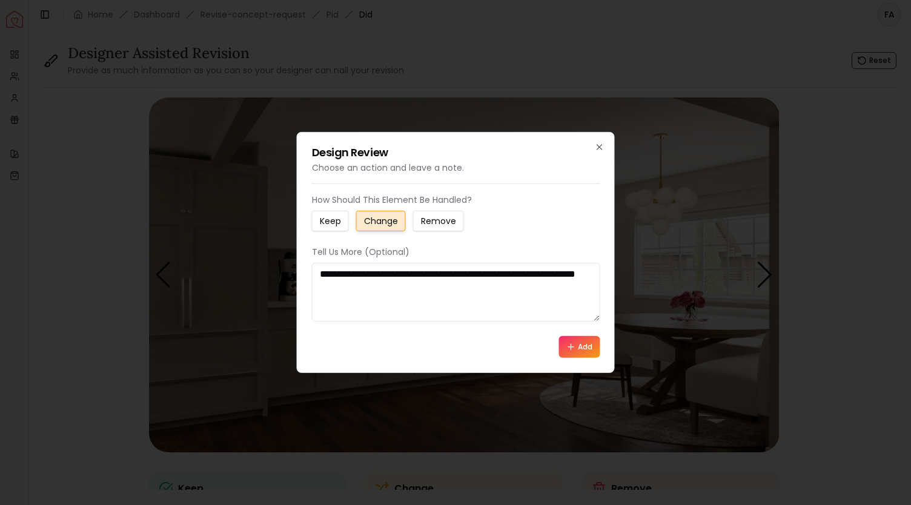
click at [528, 276] on textarea "**********" at bounding box center [456, 292] width 288 height 59
type textarea "**********"
click at [579, 354] on button "Add" at bounding box center [579, 347] width 41 height 22
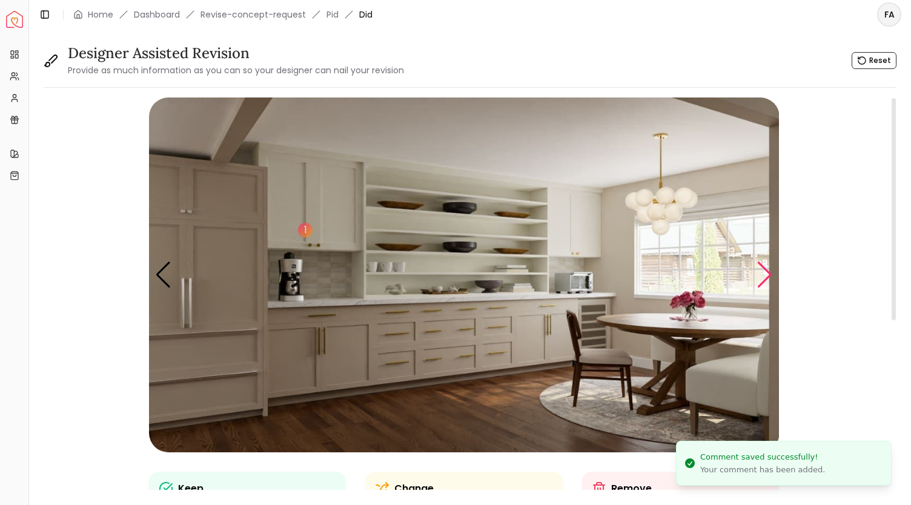
click at [765, 278] on div "Next slide" at bounding box center [765, 275] width 16 height 27
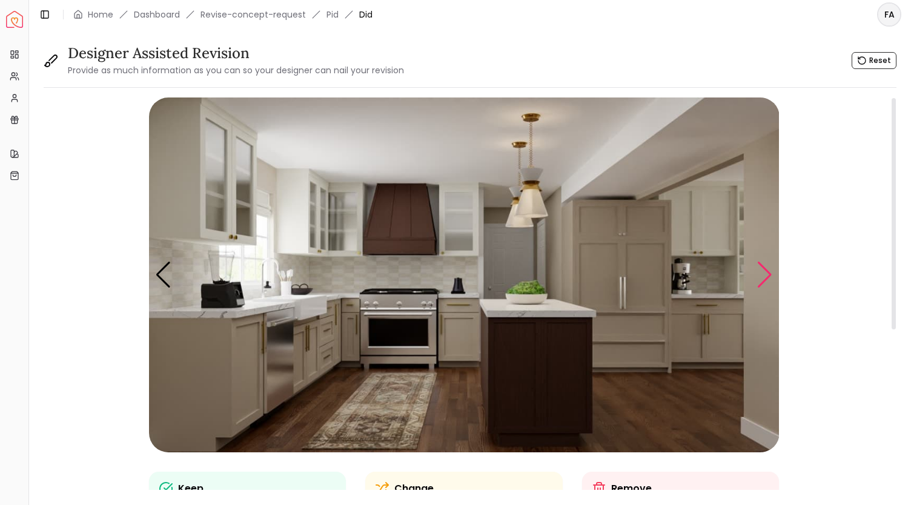
click at [765, 278] on div "Next slide" at bounding box center [765, 275] width 16 height 27
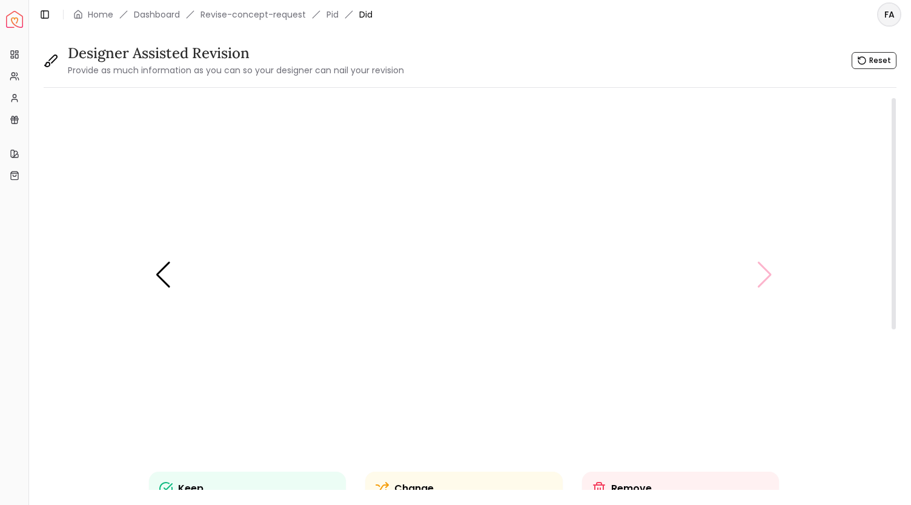
click at [765, 278] on img "5 / 5" at bounding box center [464, 275] width 631 height 355
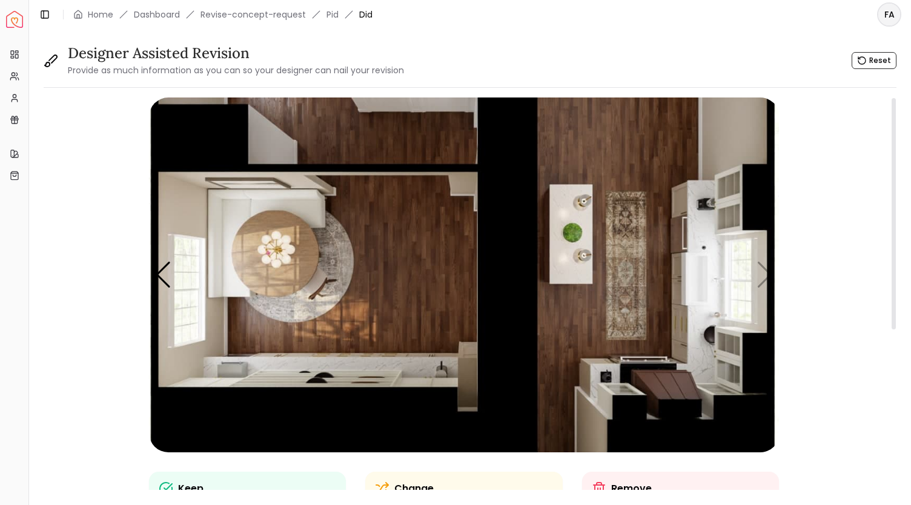
click at [762, 278] on img "5 / 5" at bounding box center [464, 275] width 631 height 355
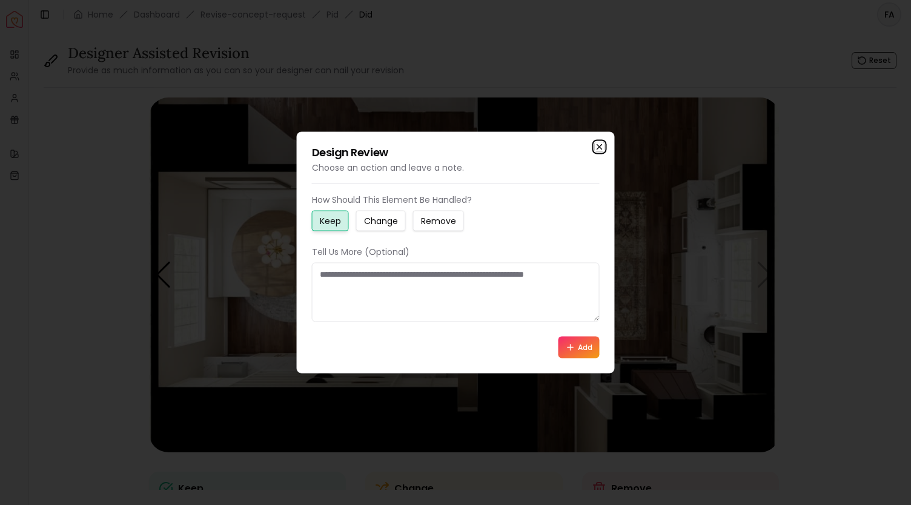
click at [600, 146] on icon "button" at bounding box center [600, 147] width 10 height 10
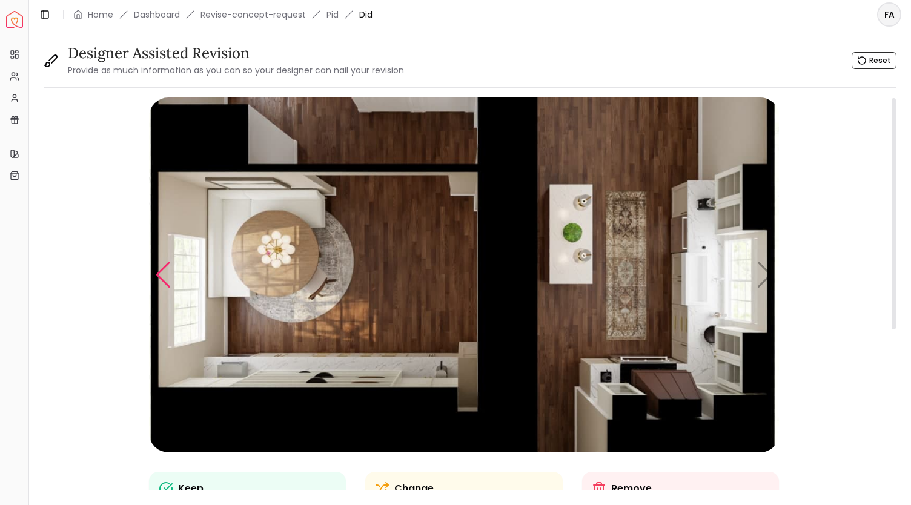
click at [159, 270] on div "Previous slide" at bounding box center [163, 275] width 16 height 27
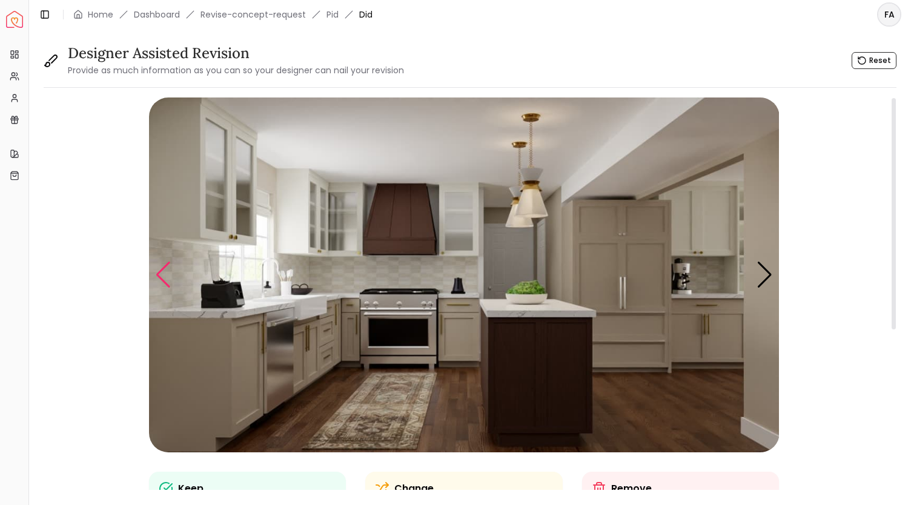
click at [159, 270] on div "Previous slide" at bounding box center [163, 275] width 16 height 27
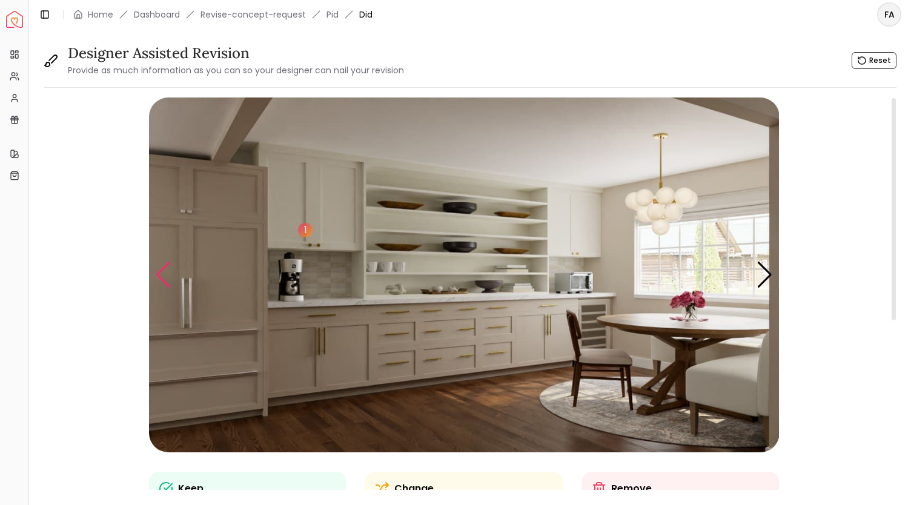
click at [159, 270] on div "Previous slide" at bounding box center [163, 275] width 16 height 27
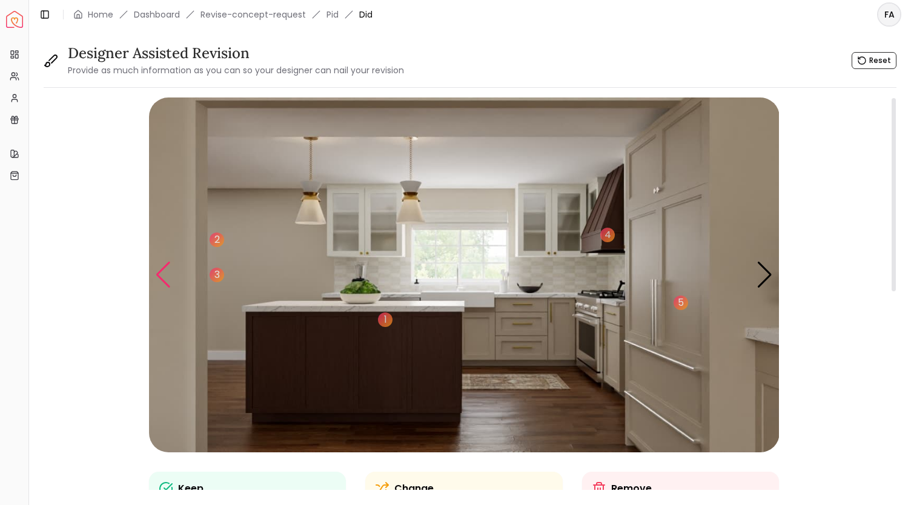
click at [163, 284] on div "Previous slide" at bounding box center [163, 275] width 16 height 27
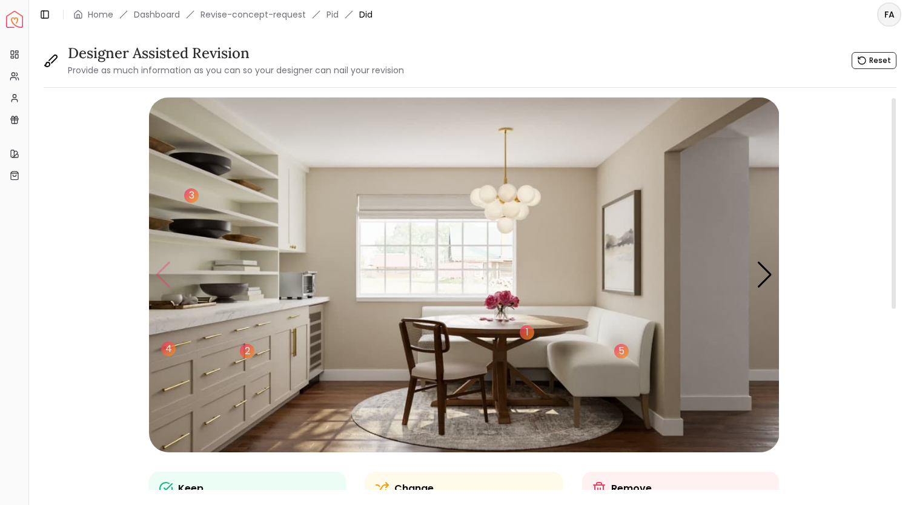
click at [163, 284] on img "1 / 5" at bounding box center [464, 275] width 631 height 355
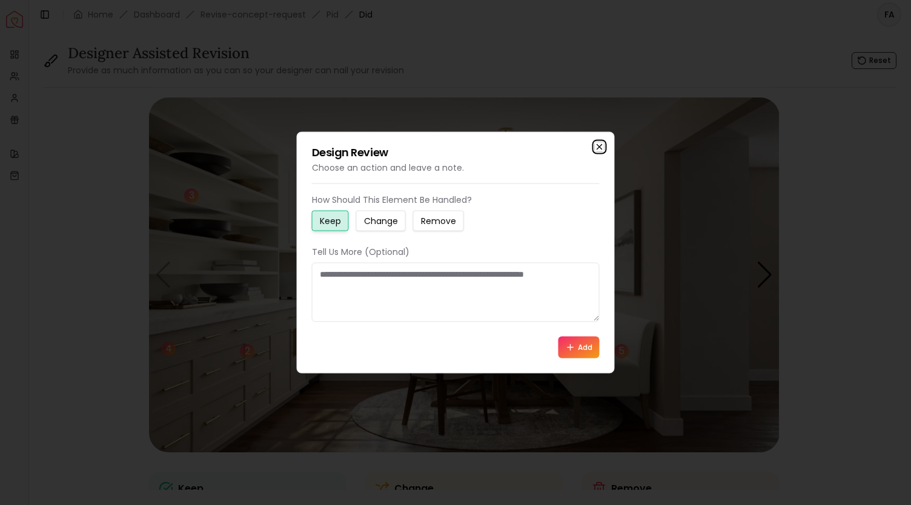
click at [597, 148] on icon "button" at bounding box center [599, 147] width 5 height 5
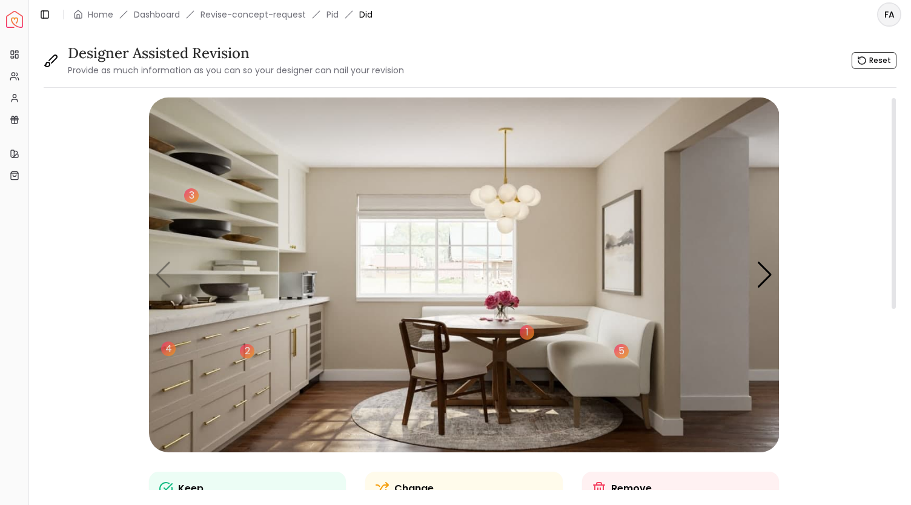
click at [159, 274] on img "1 / 5" at bounding box center [464, 275] width 631 height 355
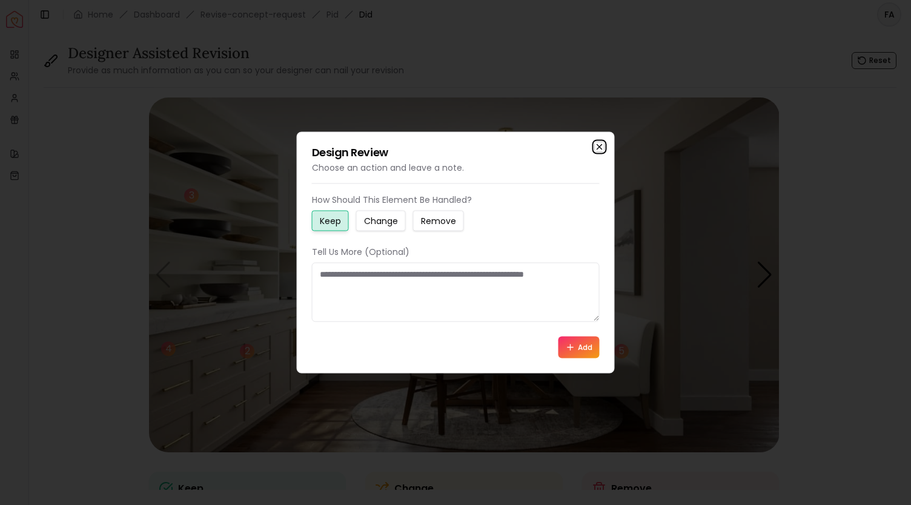
click at [600, 145] on icon "button" at bounding box center [600, 147] width 10 height 10
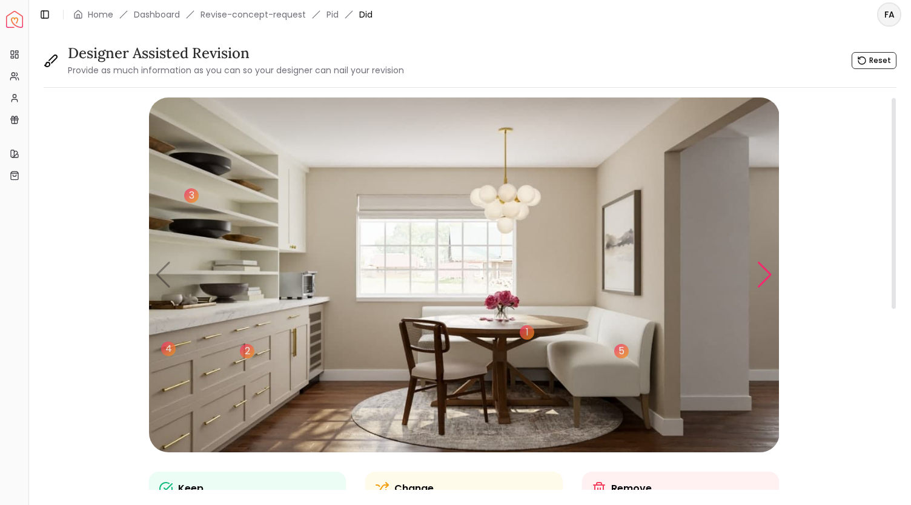
click at [762, 284] on div "Next slide" at bounding box center [765, 275] width 16 height 27
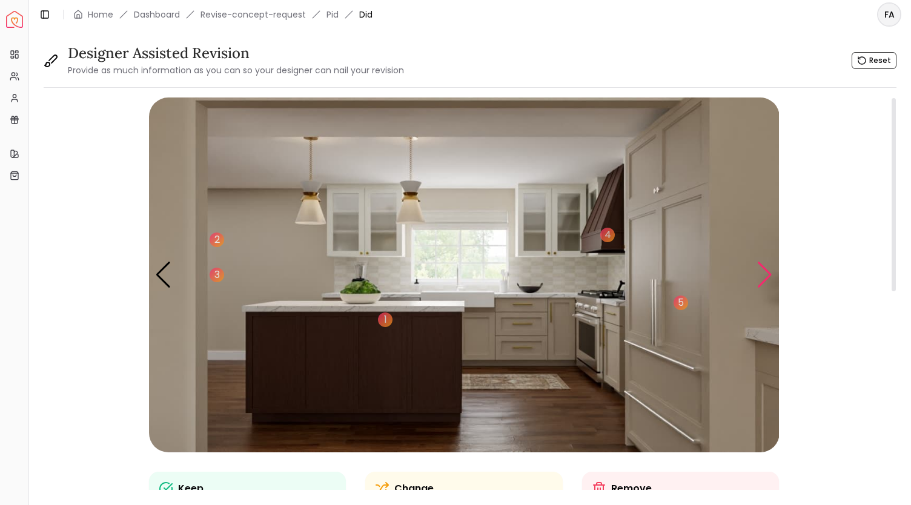
click at [768, 280] on div "Next slide" at bounding box center [765, 275] width 16 height 27
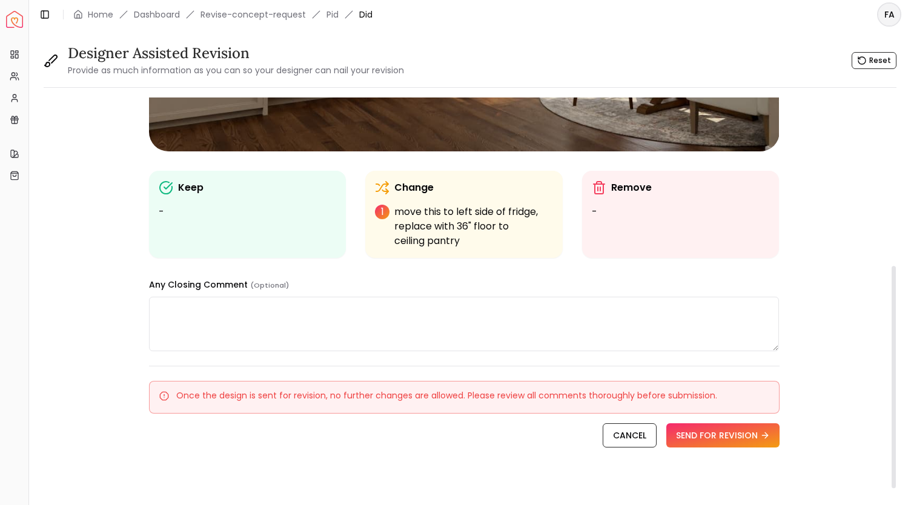
scroll to position [316, 0]
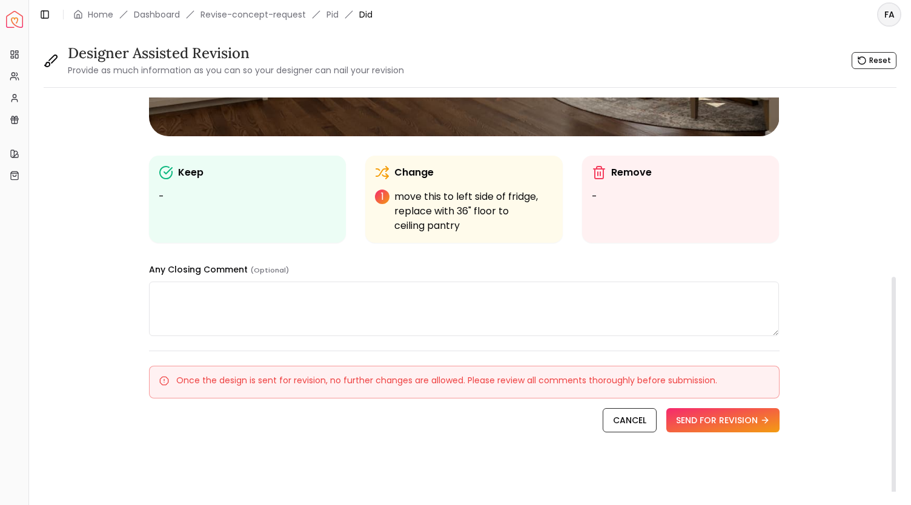
drag, startPoint x: 893, startPoint y: 173, endPoint x: 881, endPoint y: 389, distance: 216.6
click at [892, 389] on div at bounding box center [894, 388] width 4 height 222
click at [707, 417] on button "SEND FOR REVISION" at bounding box center [722, 420] width 113 height 24
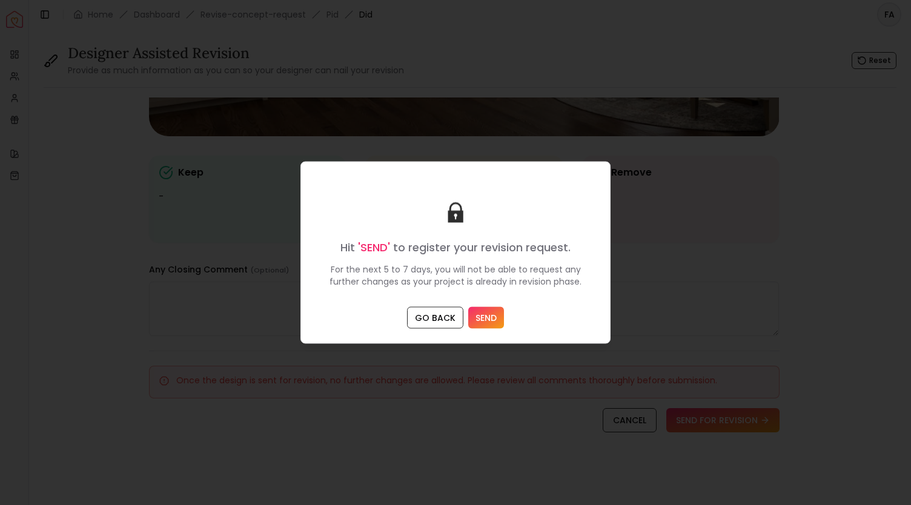
click at [483, 313] on button "SEND" at bounding box center [486, 318] width 36 height 22
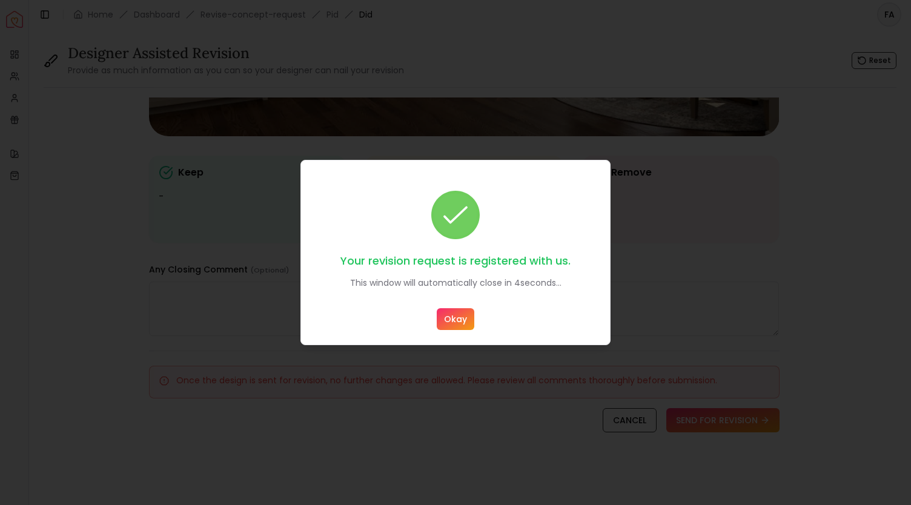
click at [452, 320] on button "Okay" at bounding box center [456, 319] width 38 height 22
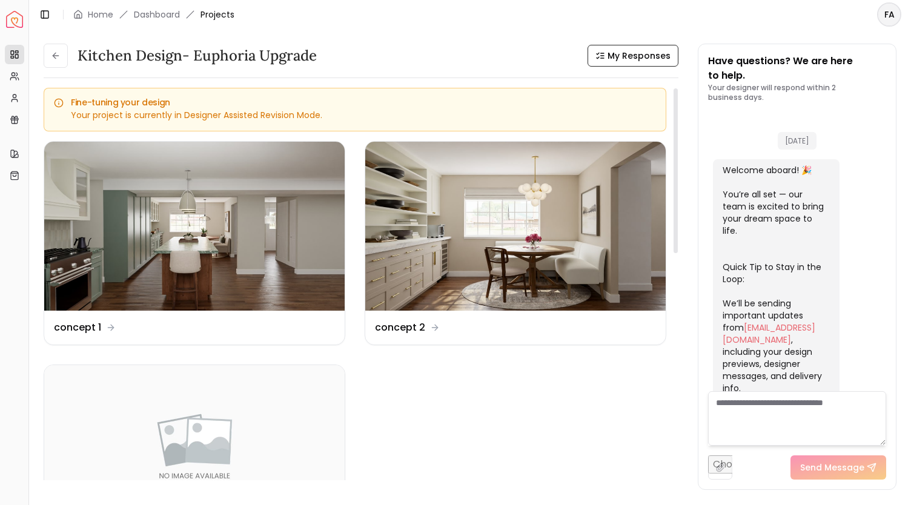
scroll to position [2082, 0]
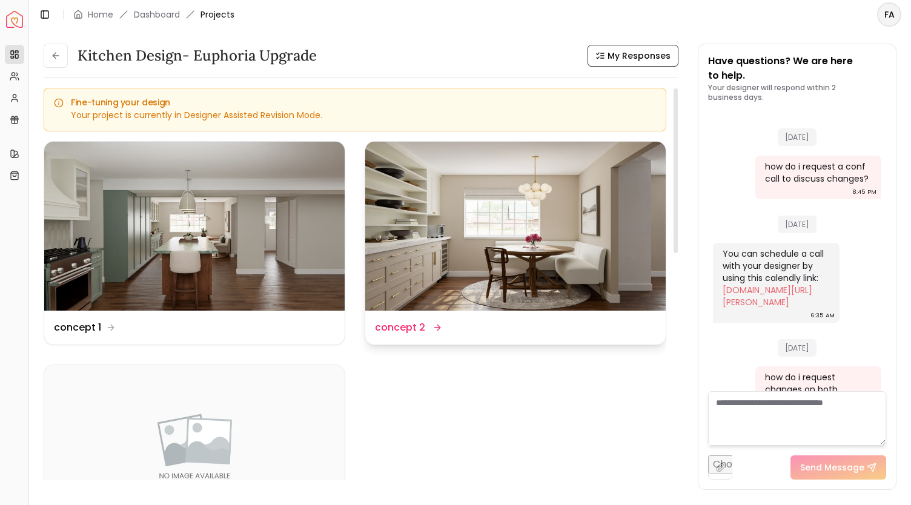
click at [406, 329] on dd "concept 2" at bounding box center [400, 327] width 50 height 15
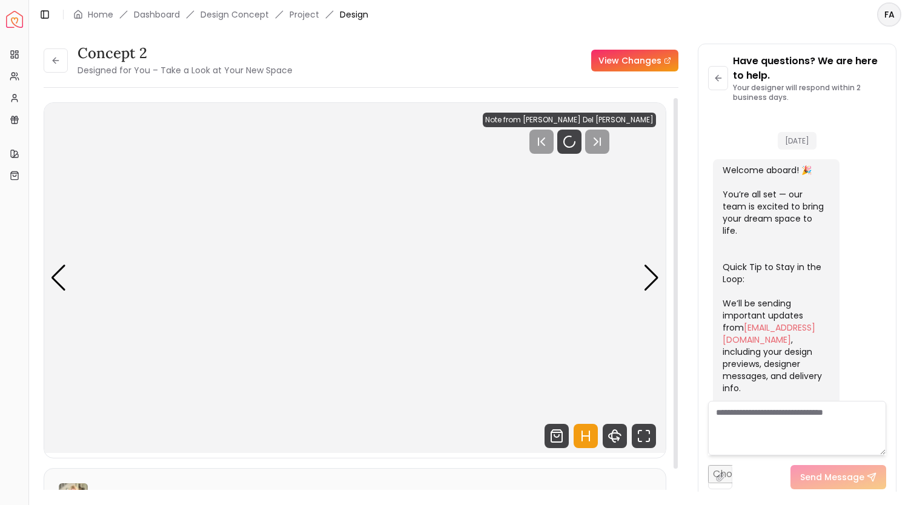
scroll to position [2072, 0]
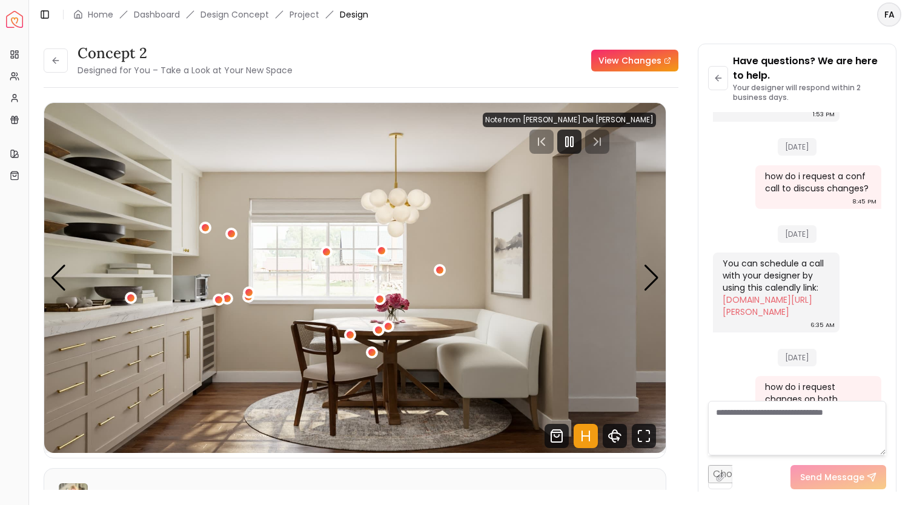
click at [623, 60] on link "View Changes" at bounding box center [634, 61] width 87 height 22
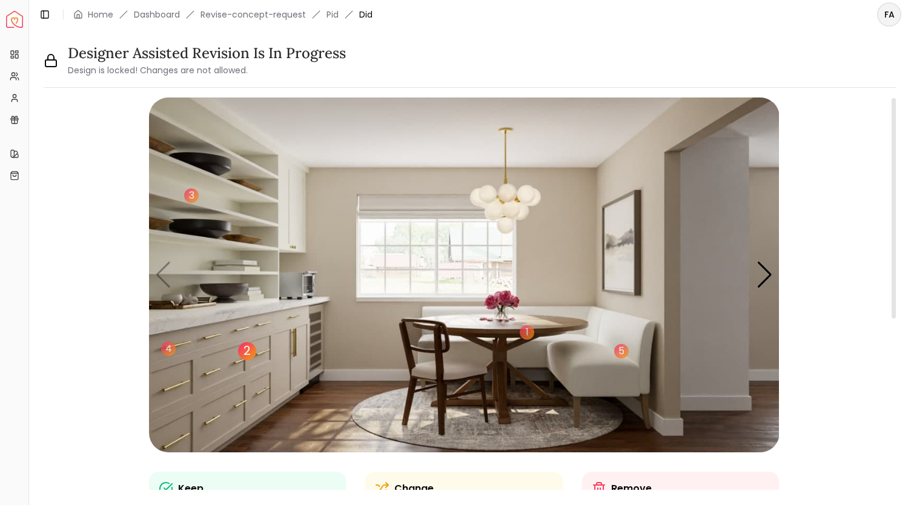
click at [247, 348] on div "2" at bounding box center [247, 351] width 18 height 18
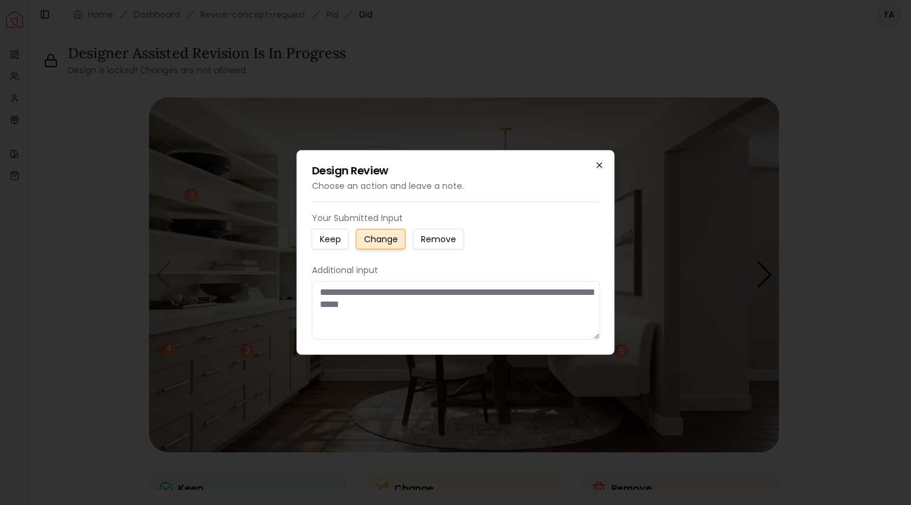
click at [601, 164] on icon "button" at bounding box center [599, 165] width 5 height 5
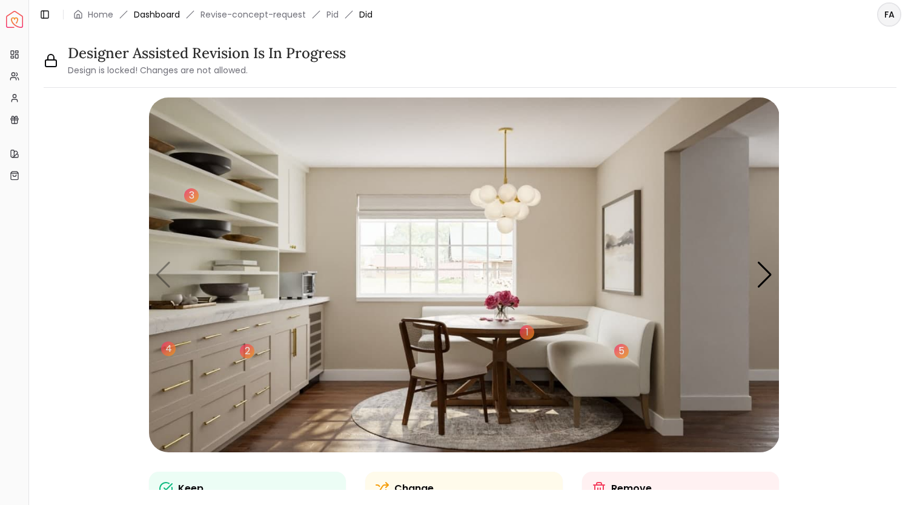
click at [150, 16] on link "Dashboard" at bounding box center [157, 14] width 46 height 12
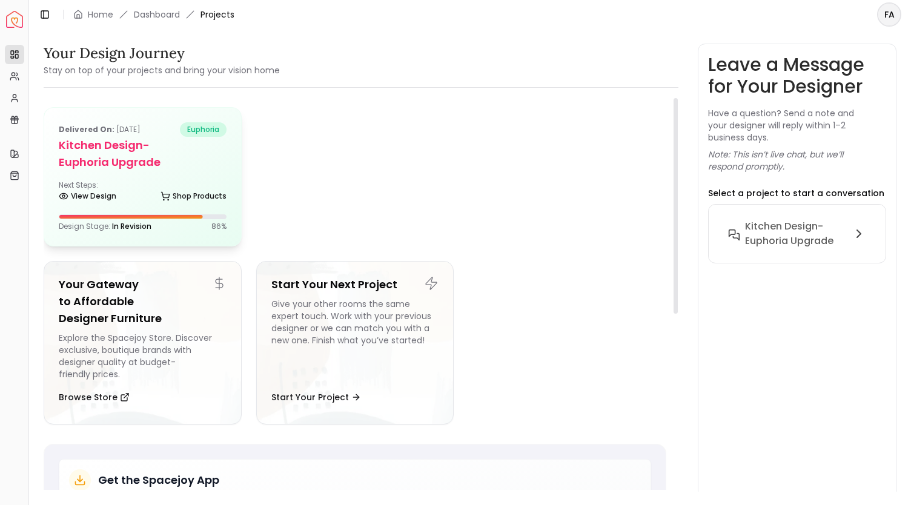
click at [160, 154] on h5 "Kitchen design- Euphoria Upgrade" at bounding box center [143, 154] width 168 height 34
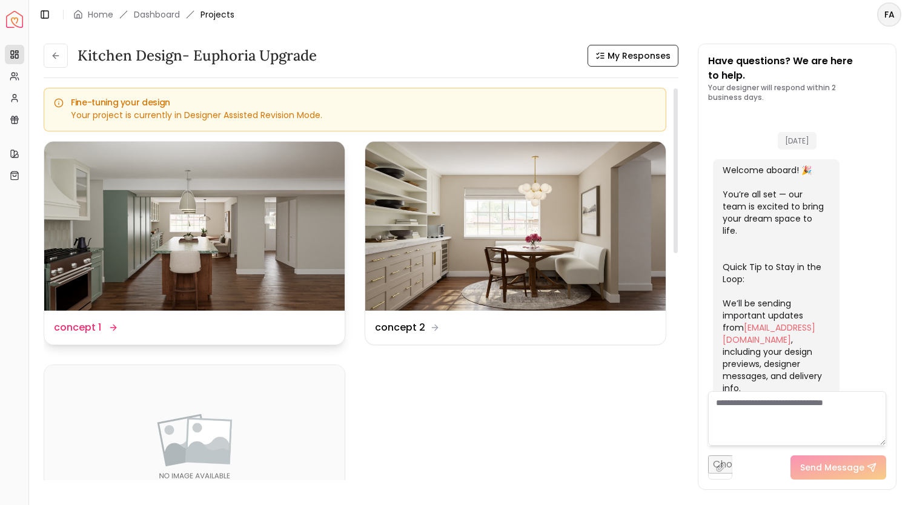
scroll to position [2082, 0]
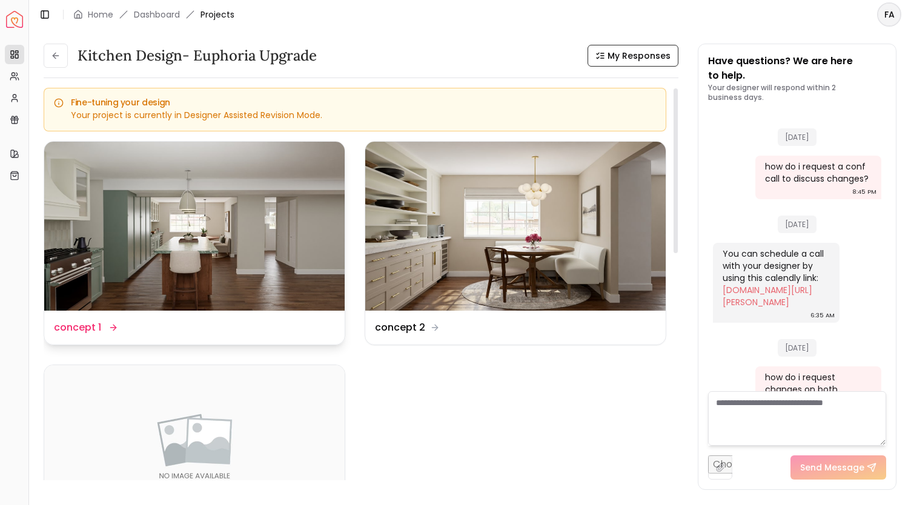
click at [153, 264] on img at bounding box center [194, 226] width 300 height 169
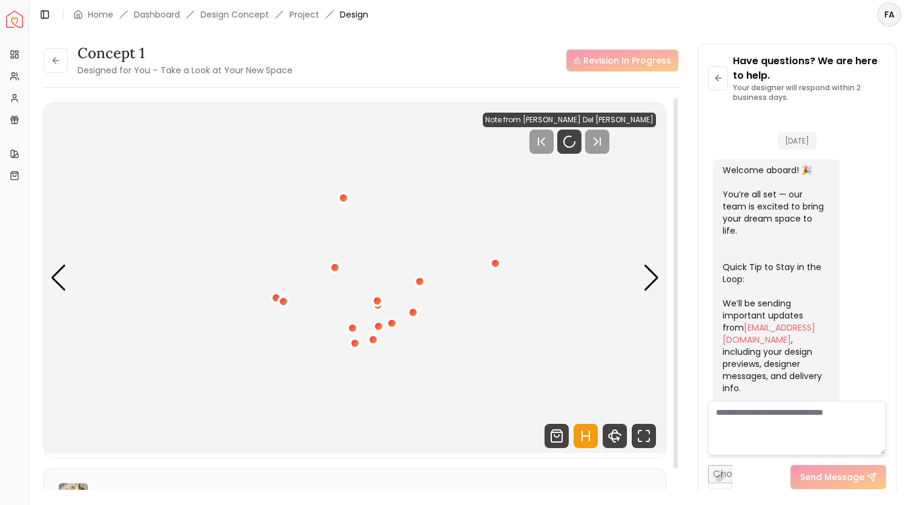
scroll to position [2072, 0]
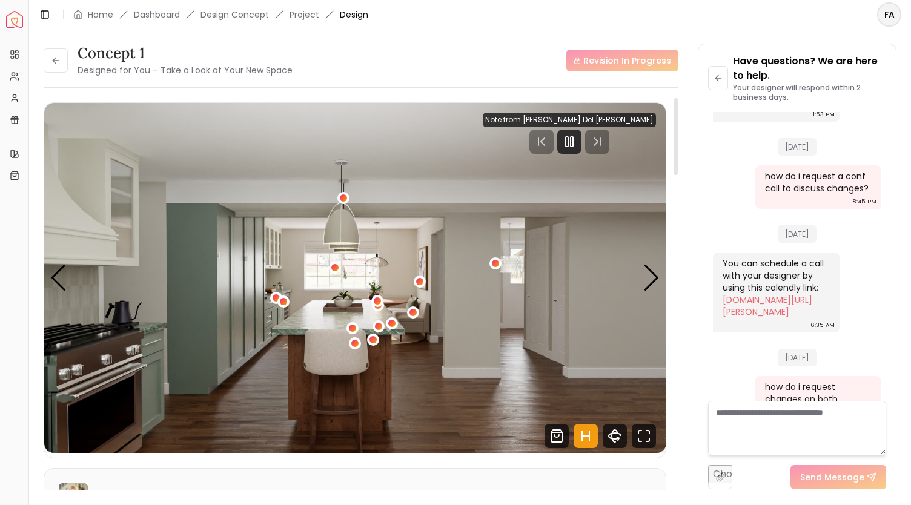
click at [615, 62] on div "Revision In Progress" at bounding box center [622, 61] width 112 height 22
click at [56, 58] on icon at bounding box center [56, 61] width 10 height 10
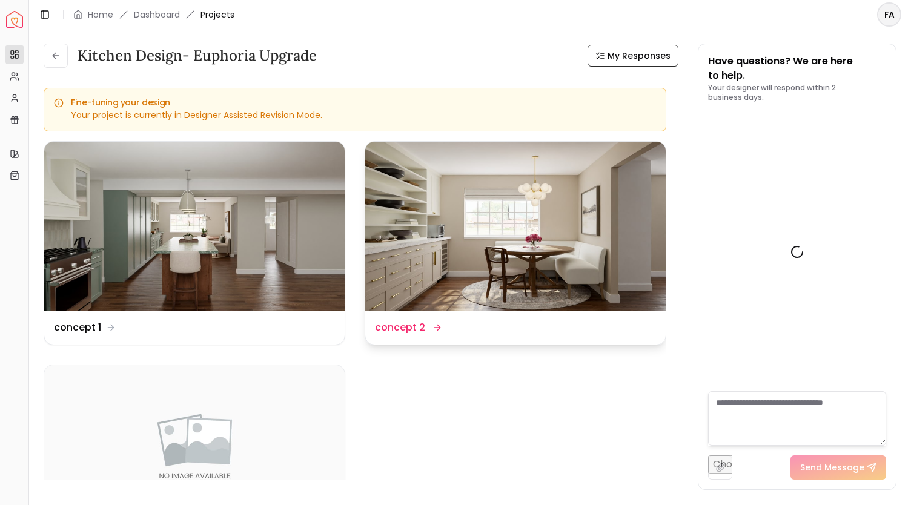
scroll to position [2082, 0]
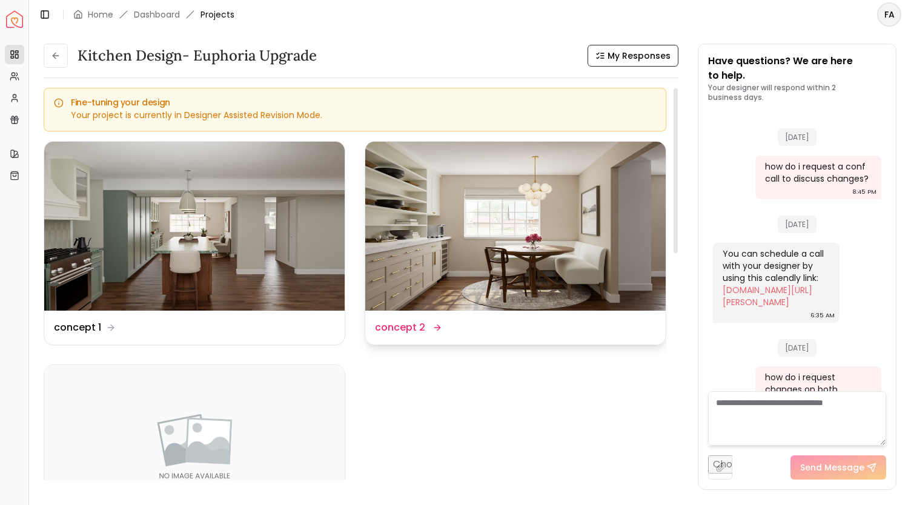
click at [446, 182] on img at bounding box center [515, 226] width 300 height 169
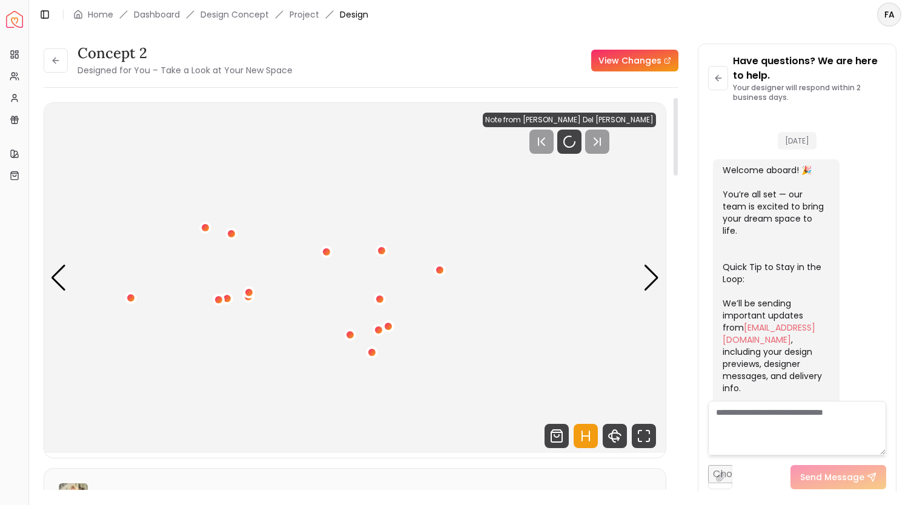
scroll to position [2072, 0]
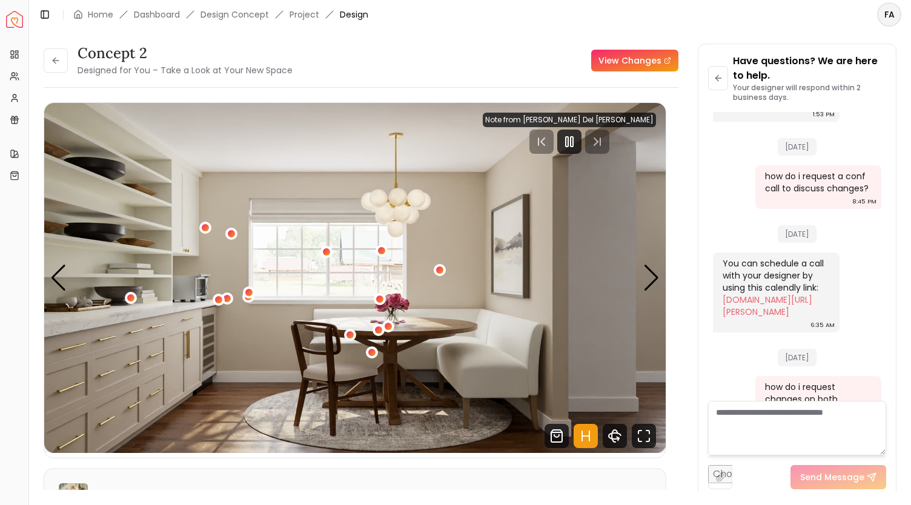
click at [622, 65] on link "View Changes" at bounding box center [634, 61] width 87 height 22
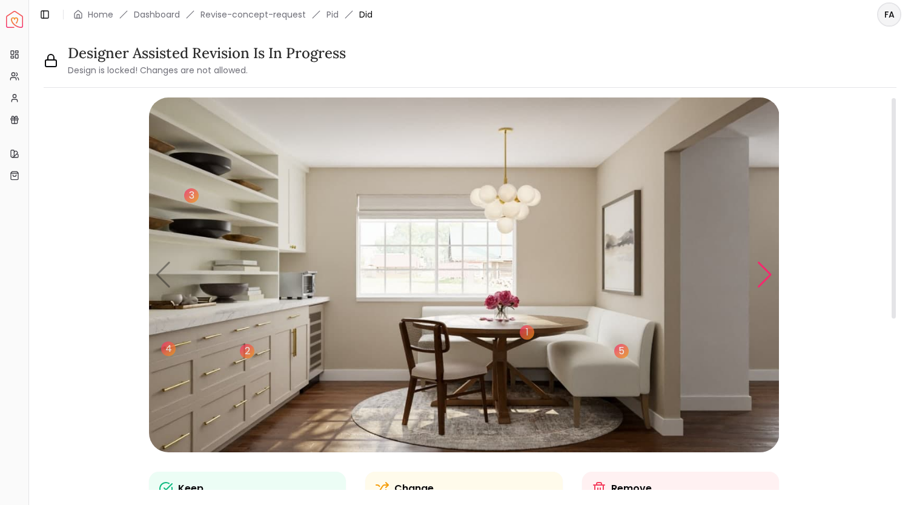
click at [761, 277] on div "Next slide" at bounding box center [765, 275] width 16 height 27
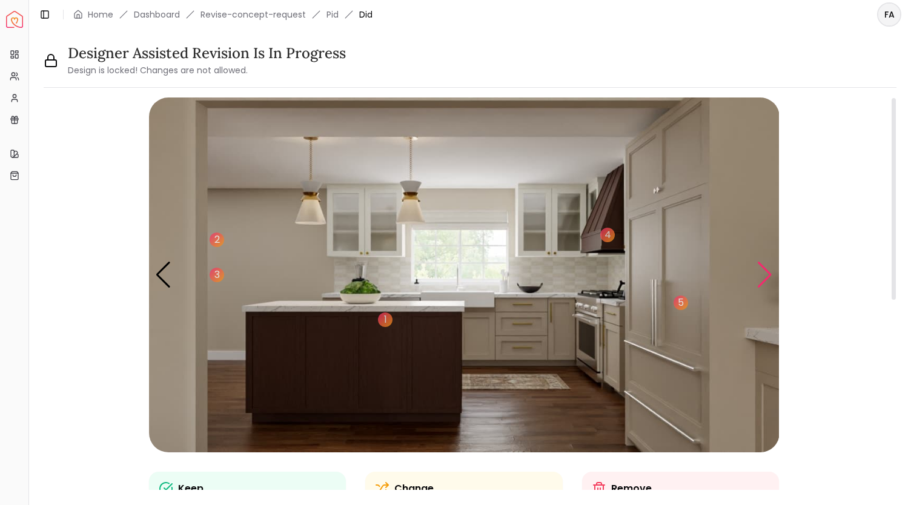
click at [761, 277] on div "Next slide" at bounding box center [765, 275] width 16 height 27
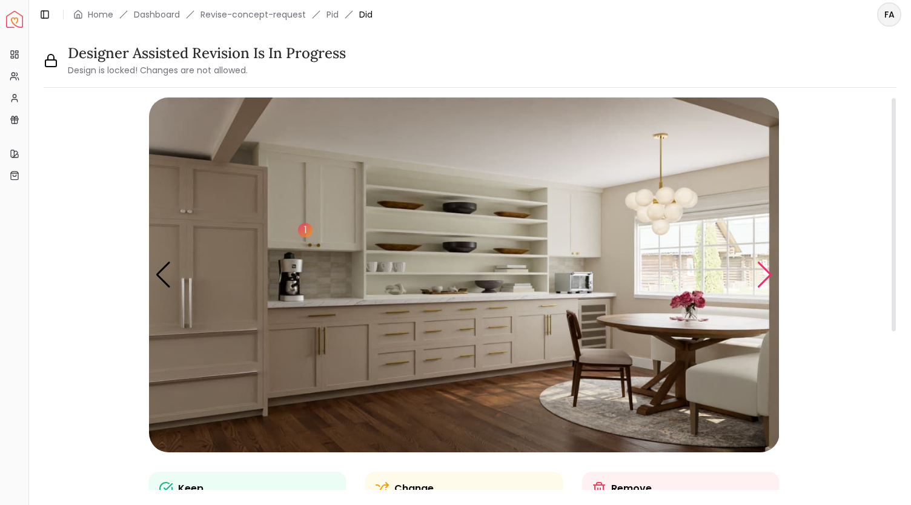
click at [761, 277] on div "Next slide" at bounding box center [765, 275] width 16 height 27
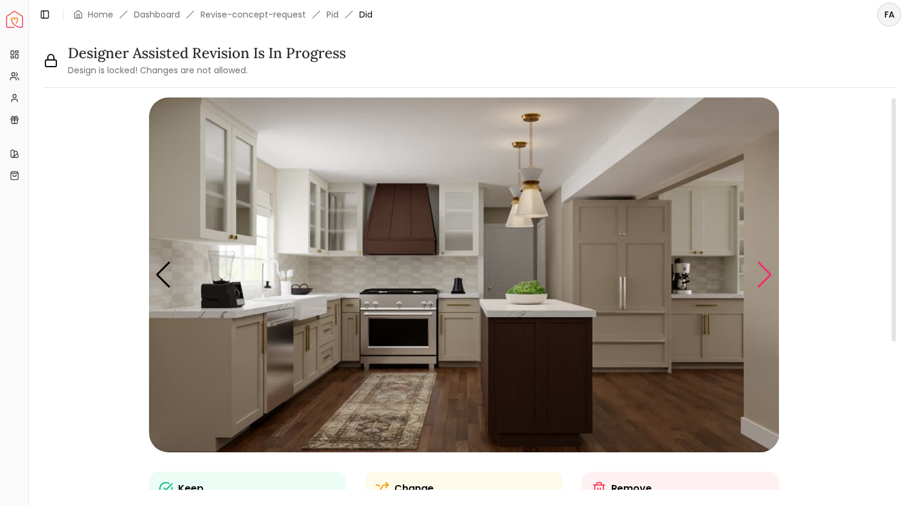
click at [761, 277] on div "Next slide" at bounding box center [765, 275] width 16 height 27
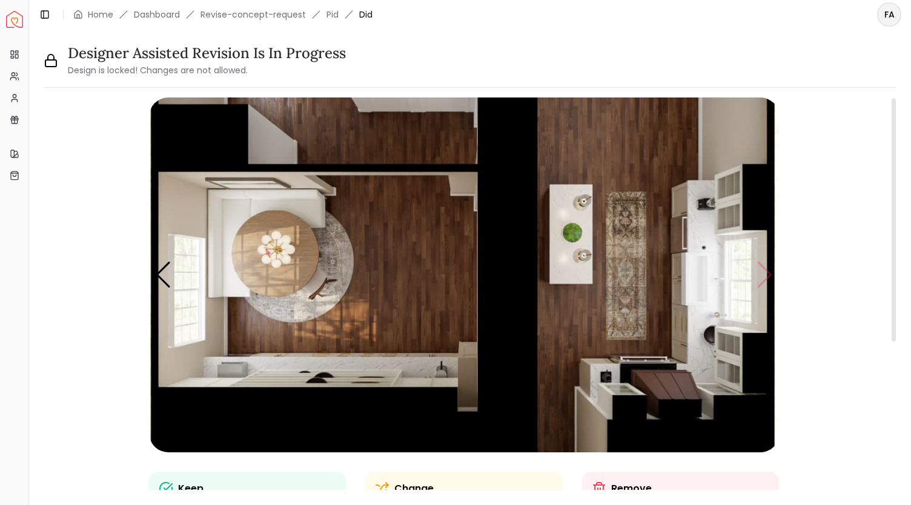
click at [761, 277] on img "5 / 5" at bounding box center [464, 275] width 631 height 355
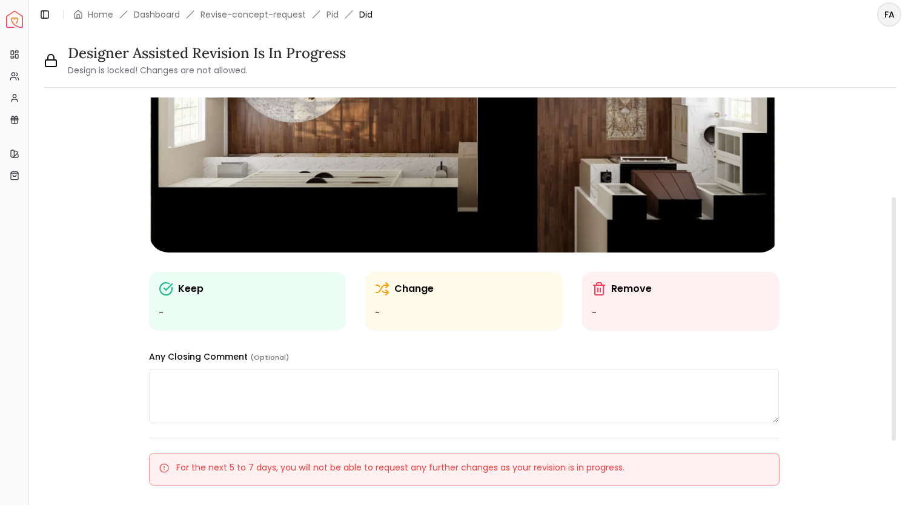
drag, startPoint x: 895, startPoint y: 185, endPoint x: 867, endPoint y: 317, distance: 135.1
click at [892, 317] on div at bounding box center [894, 319] width 4 height 244
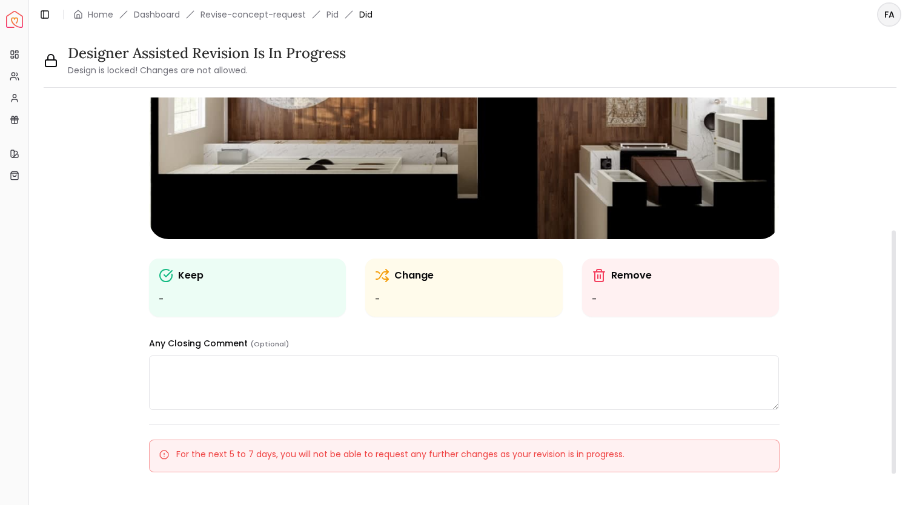
click at [408, 273] on p "Change" at bounding box center [413, 275] width 39 height 15
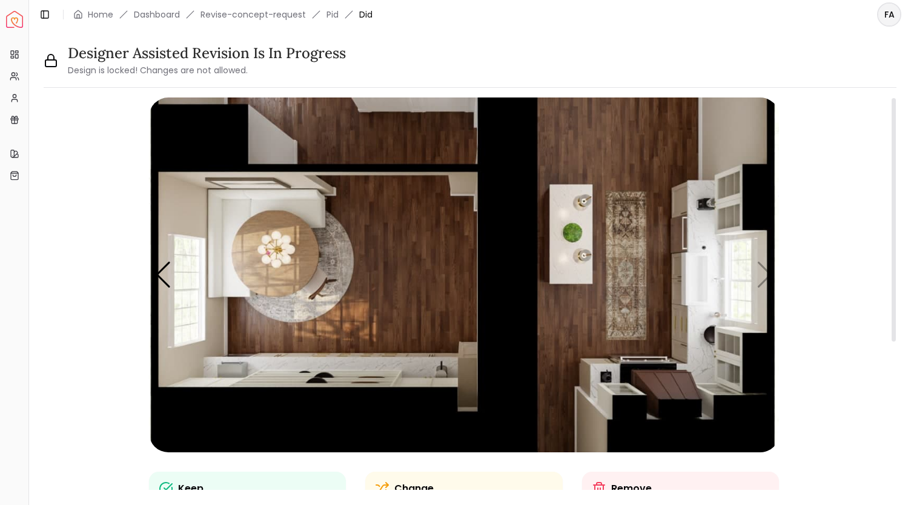
drag, startPoint x: 893, startPoint y: 367, endPoint x: 911, endPoint y: 78, distance: 289.5
click at [896, 98] on div at bounding box center [894, 220] width 4 height 244
click at [161, 15] on link "Dashboard" at bounding box center [157, 14] width 46 height 12
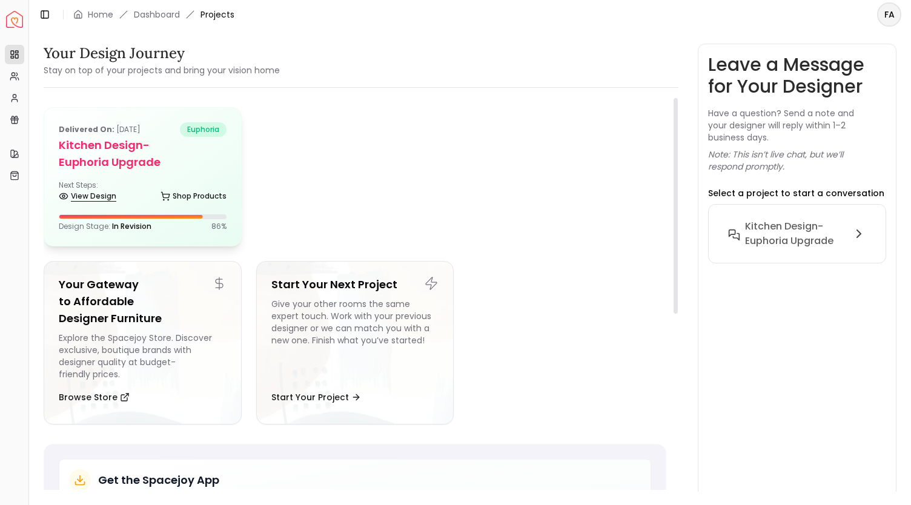
click at [95, 199] on link "View Design" at bounding box center [88, 196] width 58 height 17
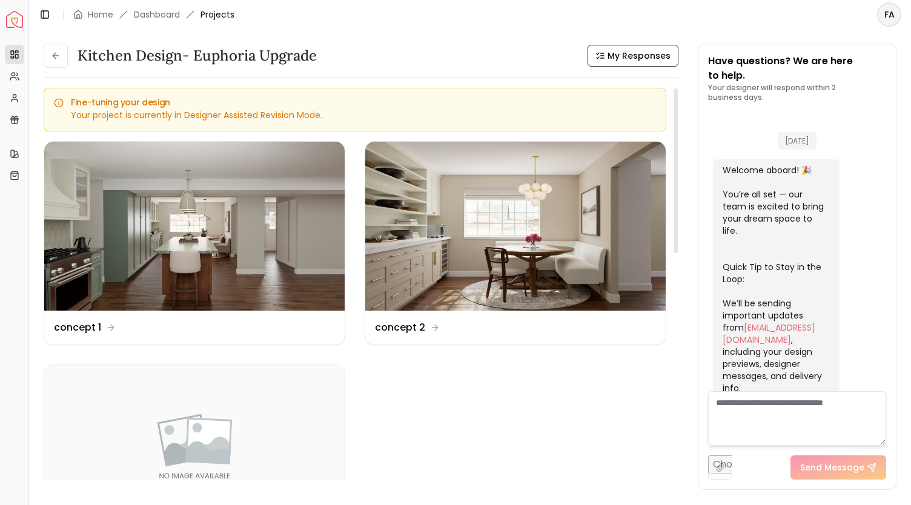
scroll to position [2082, 0]
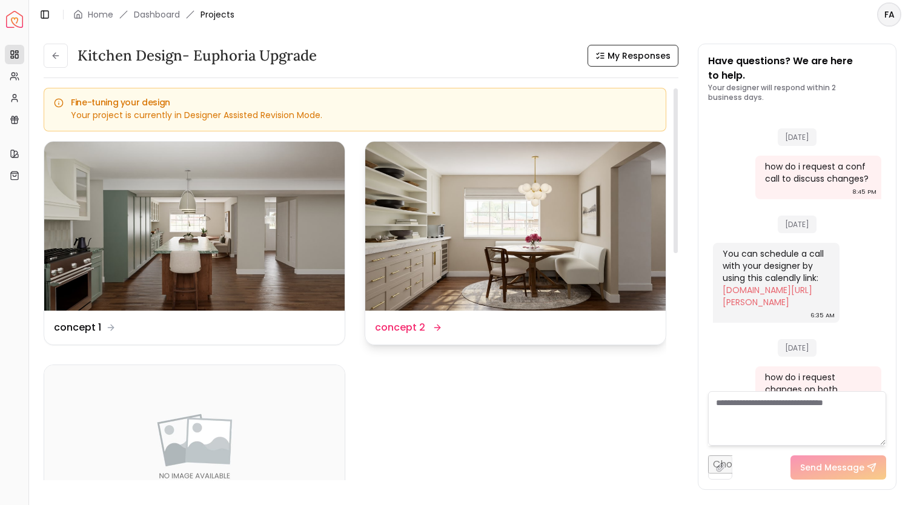
click at [471, 248] on img at bounding box center [515, 226] width 300 height 169
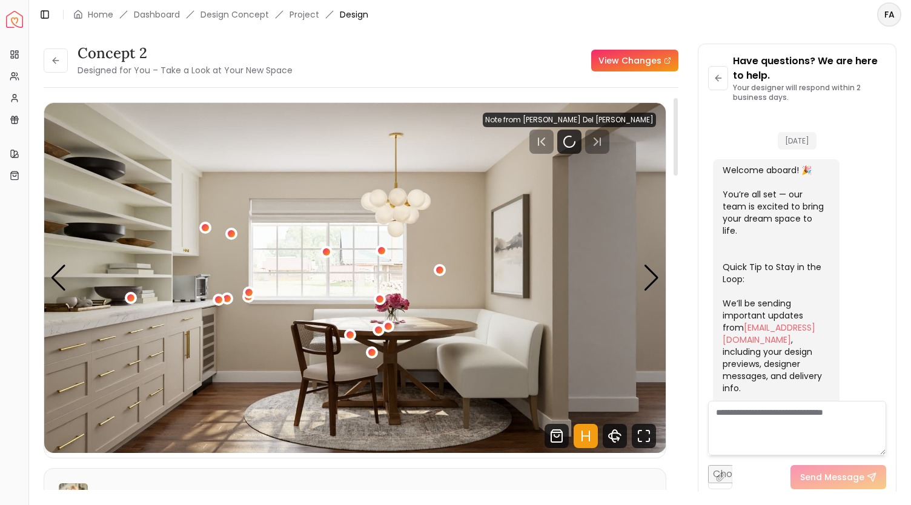
scroll to position [2072, 0]
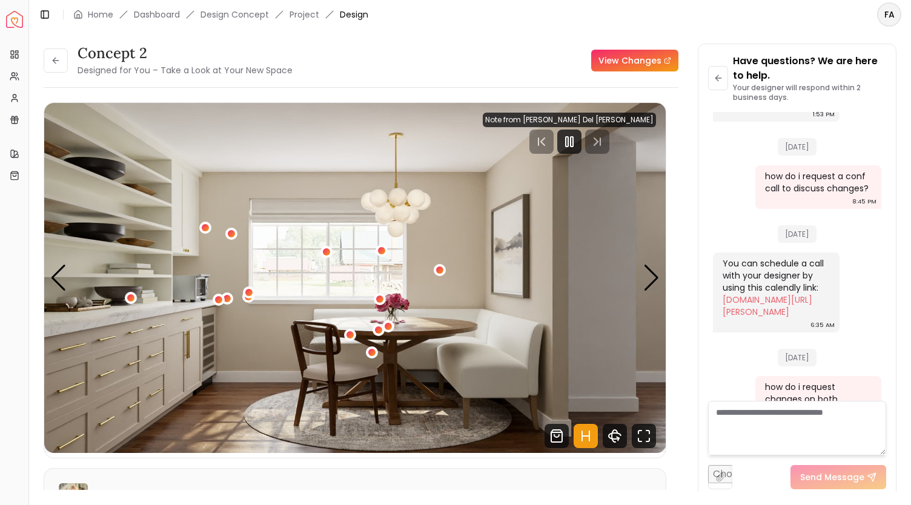
click at [614, 64] on link "View Changes" at bounding box center [634, 61] width 87 height 22
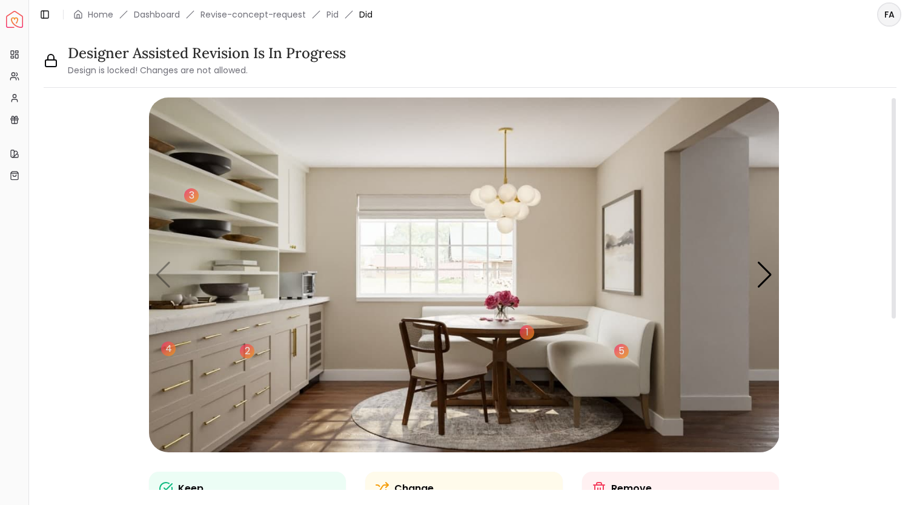
drag, startPoint x: 895, startPoint y: 158, endPoint x: 872, endPoint y: 56, distance: 104.2
click at [892, 98] on div at bounding box center [894, 208] width 4 height 221
